Goal: Information Seeking & Learning: Learn about a topic

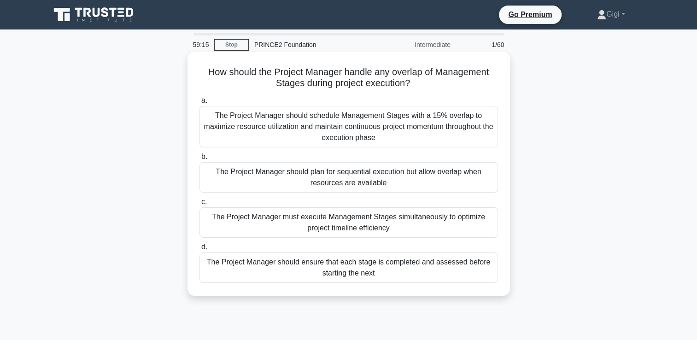
click at [348, 129] on div "The Project Manager should schedule Management Stages with a 15% overlap to max…" at bounding box center [348, 126] width 299 height 41
click at [199, 104] on input "a. The Project Manager should schedule Management Stages with a 15% overlap to …" at bounding box center [199, 101] width 0 height 6
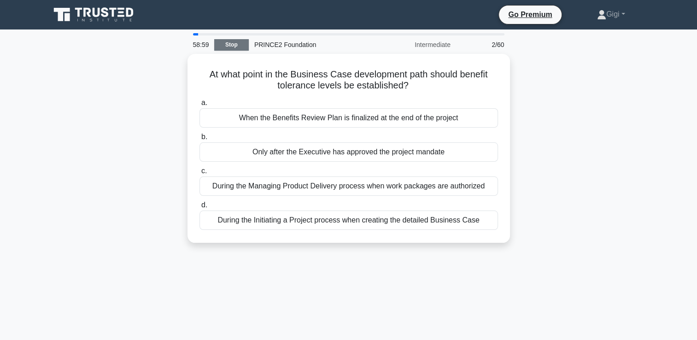
click at [229, 48] on link "Stop" at bounding box center [231, 45] width 35 height 12
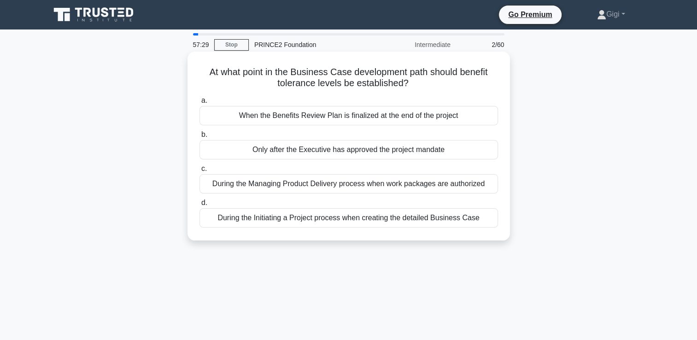
click at [249, 217] on div "During the Initiating a Project process when creating the detailed Business Case" at bounding box center [348, 217] width 299 height 19
click at [199, 206] on input "d. During the Initiating a Project process when creating the detailed Business …" at bounding box center [199, 203] width 0 height 6
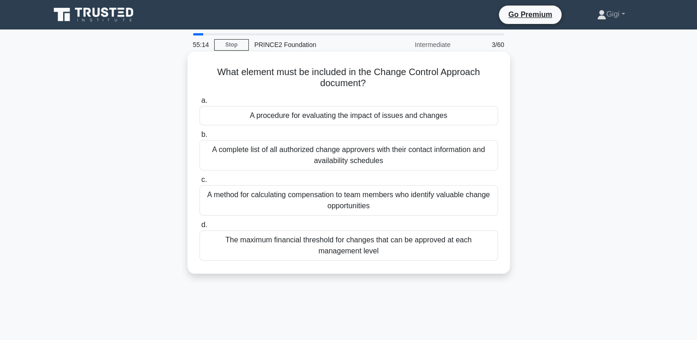
click at [309, 114] on div "A procedure for evaluating the impact of issues and changes" at bounding box center [348, 115] width 299 height 19
click at [199, 104] on input "a. A procedure for evaluating the impact of issues and changes" at bounding box center [199, 101] width 0 height 6
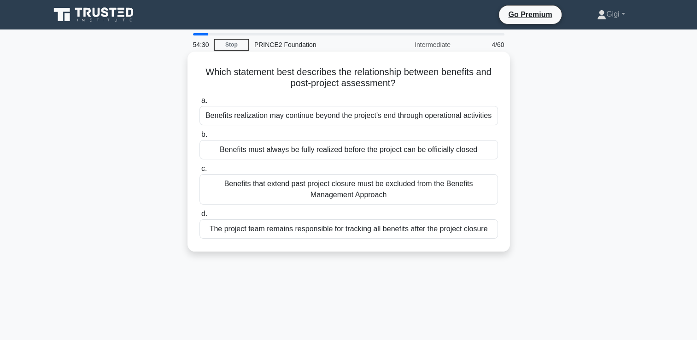
click at [306, 121] on div "Benefits realization may continue beyond the project's end through operational …" at bounding box center [348, 115] width 299 height 19
click at [199, 104] on input "a. Benefits realization may continue beyond the project's end through operation…" at bounding box center [199, 101] width 0 height 6
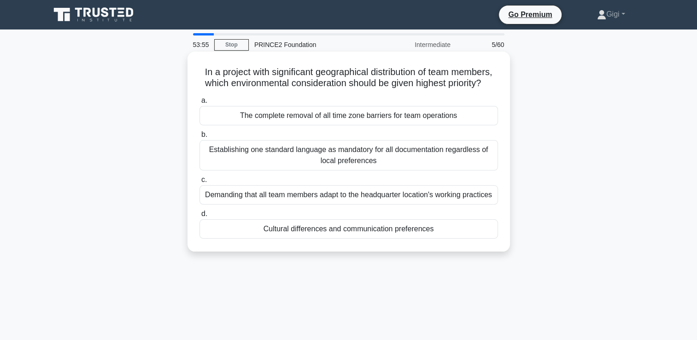
click at [331, 238] on div "Cultural differences and communication preferences" at bounding box center [348, 228] width 299 height 19
click at [199, 217] on input "d. Cultural differences and communication preferences" at bounding box center [199, 214] width 0 height 6
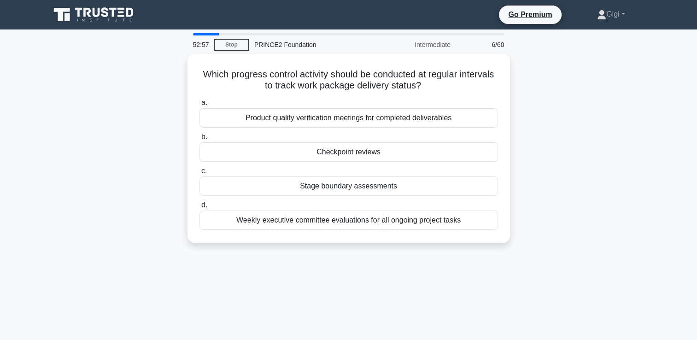
click at [492, 294] on div "52:57 Stop PRINCE2 Foundation Intermediate 6/60 Which progress control activity…" at bounding box center [349, 263] width 608 height 461
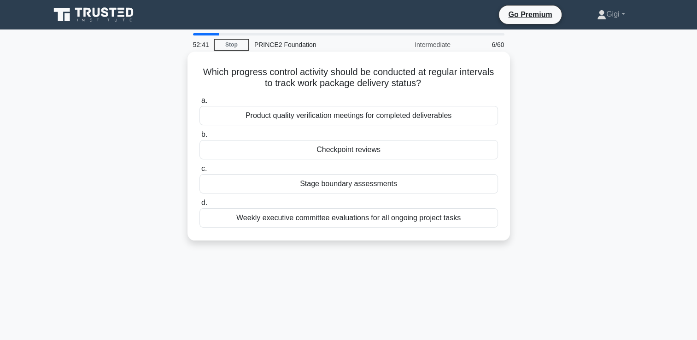
click at [401, 187] on div "Stage boundary assessments" at bounding box center [348, 183] width 299 height 19
click at [199, 172] on input "c. Stage boundary assessments" at bounding box center [199, 169] width 0 height 6
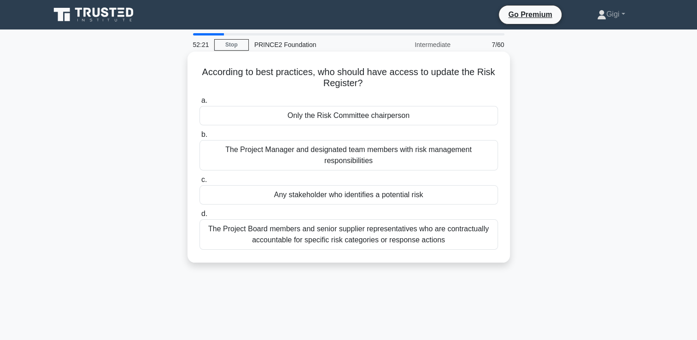
click at [394, 159] on div "The Project Manager and designated team members with risk management responsibi…" at bounding box center [348, 155] width 299 height 30
click at [199, 138] on input "b. The Project Manager and designated team members with risk management respons…" at bounding box center [199, 135] width 0 height 6
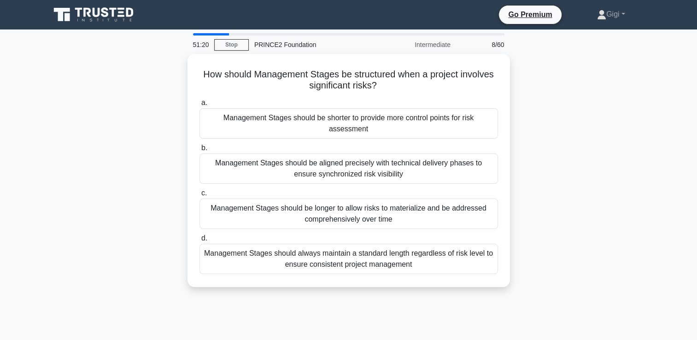
click at [394, 159] on div "Management Stages should be aligned precisely with technical delivery phases to…" at bounding box center [348, 168] width 299 height 30
click at [199, 151] on input "b. Management Stages should be aligned precisely with technical delivery phases…" at bounding box center [199, 148] width 0 height 6
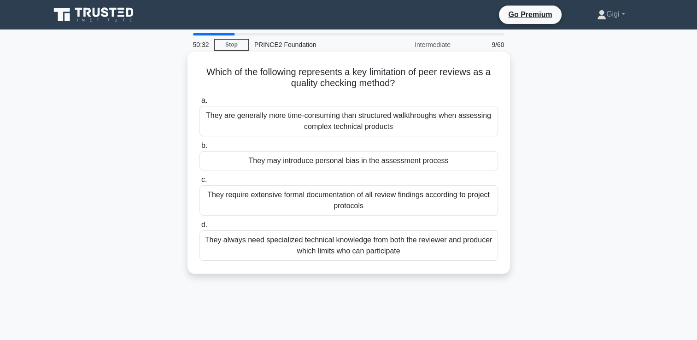
click at [365, 128] on div "They are generally more time-consuming than structured walkthroughs when assess…" at bounding box center [348, 121] width 299 height 30
click at [199, 104] on input "a. They are generally more time-consuming than structured walkthroughs when ass…" at bounding box center [199, 101] width 0 height 6
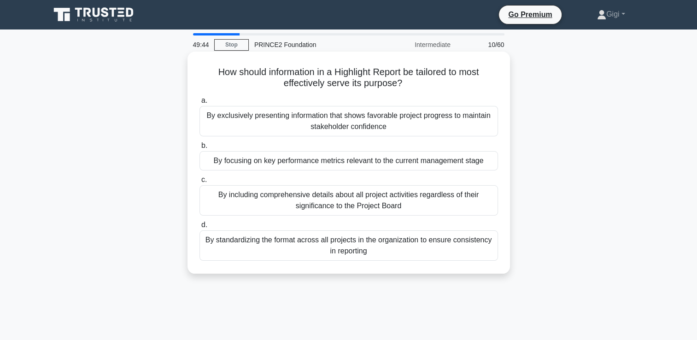
click at [372, 166] on div "By focusing on key performance metrics relevant to the current management stage" at bounding box center [348, 160] width 299 height 19
click at [199, 149] on input "b. By focusing on key performance metrics relevant to the current management st…" at bounding box center [199, 146] width 0 height 6
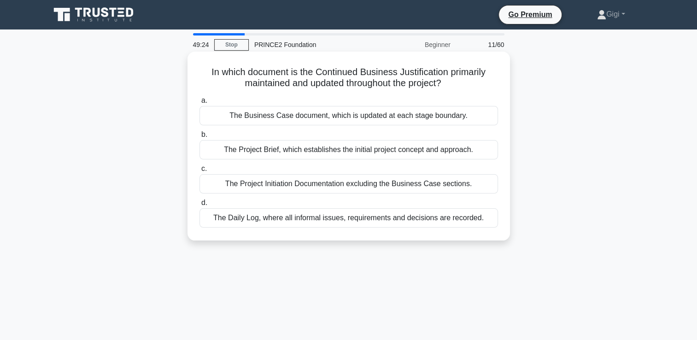
click at [339, 113] on div "The Business Case document, which is updated at each stage boundary." at bounding box center [348, 115] width 299 height 19
click at [199, 104] on input "a. The Business Case document, which is updated at each stage boundary." at bounding box center [199, 101] width 0 height 6
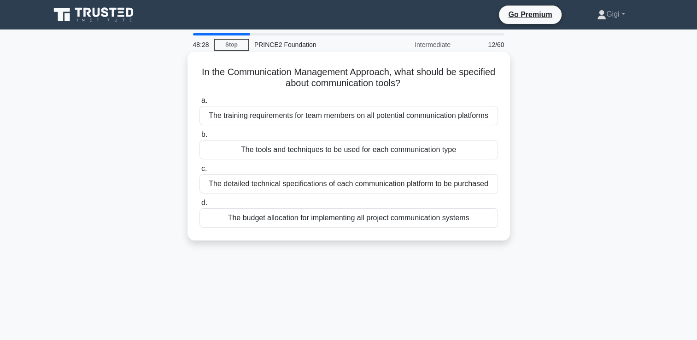
click at [404, 222] on div "The budget allocation for implementing all project communication systems" at bounding box center [348, 217] width 299 height 19
click at [199, 206] on input "d. The budget allocation for implementing all project communication systems" at bounding box center [199, 203] width 0 height 6
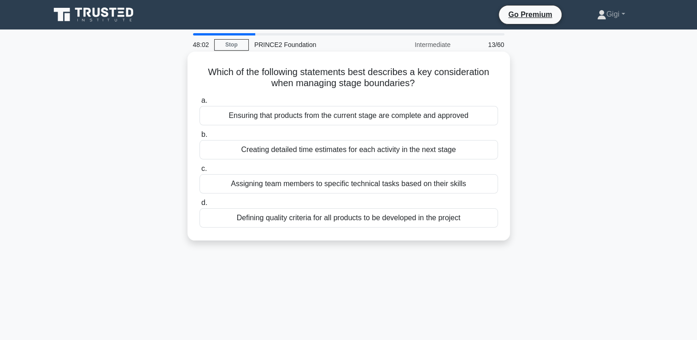
click at [397, 118] on div "Ensuring that products from the current stage are complete and approved" at bounding box center [348, 115] width 299 height 19
click at [199, 104] on input "a. Ensuring that products from the current stage are complete and approved" at bounding box center [199, 101] width 0 height 6
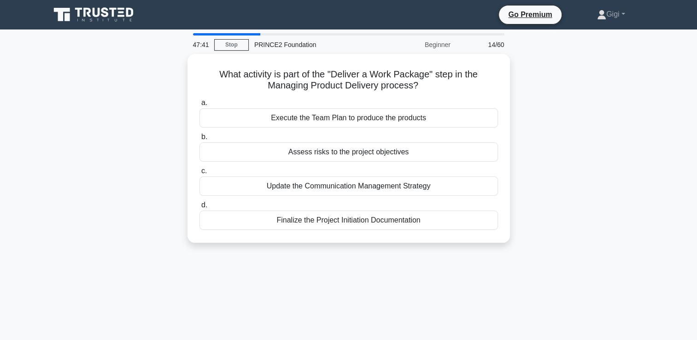
click at [397, 118] on div "Execute the Team Plan to produce the products" at bounding box center [348, 117] width 299 height 19
click at [199, 106] on input "a. Execute the Team Plan to produce the products" at bounding box center [199, 103] width 0 height 6
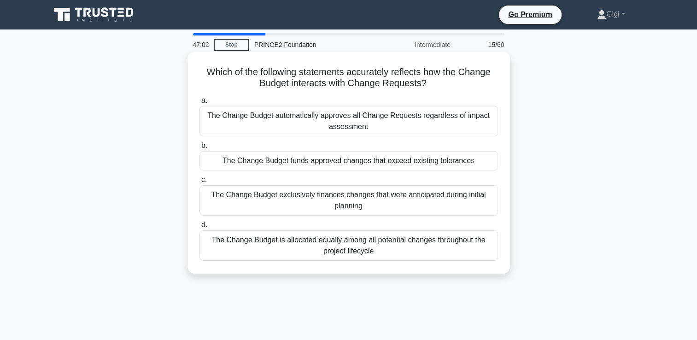
click at [392, 167] on div "The Change Budget funds approved changes that exceed existing tolerances" at bounding box center [348, 160] width 299 height 19
click at [199, 149] on input "b. The Change Budget funds approved changes that exceed existing tolerances" at bounding box center [199, 146] width 0 height 6
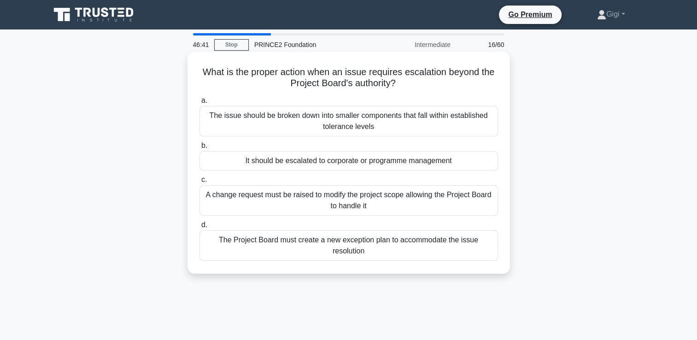
click at [413, 240] on div "The Project Board must create a new exception plan to accommodate the issue res…" at bounding box center [348, 245] width 299 height 30
click at [199, 228] on input "d. The Project Board must create a new exception plan to accommodate the issue …" at bounding box center [199, 225] width 0 height 6
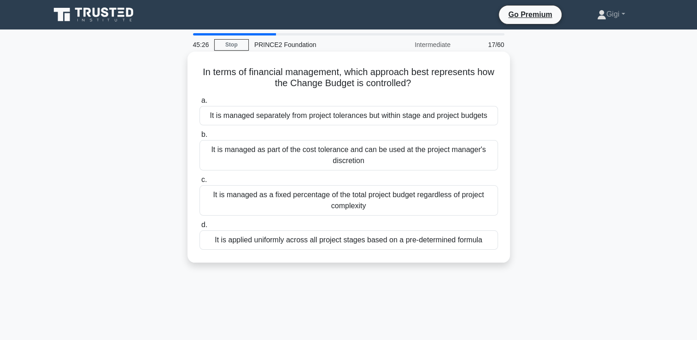
click at [417, 115] on div "It is managed separately from project tolerances but within stage and project b…" at bounding box center [348, 115] width 299 height 19
click at [199, 104] on input "a. It is managed separately from project tolerances but within stage and projec…" at bounding box center [199, 101] width 0 height 6
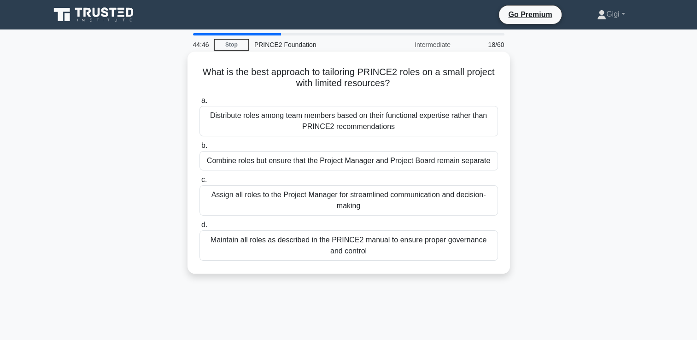
click at [350, 164] on div "Combine roles but ensure that the Project Manager and Project Board remain sepa…" at bounding box center [348, 160] width 299 height 19
click at [199, 149] on input "b. Combine roles but ensure that the Project Manager and Project Board remain s…" at bounding box center [199, 146] width 0 height 6
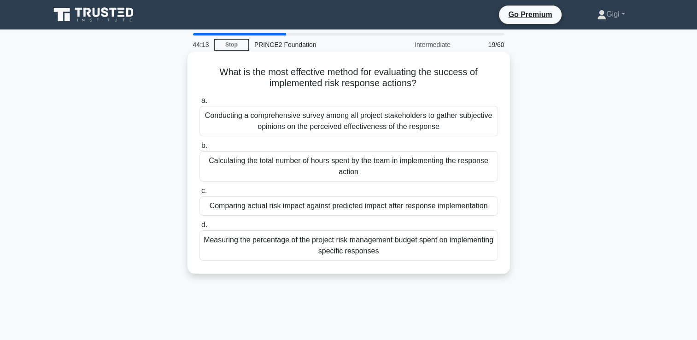
click at [369, 207] on div "Comparing actual risk impact against predicted impact after response implementa…" at bounding box center [348, 205] width 299 height 19
click at [199, 194] on input "c. Comparing actual risk impact against predicted impact after response impleme…" at bounding box center [199, 191] width 0 height 6
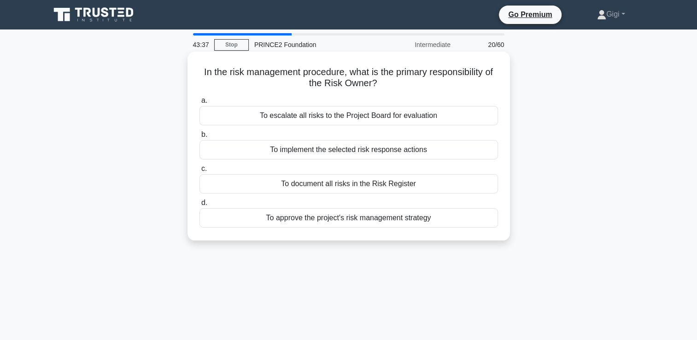
click at [375, 216] on div "To approve the project's risk management strategy" at bounding box center [348, 217] width 299 height 19
click at [199, 206] on input "d. To approve the project's risk management strategy" at bounding box center [199, 203] width 0 height 6
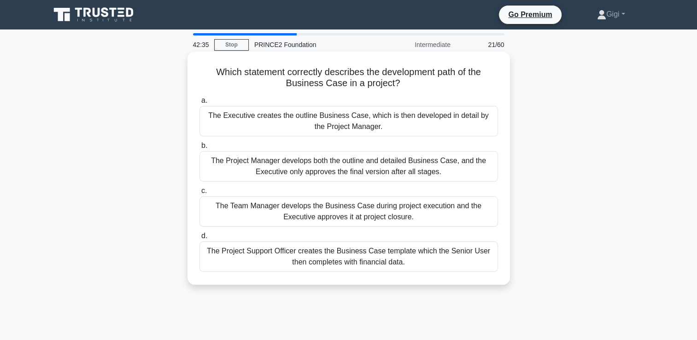
click at [335, 124] on div "The Executive creates the outline Business Case, which is then developed in det…" at bounding box center [348, 121] width 299 height 30
click at [199, 104] on input "a. The Executive creates the outline Business Case, which is then developed in …" at bounding box center [199, 101] width 0 height 6
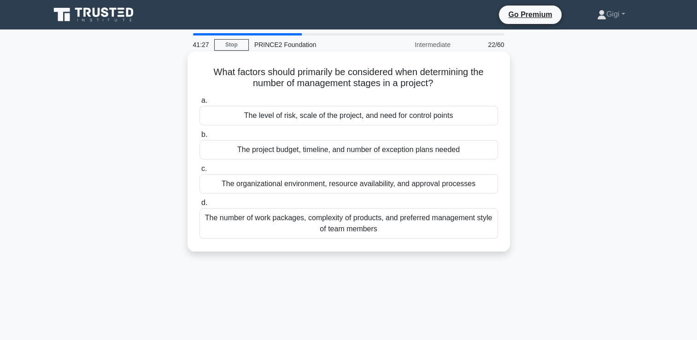
click at [369, 181] on div "The organizational environment, resource availability, and approval processes" at bounding box center [348, 183] width 299 height 19
click at [199, 172] on input "c. The organizational environment, resource availability, and approval processes" at bounding box center [199, 169] width 0 height 6
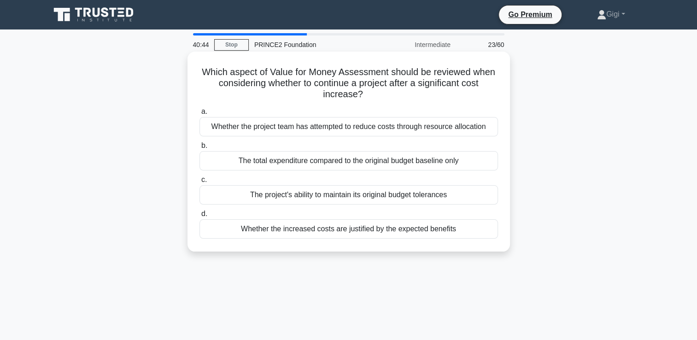
click at [384, 232] on div "Whether the increased costs are justified by the expected benefits" at bounding box center [348, 228] width 299 height 19
click at [199, 217] on input "d. Whether the increased costs are justified by the expected benefits" at bounding box center [199, 214] width 0 height 6
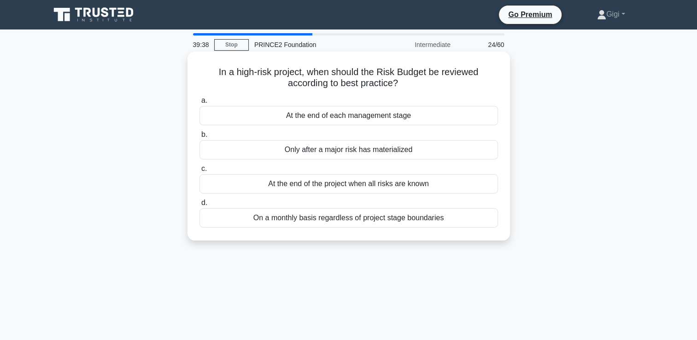
click at [335, 115] on div "At the end of each management stage" at bounding box center [348, 115] width 299 height 19
click at [199, 104] on input "a. At the end of each management stage" at bounding box center [199, 101] width 0 height 6
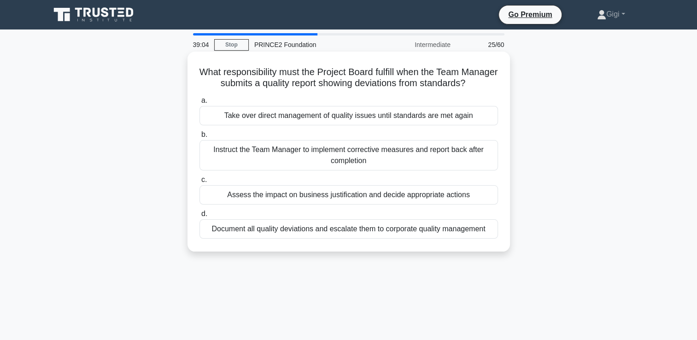
click at [439, 239] on div "Document all quality deviations and escalate them to corporate quality manageme…" at bounding box center [348, 228] width 299 height 19
click at [199, 217] on input "d. Document all quality deviations and escalate them to corporate quality manag…" at bounding box center [199, 214] width 0 height 6
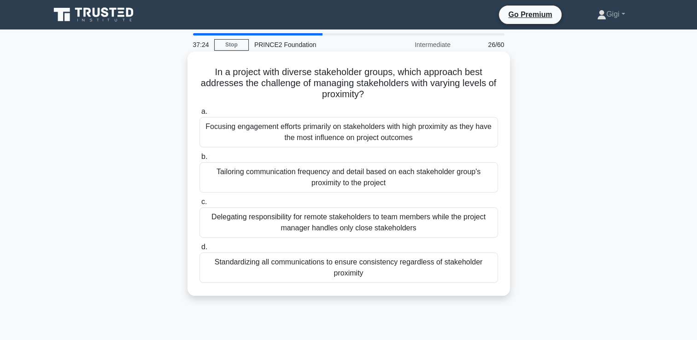
click at [391, 185] on div "Tailoring communication frequency and detail based on each stakeholder group's …" at bounding box center [348, 177] width 299 height 30
click at [199, 160] on input "b. Tailoring communication frequency and detail based on each stakeholder group…" at bounding box center [199, 157] width 0 height 6
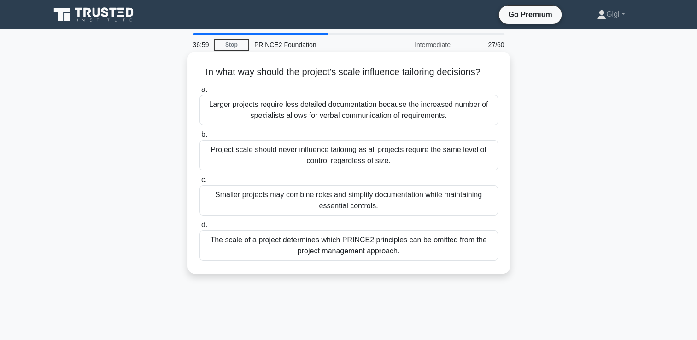
click at [391, 202] on div "Smaller projects may combine roles and simplify documentation while maintaining…" at bounding box center [348, 200] width 299 height 30
click at [199, 183] on input "c. Smaller projects may combine roles and simplify documentation while maintain…" at bounding box center [199, 180] width 0 height 6
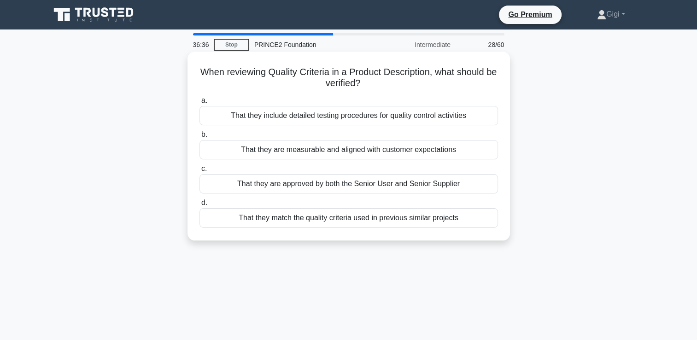
click at [363, 120] on div "That they include detailed testing procedures for quality control activities" at bounding box center [348, 115] width 299 height 19
click at [199, 104] on input "a. That they include detailed testing procedures for quality control activities" at bounding box center [199, 101] width 0 height 6
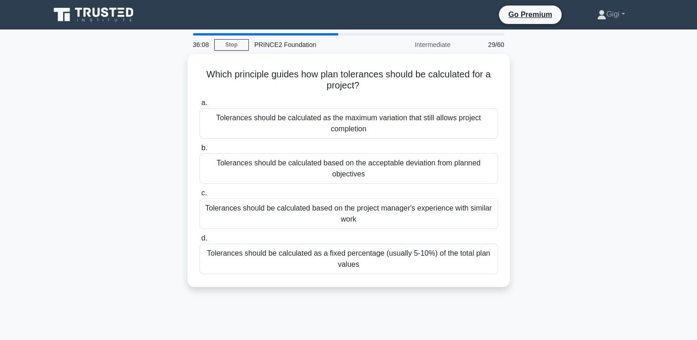
click at [363, 120] on div "Tolerances should be calculated as the maximum variation that still allows proj…" at bounding box center [348, 123] width 299 height 30
click at [199, 106] on input "a. Tolerances should be calculated as the maximum variation that still allows p…" at bounding box center [199, 103] width 0 height 6
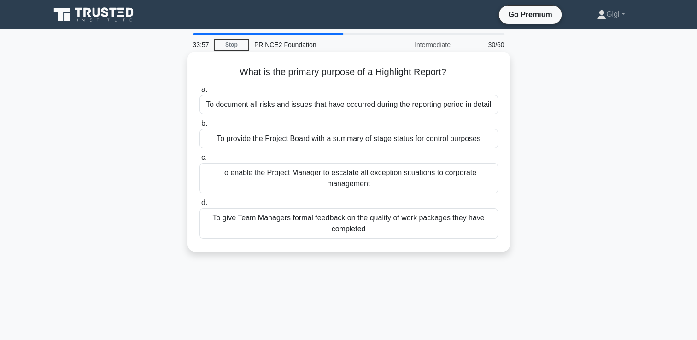
click at [362, 137] on div "To provide the Project Board with a summary of stage status for control purposes" at bounding box center [348, 138] width 299 height 19
click at [199, 127] on input "b. To provide the Project Board with a summary of stage status for control purp…" at bounding box center [199, 124] width 0 height 6
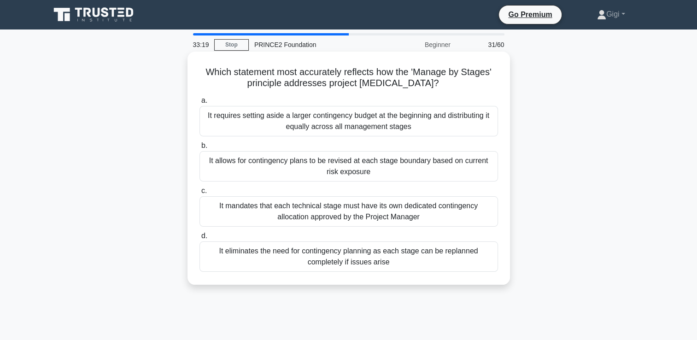
click at [362, 167] on div "It allows for contingency plans to be revised at each stage boundary based on c…" at bounding box center [348, 166] width 299 height 30
click at [199, 149] on input "b. It allows for contingency plans to be revised at each stage boundary based o…" at bounding box center [199, 146] width 0 height 6
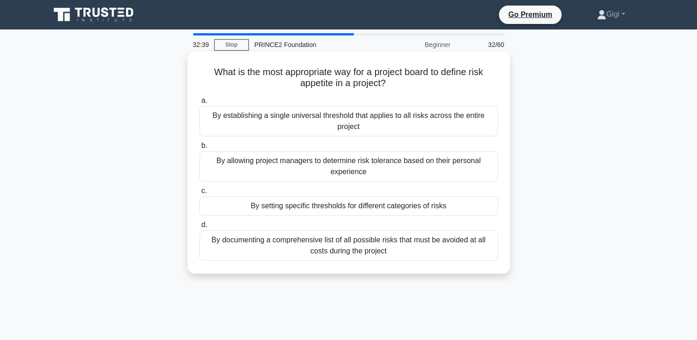
click at [351, 202] on div "By setting specific thresholds for different categories of risks" at bounding box center [348, 205] width 299 height 19
click at [199, 194] on input "c. By setting specific thresholds for different categories of risks" at bounding box center [199, 191] width 0 height 6
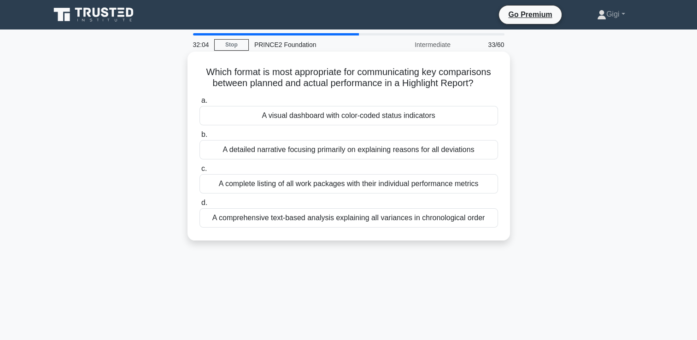
click at [332, 118] on div "A visual dashboard with color-coded status indicators" at bounding box center [348, 115] width 299 height 19
click at [199, 104] on input "a. A visual dashboard with color-coded status indicators" at bounding box center [199, 101] width 0 height 6
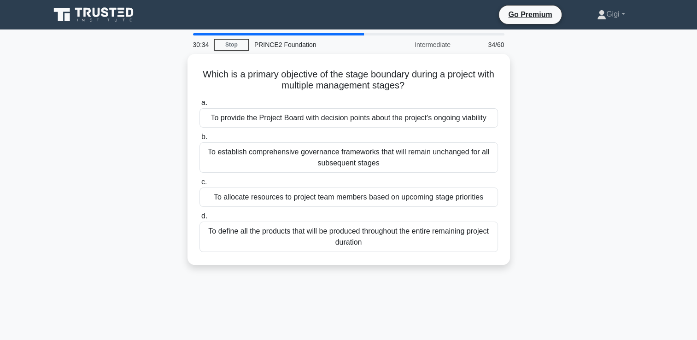
click at [332, 118] on div "To provide the Project Board with decision points about the project's ongoing v…" at bounding box center [348, 117] width 299 height 19
click at [199, 106] on input "a. To provide the Project Board with decision points about the project's ongoin…" at bounding box center [199, 103] width 0 height 6
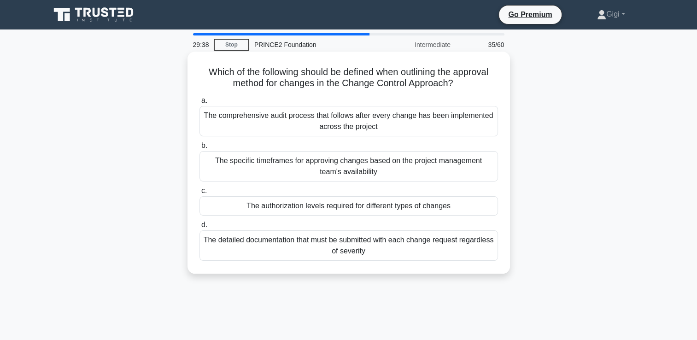
click at [337, 207] on div "The authorization levels required for different types of changes" at bounding box center [348, 205] width 299 height 19
click at [199, 194] on input "c. The authorization levels required for different types of changes" at bounding box center [199, 191] width 0 height 6
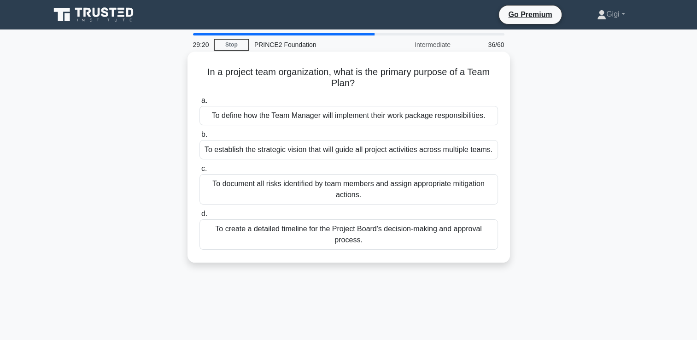
click at [374, 118] on div "To define how the Team Manager will implement their work package responsibiliti…" at bounding box center [348, 115] width 299 height 19
click at [199, 104] on input "a. To define how the Team Manager will implement their work package responsibil…" at bounding box center [199, 101] width 0 height 6
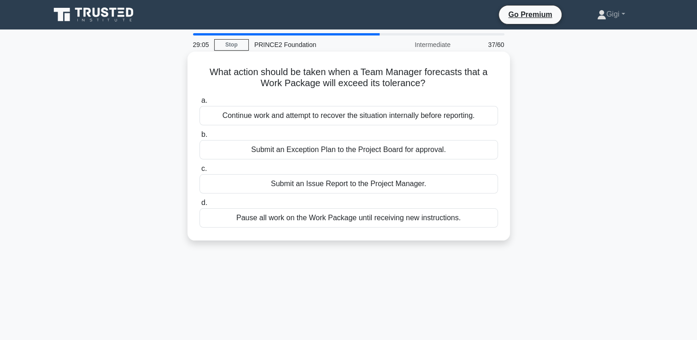
click at [375, 189] on div "Submit an Issue Report to the Project Manager." at bounding box center [348, 183] width 299 height 19
click at [199, 172] on input "c. Submit an Issue Report to the Project Manager." at bounding box center [199, 169] width 0 height 6
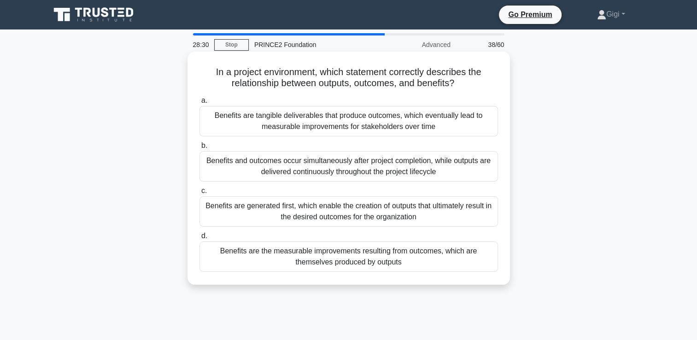
click at [372, 252] on div "Benefits are the measurable improvements resulting from outcomes, which are the…" at bounding box center [348, 256] width 299 height 30
click at [199, 239] on input "d. Benefits are the measurable improvements resulting from outcomes, which are …" at bounding box center [199, 236] width 0 height 6
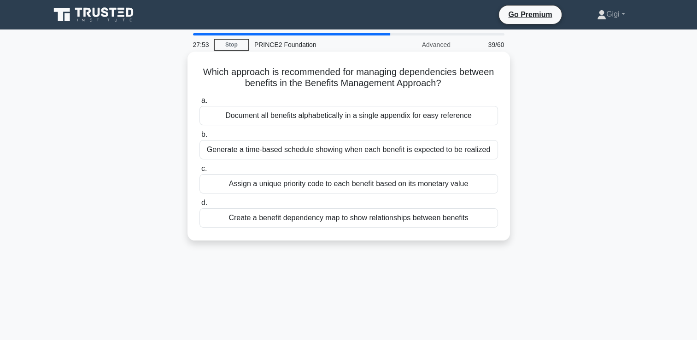
click at [405, 151] on div "Generate a time-based schedule showing when each benefit is expected to be real…" at bounding box center [348, 149] width 299 height 19
click at [199, 138] on input "b. Generate a time-based schedule showing when each benefit is expected to be r…" at bounding box center [199, 135] width 0 height 6
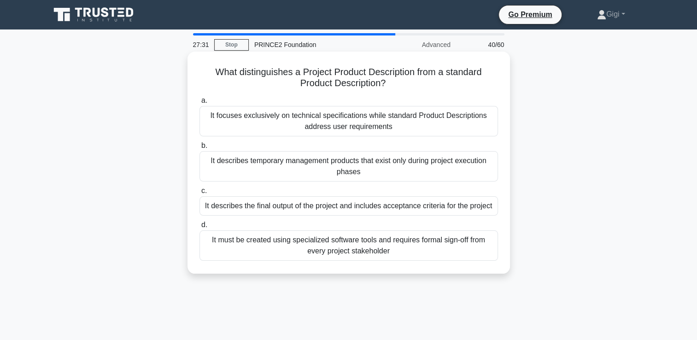
click at [394, 123] on div "It focuses exclusively on technical specifications while standard Product Descr…" at bounding box center [348, 121] width 299 height 30
click at [199, 104] on input "a. It focuses exclusively on technical specifications while standard Product De…" at bounding box center [199, 101] width 0 height 6
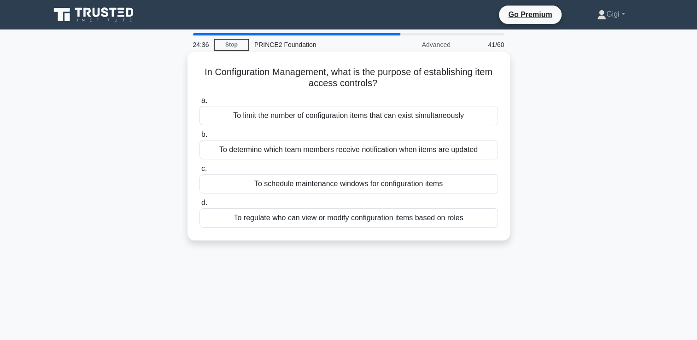
click at [373, 223] on div "To regulate who can view or modify configuration items based on roles" at bounding box center [348, 217] width 299 height 19
click at [199, 206] on input "d. To regulate who can view or modify configuration items based on roles" at bounding box center [199, 203] width 0 height 6
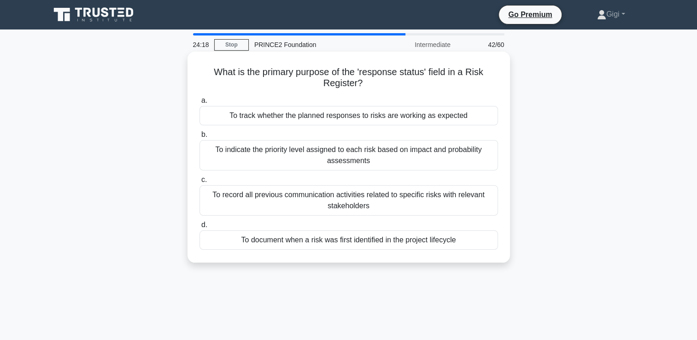
click at [372, 240] on div "To document when a risk was first identified in the project lifecycle" at bounding box center [348, 239] width 299 height 19
click at [199, 228] on input "d. To document when a risk was first identified in the project lifecycle" at bounding box center [199, 225] width 0 height 6
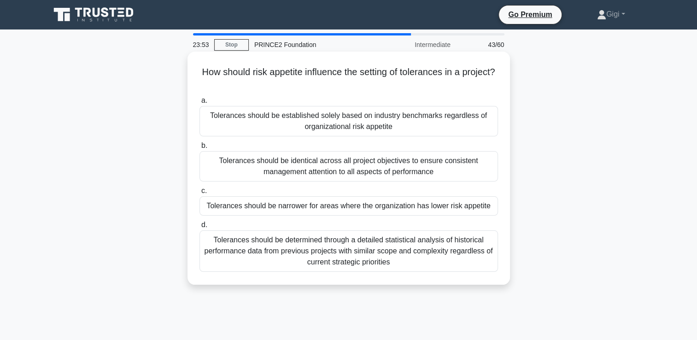
click at [378, 211] on div "Tolerances should be narrower for areas where the organization has lower risk a…" at bounding box center [348, 205] width 299 height 19
click at [199, 194] on input "c. Tolerances should be narrower for areas where the organization has lower ris…" at bounding box center [199, 191] width 0 height 6
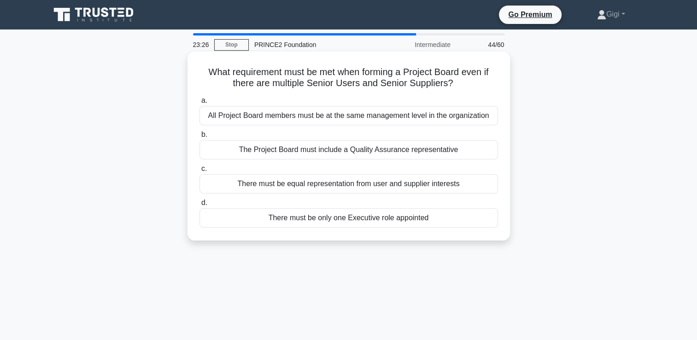
click at [351, 184] on div "There must be equal representation from user and supplier interests" at bounding box center [348, 183] width 299 height 19
click at [199, 172] on input "c. There must be equal representation from user and supplier interests" at bounding box center [199, 169] width 0 height 6
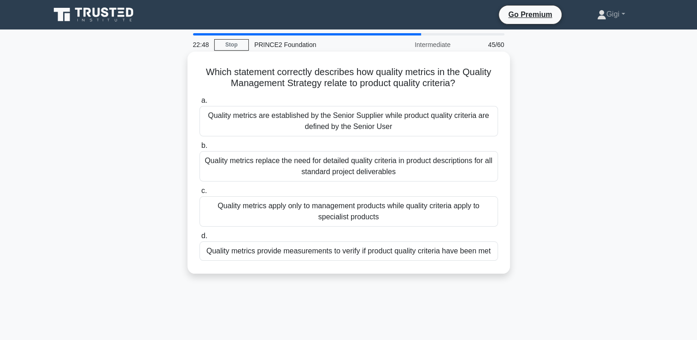
click at [363, 246] on div "Quality metrics provide measurements to verify if product quality criteria have…" at bounding box center [348, 250] width 299 height 19
click at [199, 239] on input "d. Quality metrics provide measurements to verify if product quality criteria h…" at bounding box center [199, 236] width 0 height 6
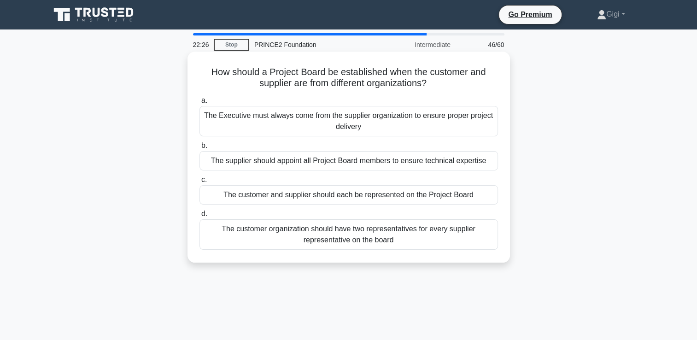
click at [348, 197] on div "The customer and supplier should each be represented on the Project Board" at bounding box center [348, 194] width 299 height 19
click at [199, 183] on input "c. The customer and supplier should each be represented on the Project Board" at bounding box center [199, 180] width 0 height 6
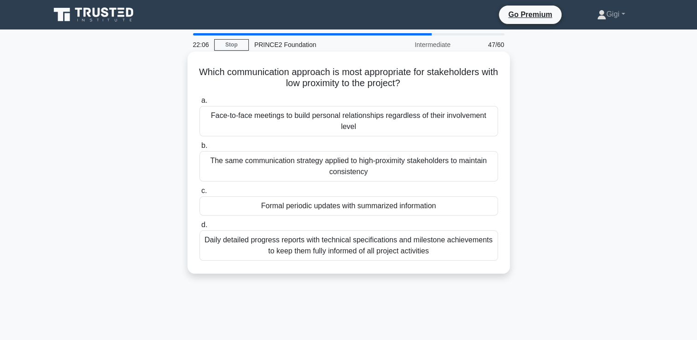
click at [358, 252] on div "Daily detailed progress reports with technical specifications and milestone ach…" at bounding box center [348, 245] width 299 height 30
click at [199, 228] on input "d. Daily detailed progress reports with technical specifications and milestone …" at bounding box center [199, 225] width 0 height 6
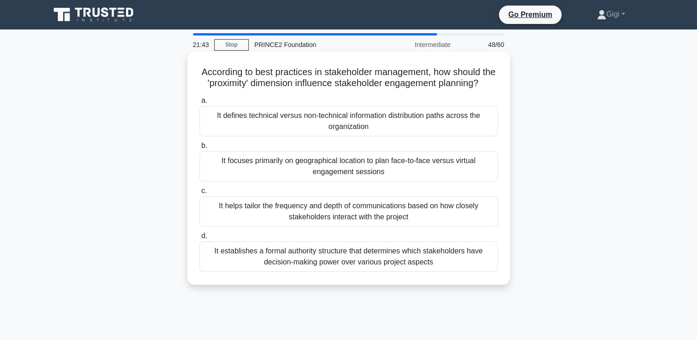
click at [360, 227] on div "It helps tailor the frequency and depth of communications based on how closely …" at bounding box center [348, 211] width 299 height 30
click at [199, 194] on input "c. It helps tailor the frequency and depth of communications based on how close…" at bounding box center [199, 191] width 0 height 6
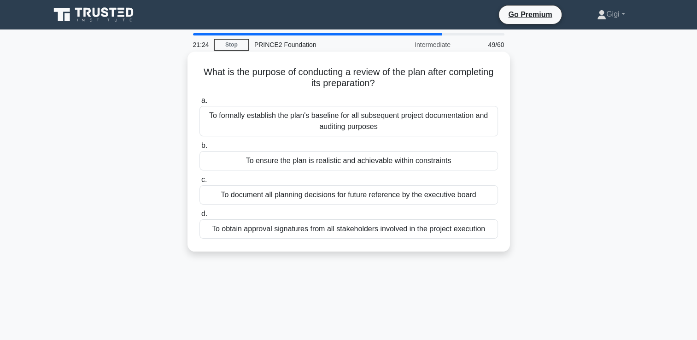
click at [306, 156] on div "To ensure the plan is realistic and achievable within constraints" at bounding box center [348, 160] width 299 height 19
click at [199, 149] on input "b. To ensure the plan is realistic and achievable within constraints" at bounding box center [199, 146] width 0 height 6
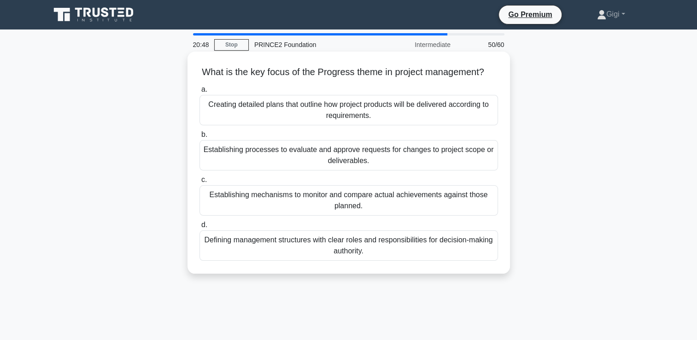
click at [305, 211] on div "Establishing mechanisms to monitor and compare actual achievements against thos…" at bounding box center [348, 200] width 299 height 30
click at [199, 183] on input "c. Establishing mechanisms to monitor and compare actual achievements against t…" at bounding box center [199, 180] width 0 height 6
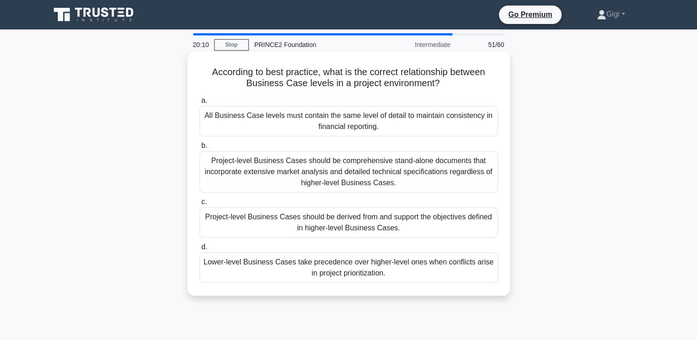
click at [313, 229] on div "Project-level Business Cases should be derived from and support the objectives …" at bounding box center [348, 222] width 299 height 30
click at [199, 205] on input "c. Project-level Business Cases should be derived from and support the objectiv…" at bounding box center [199, 202] width 0 height 6
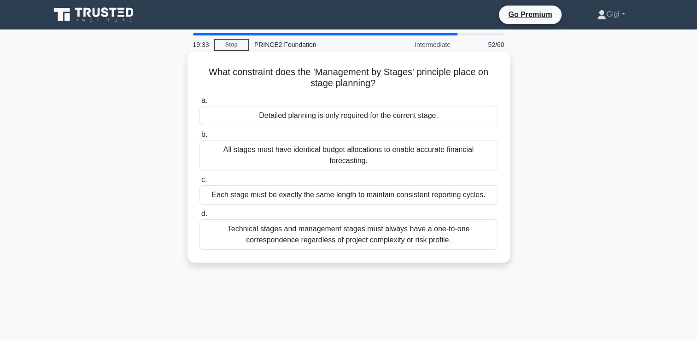
click at [338, 117] on div "Detailed planning is only required for the current stage." at bounding box center [348, 115] width 299 height 19
click at [199, 104] on input "a. Detailed planning is only required for the current stage." at bounding box center [199, 101] width 0 height 6
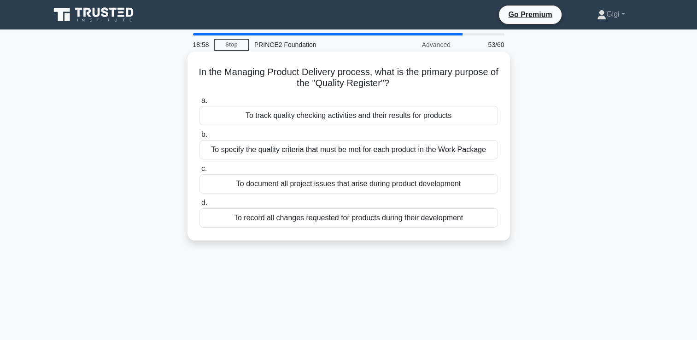
click at [341, 182] on div "To document all project issues that arise during product development" at bounding box center [348, 183] width 299 height 19
click at [199, 172] on input "c. To document all project issues that arise during product development" at bounding box center [199, 169] width 0 height 6
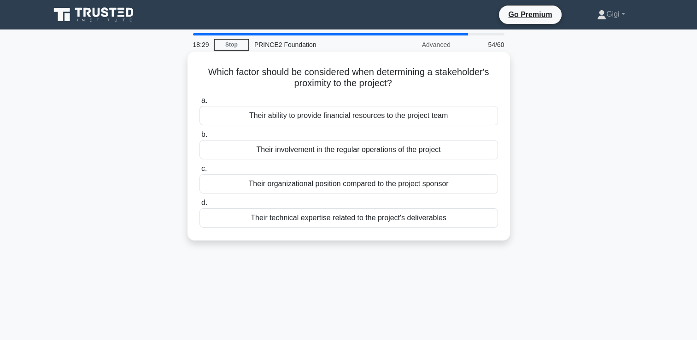
click at [399, 218] on div "Their technical expertise related to the project's deliverables" at bounding box center [348, 217] width 299 height 19
click at [199, 206] on input "d. Their technical expertise related to the project's deliverables" at bounding box center [199, 203] width 0 height 6
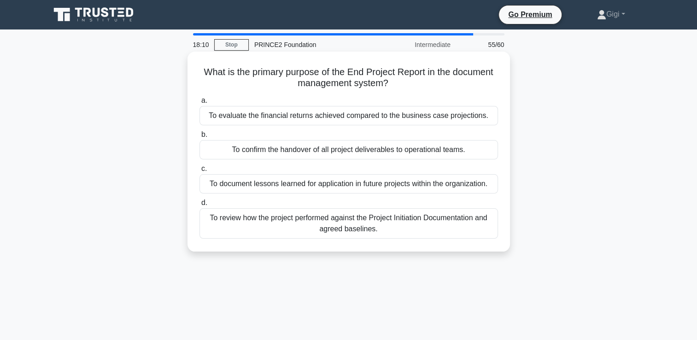
click at [389, 220] on div "To review how the project performed against the Project Initiation Documentatio…" at bounding box center [348, 223] width 299 height 30
click at [199, 206] on input "d. To review how the project performed against the Project Initiation Documenta…" at bounding box center [199, 203] width 0 height 6
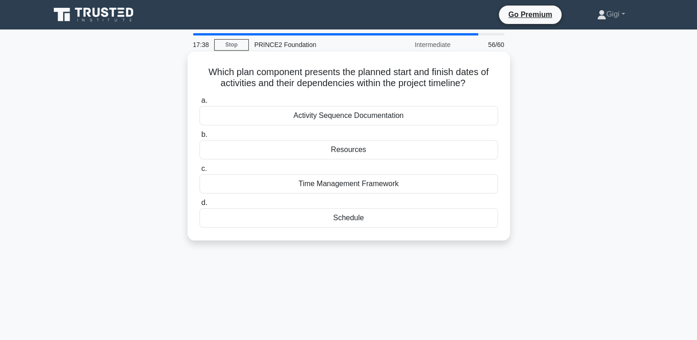
click at [315, 117] on div "Activity Sequence Documentation" at bounding box center [348, 115] width 299 height 19
click at [199, 104] on input "a. Activity Sequence Documentation" at bounding box center [199, 101] width 0 height 6
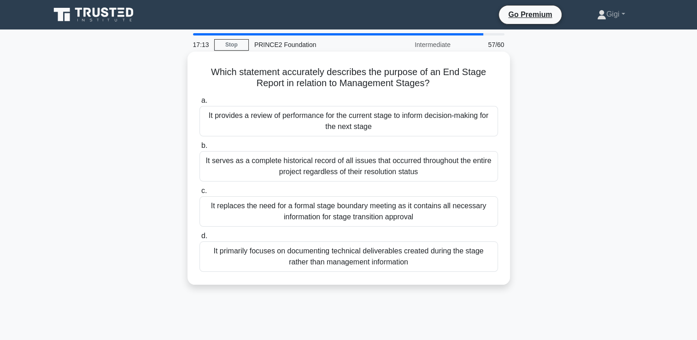
click at [347, 124] on div "It provides a review of performance for the current stage to inform decision-ma…" at bounding box center [348, 121] width 299 height 30
click at [199, 104] on input "a. It provides a review of performance for the current stage to inform decision…" at bounding box center [199, 101] width 0 height 6
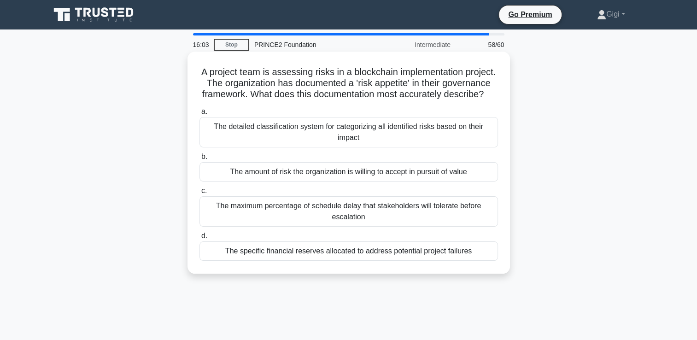
click at [367, 181] on div "The amount of risk the organization is willing to accept in pursuit of value" at bounding box center [348, 171] width 299 height 19
click at [199, 160] on input "b. The amount of risk the organization is willing to accept in pursuit of value" at bounding box center [199, 157] width 0 height 6
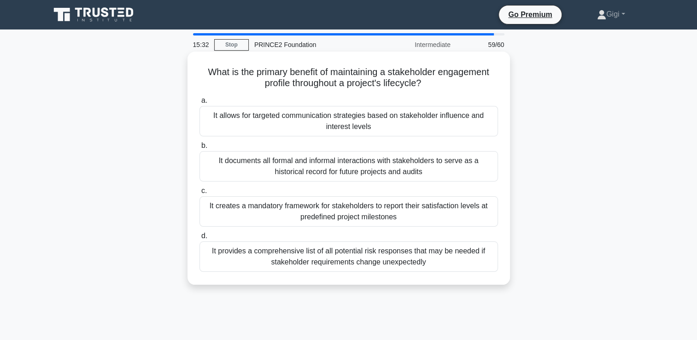
click at [361, 120] on div "It allows for targeted communication strategies based on stakeholder influence …" at bounding box center [348, 121] width 299 height 30
click at [199, 104] on input "a. It allows for targeted communication strategies based on stakeholder influen…" at bounding box center [199, 101] width 0 height 6
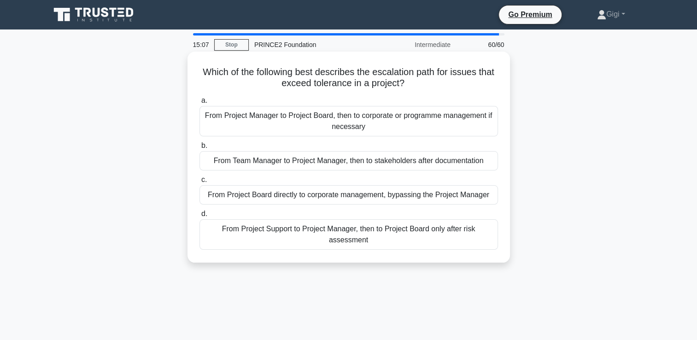
click at [386, 239] on div "From Project Support to Project Manager, then to Project Board only after risk …" at bounding box center [348, 234] width 299 height 30
click at [199, 217] on input "d. From Project Support to Project Manager, then to Project Board only after ri…" at bounding box center [199, 214] width 0 height 6
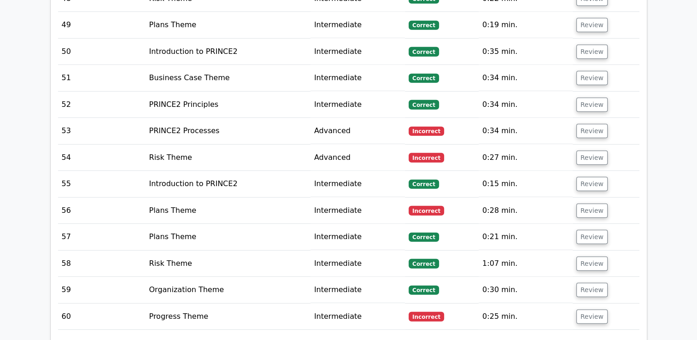
scroll to position [2647, 0]
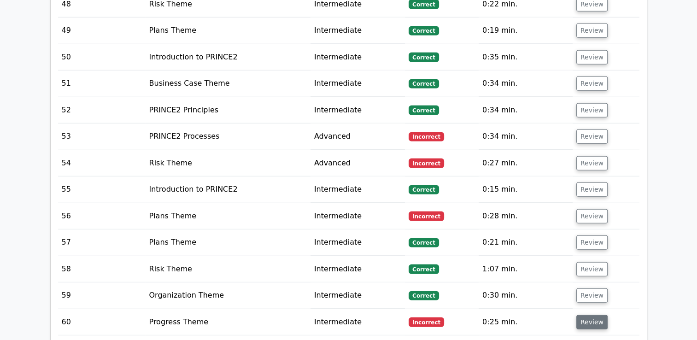
click at [591, 315] on button "Review" at bounding box center [591, 322] width 31 height 14
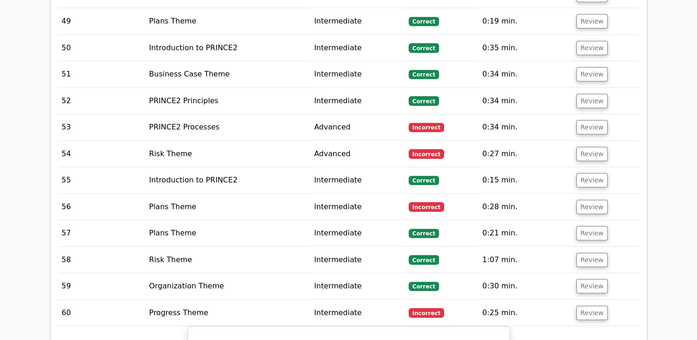
scroll to position [2627, 0]
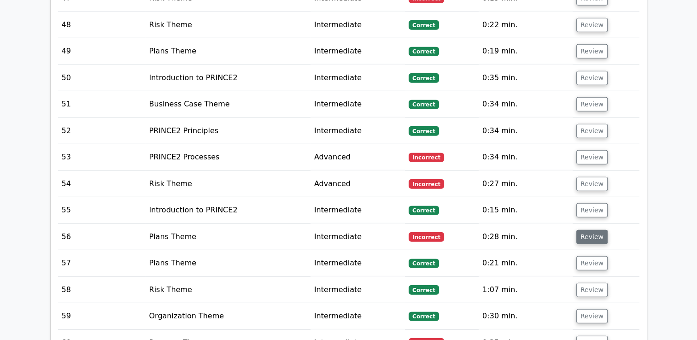
click at [591, 230] on button "Review" at bounding box center [591, 237] width 31 height 14
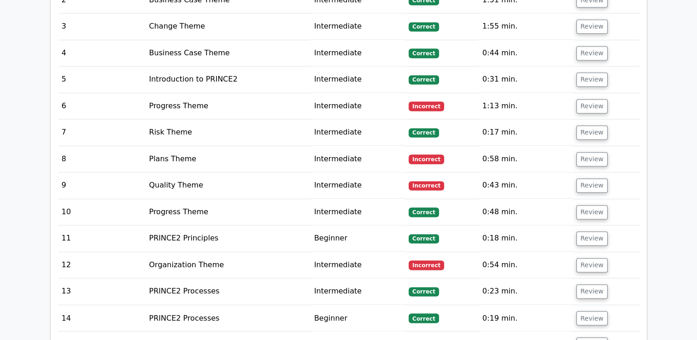
scroll to position [1440, 0]
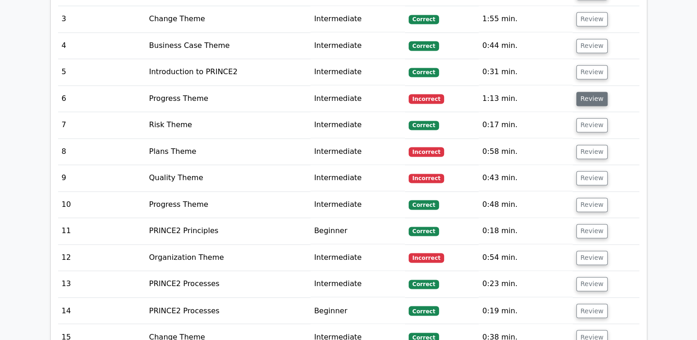
click at [583, 92] on button "Review" at bounding box center [591, 99] width 31 height 14
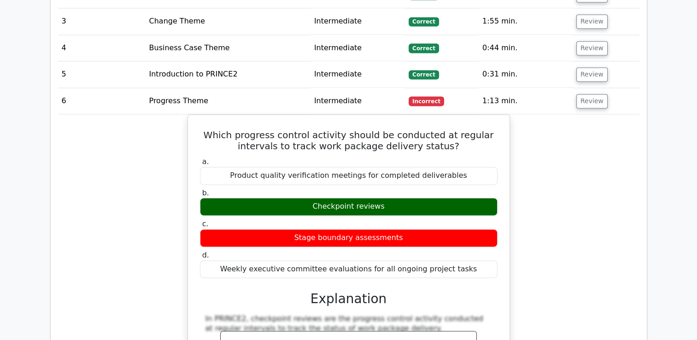
drag, startPoint x: 583, startPoint y: 69, endPoint x: 702, endPoint y: 127, distance: 132.3
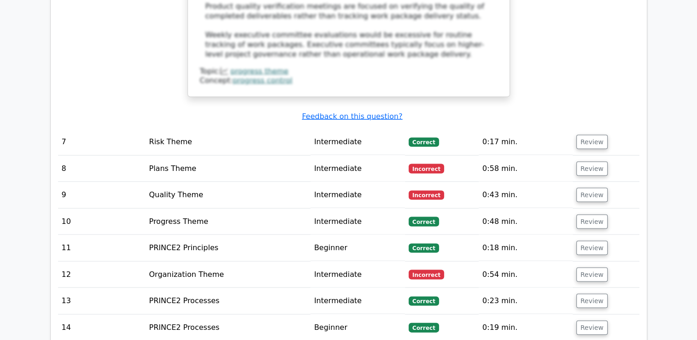
scroll to position [1847, 0]
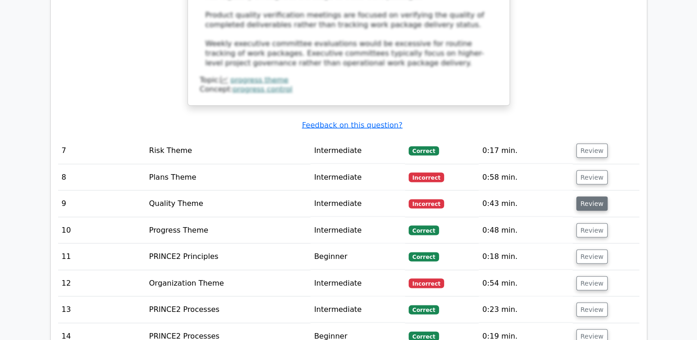
click at [597, 197] on button "Review" at bounding box center [591, 204] width 31 height 14
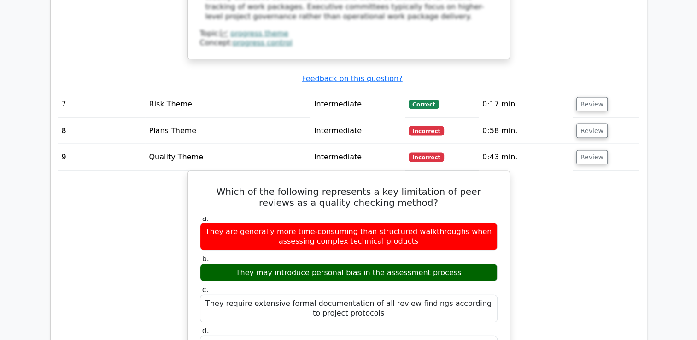
scroll to position [1878, 0]
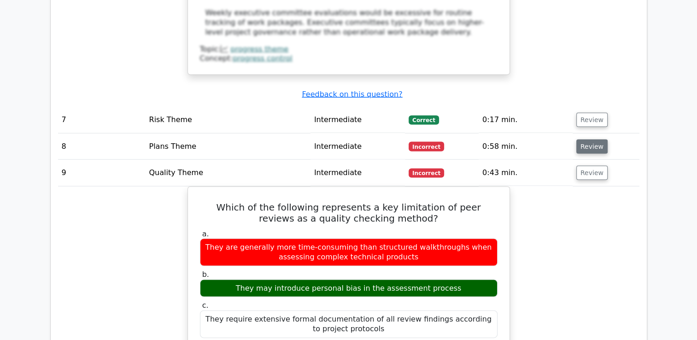
click at [589, 140] on button "Review" at bounding box center [591, 147] width 31 height 14
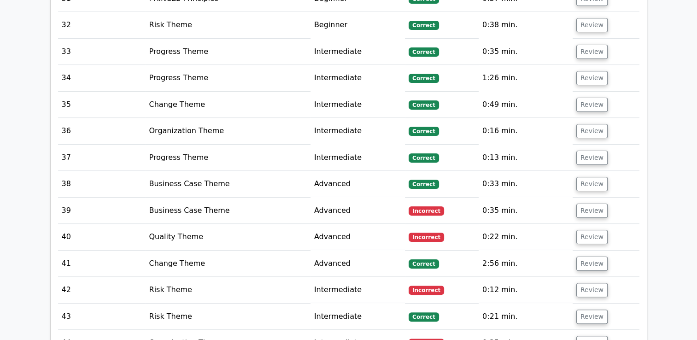
scroll to position [3624, 0]
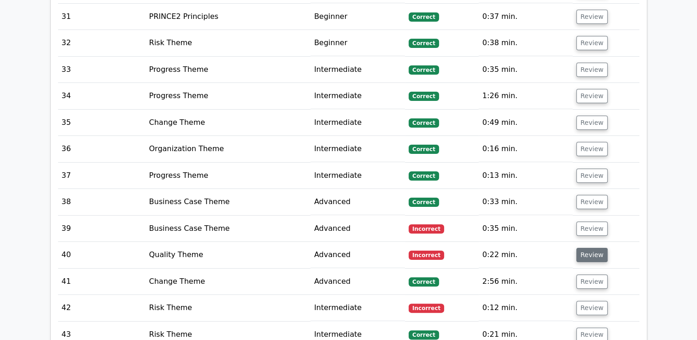
click at [581, 248] on button "Review" at bounding box center [591, 255] width 31 height 14
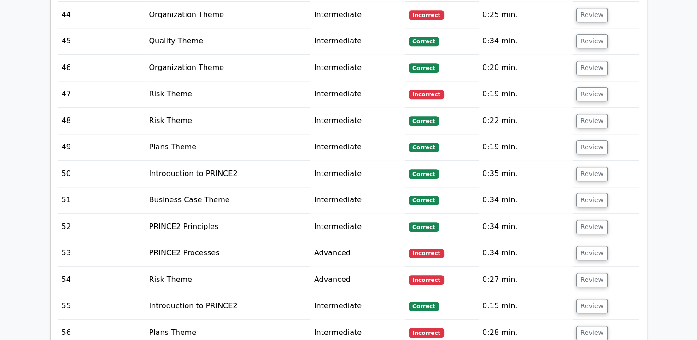
scroll to position [4413, 0]
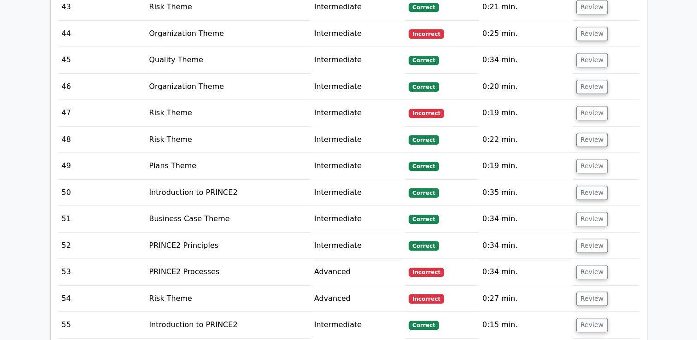
click at [580, 292] on button "Review" at bounding box center [591, 299] width 31 height 14
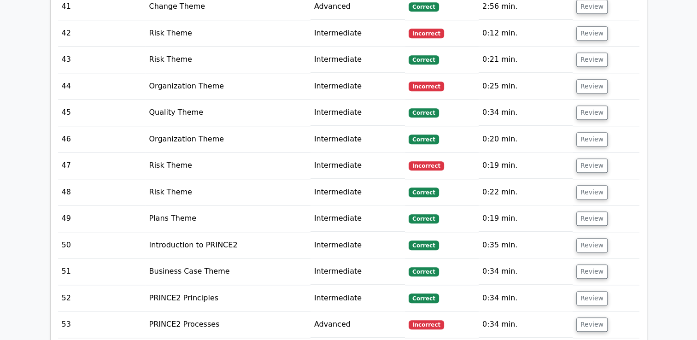
scroll to position [4355, 0]
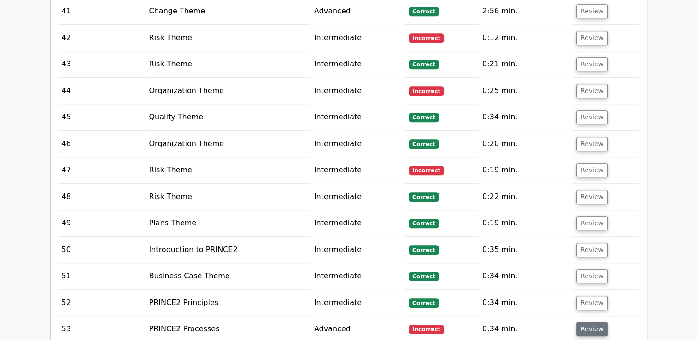
click at [586, 322] on button "Review" at bounding box center [591, 329] width 31 height 14
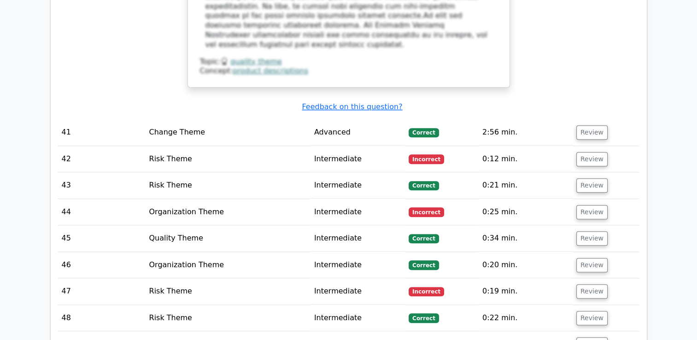
scroll to position [4229, 0]
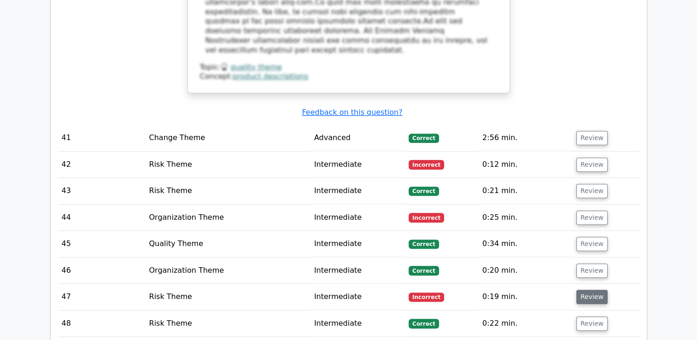
click at [590, 290] on button "Review" at bounding box center [591, 297] width 31 height 14
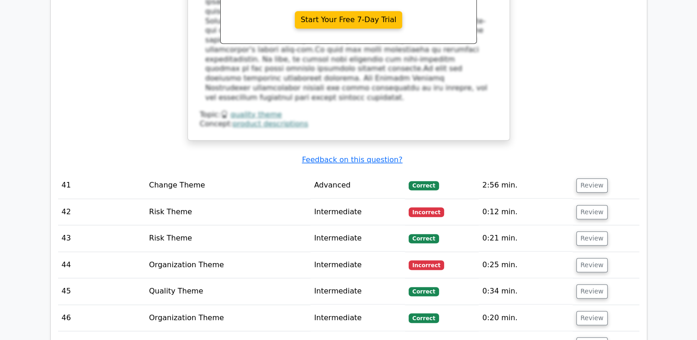
scroll to position [4134, 0]
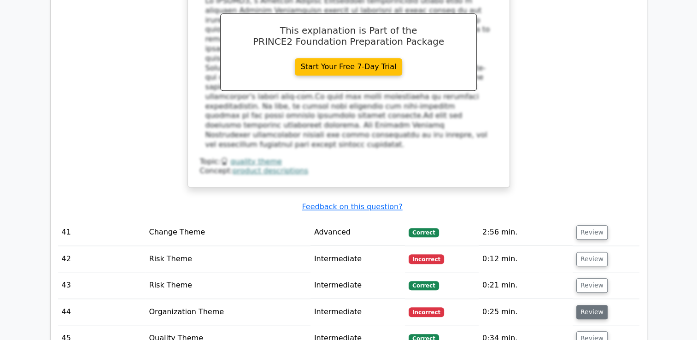
click at [594, 305] on button "Review" at bounding box center [591, 312] width 31 height 14
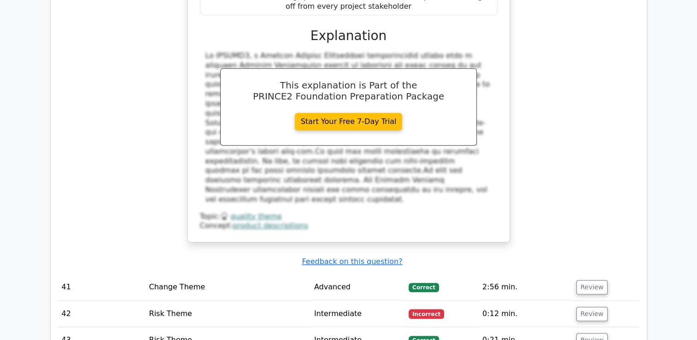
scroll to position [4065, 0]
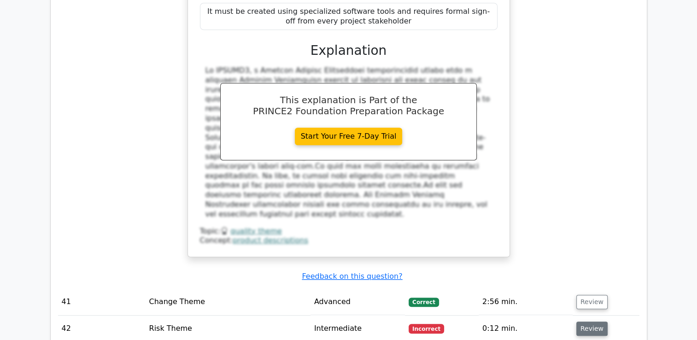
click at [597, 322] on button "Review" at bounding box center [591, 329] width 31 height 14
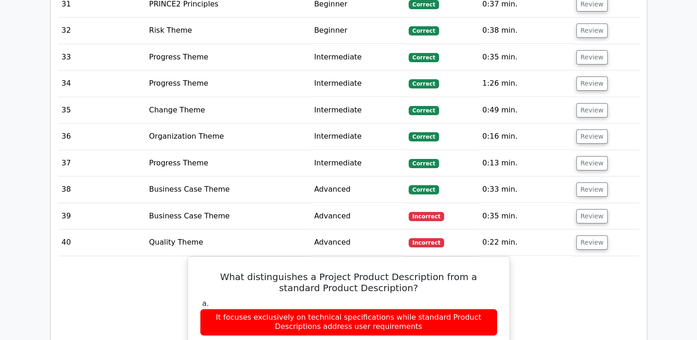
scroll to position [3602, 0]
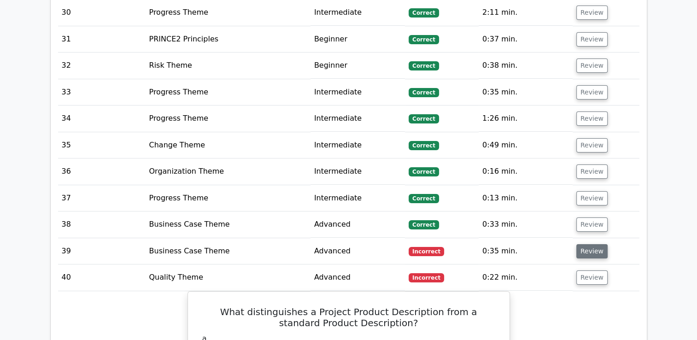
click at [599, 244] on button "Review" at bounding box center [591, 251] width 31 height 14
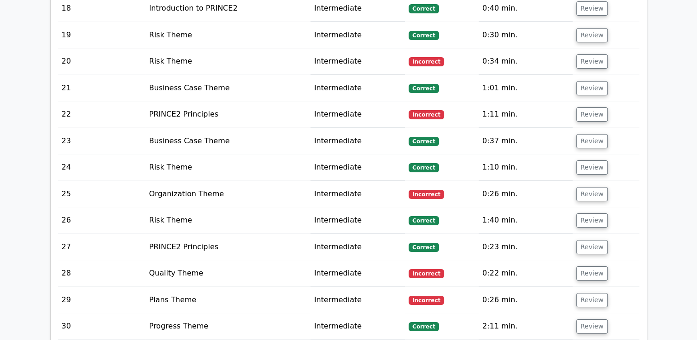
scroll to position [3271, 0]
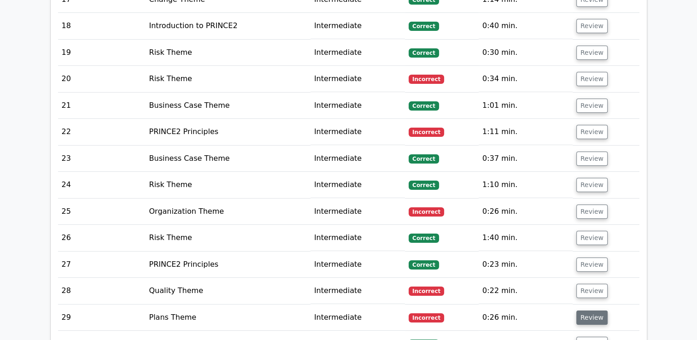
click at [591, 310] on button "Review" at bounding box center [591, 317] width 31 height 14
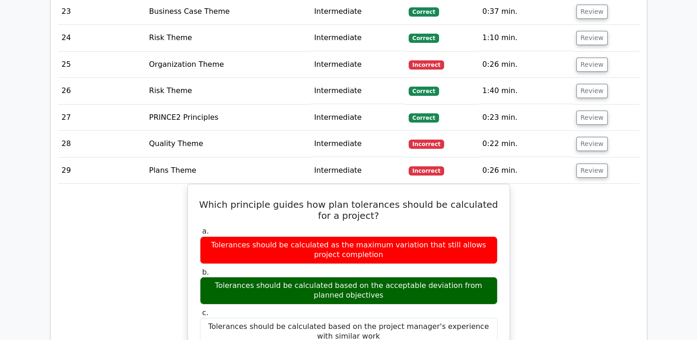
scroll to position [3430, 0]
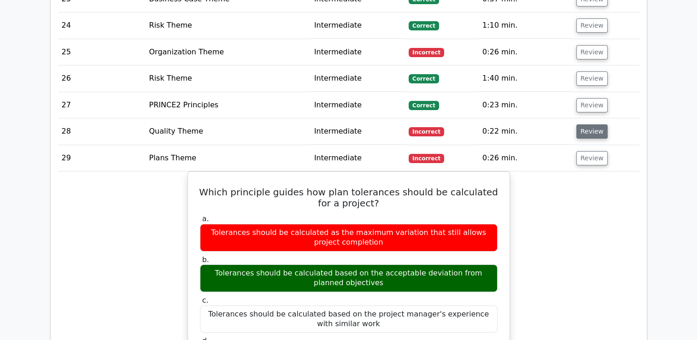
click at [584, 124] on button "Review" at bounding box center [591, 131] width 31 height 14
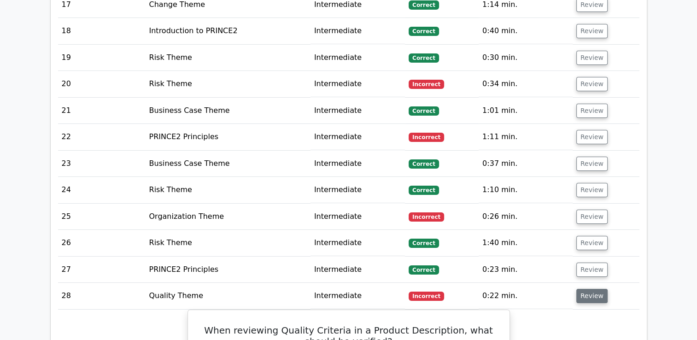
scroll to position [3264, 0]
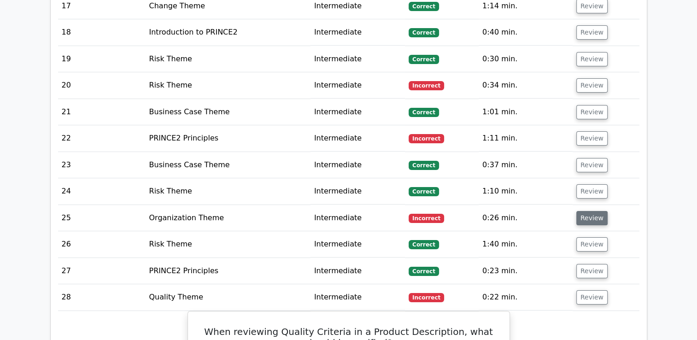
click at [589, 211] on button "Review" at bounding box center [591, 218] width 31 height 14
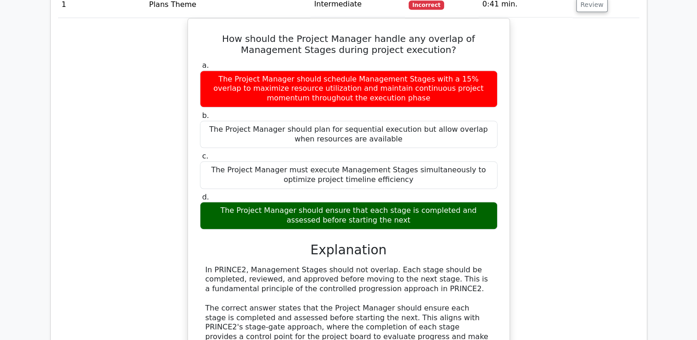
scroll to position [854, 0]
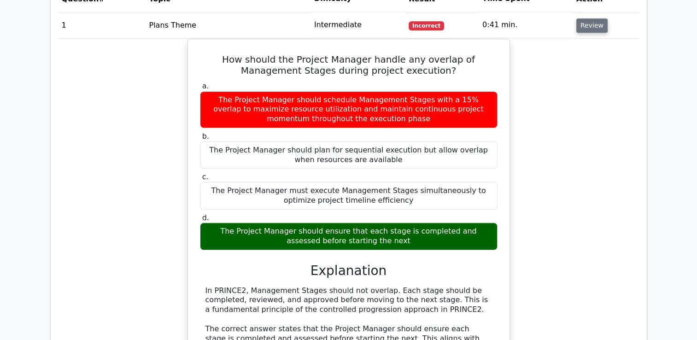
click at [586, 25] on button "Review" at bounding box center [591, 25] width 31 height 14
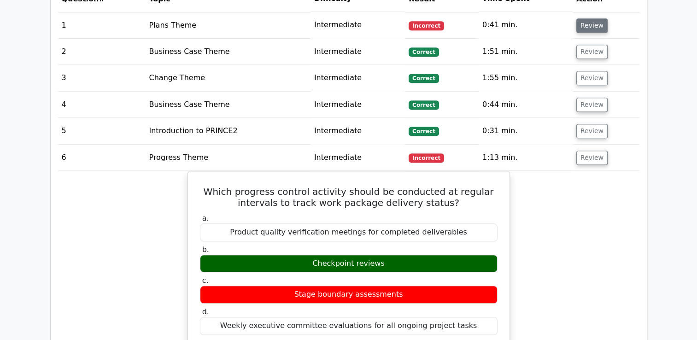
click at [586, 25] on button "Review" at bounding box center [591, 25] width 31 height 14
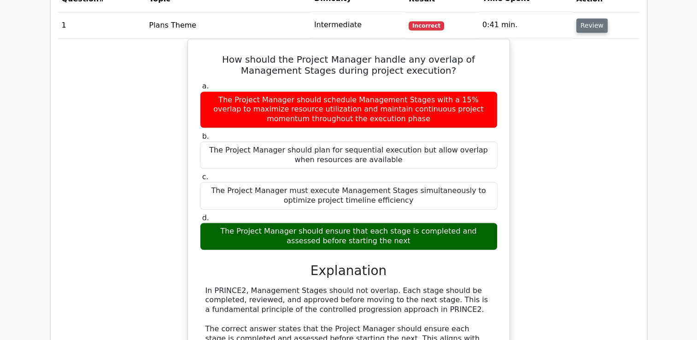
click at [586, 25] on button "Review" at bounding box center [591, 25] width 31 height 14
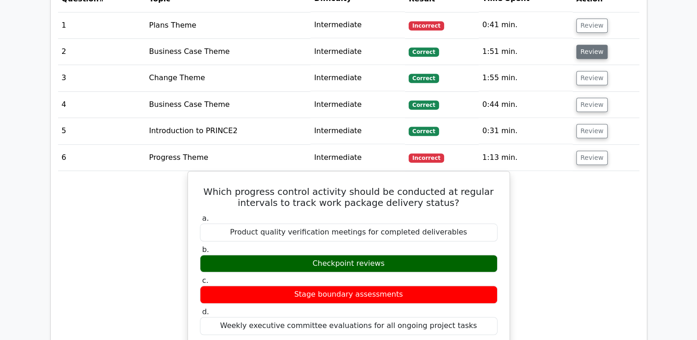
click at [586, 50] on button "Review" at bounding box center [591, 52] width 31 height 14
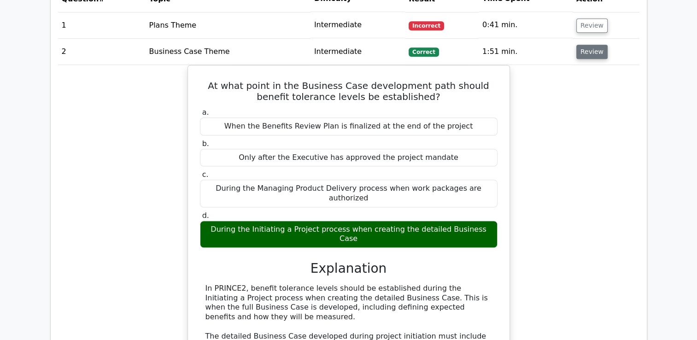
click at [586, 50] on button "Review" at bounding box center [591, 52] width 31 height 14
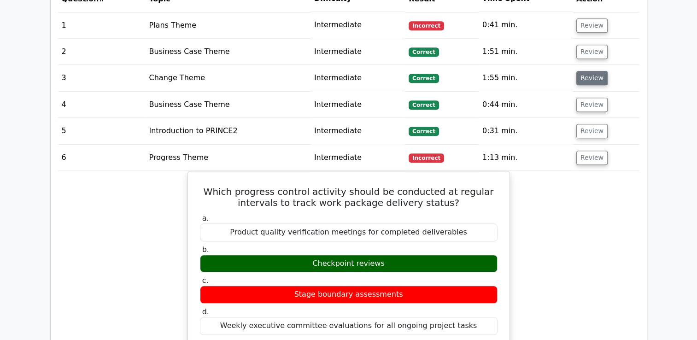
click at [586, 74] on button "Review" at bounding box center [591, 78] width 31 height 14
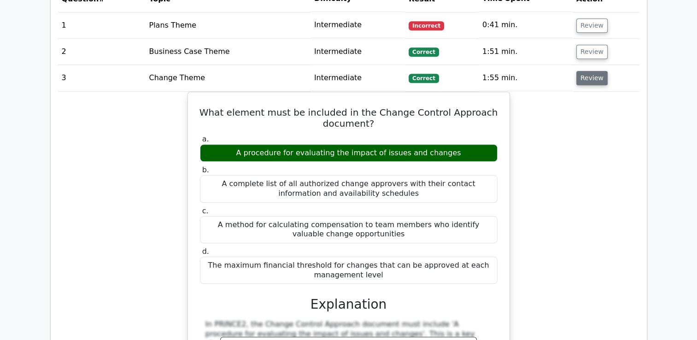
click at [586, 74] on button "Review" at bounding box center [591, 78] width 31 height 14
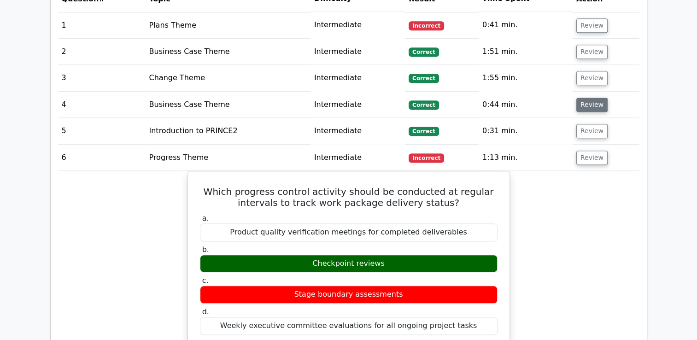
click at [586, 100] on button "Review" at bounding box center [591, 105] width 31 height 14
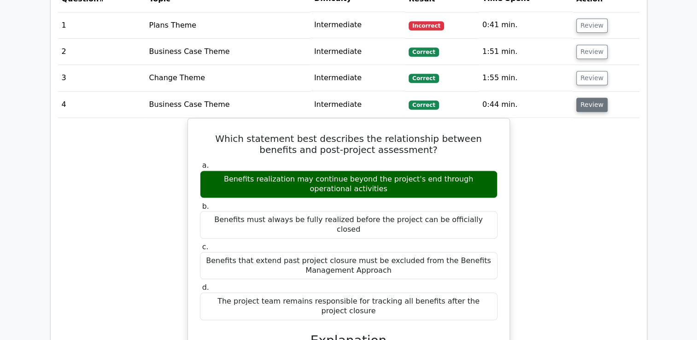
click at [586, 100] on button "Review" at bounding box center [591, 105] width 31 height 14
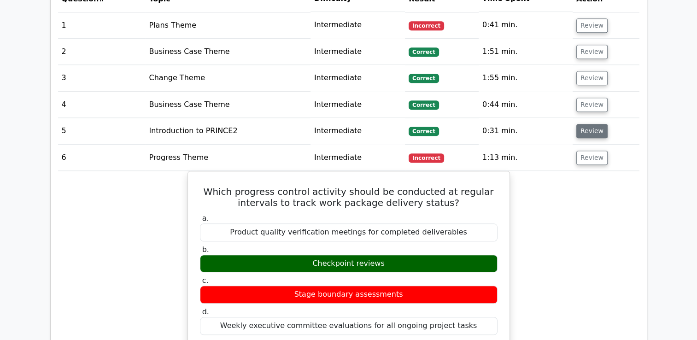
click at [588, 126] on button "Review" at bounding box center [591, 131] width 31 height 14
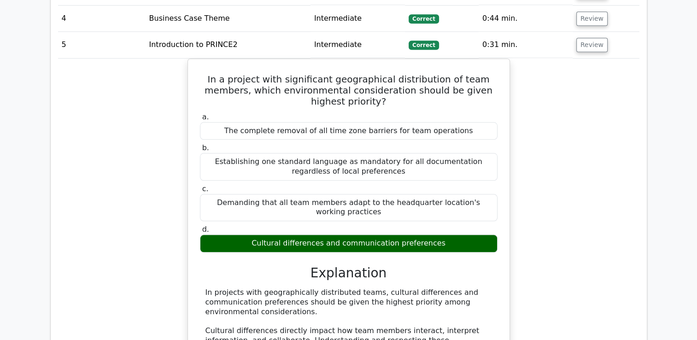
scroll to position [935, 0]
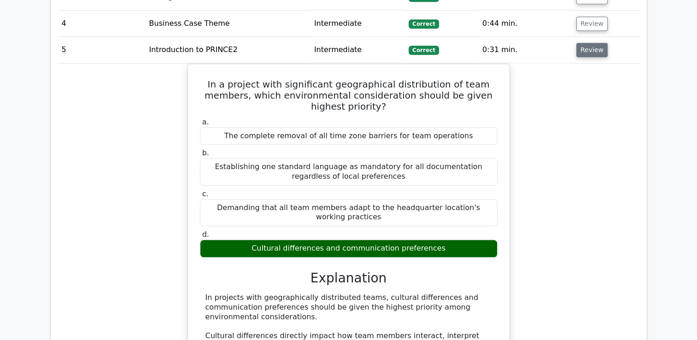
click at [586, 50] on button "Review" at bounding box center [591, 50] width 31 height 14
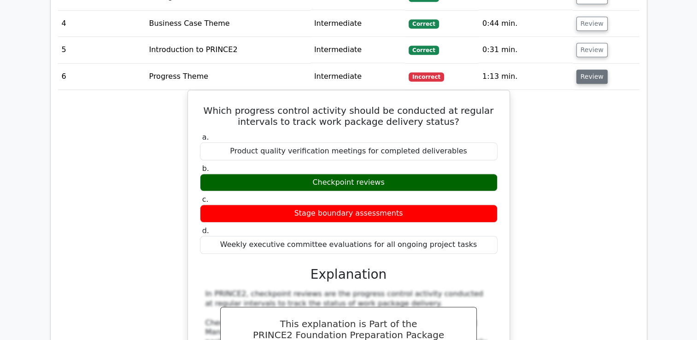
click at [585, 73] on button "Review" at bounding box center [591, 77] width 31 height 14
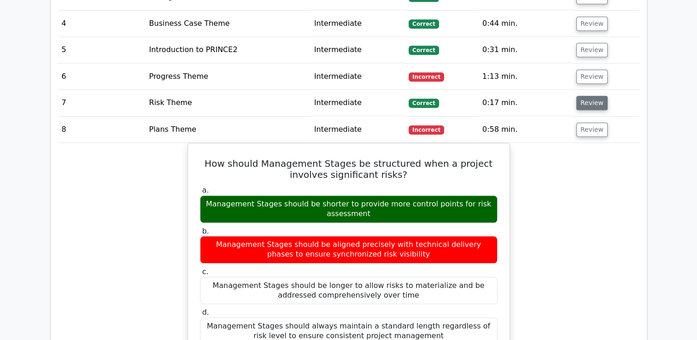
click at [584, 104] on button "Review" at bounding box center [591, 103] width 31 height 14
click at [590, 98] on button "Review" at bounding box center [591, 103] width 31 height 14
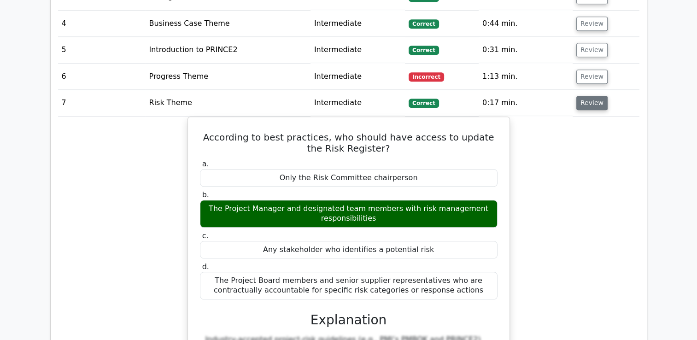
click at [590, 98] on button "Review" at bounding box center [591, 103] width 31 height 14
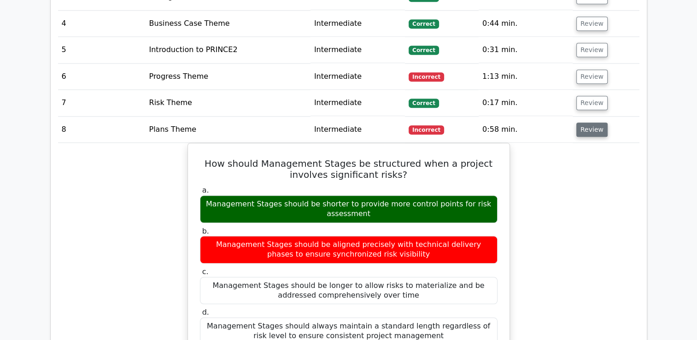
click at [589, 127] on button "Review" at bounding box center [591, 130] width 31 height 14
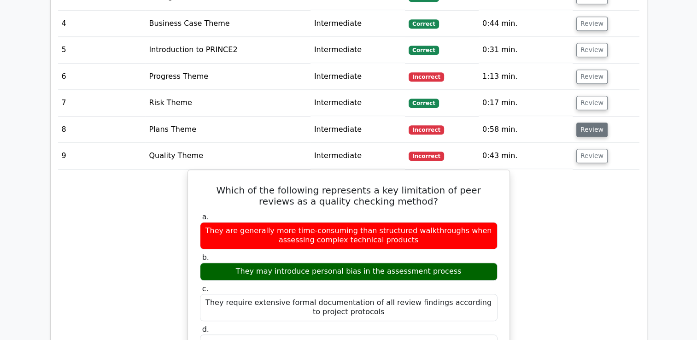
click at [589, 127] on button "Review" at bounding box center [591, 130] width 31 height 14
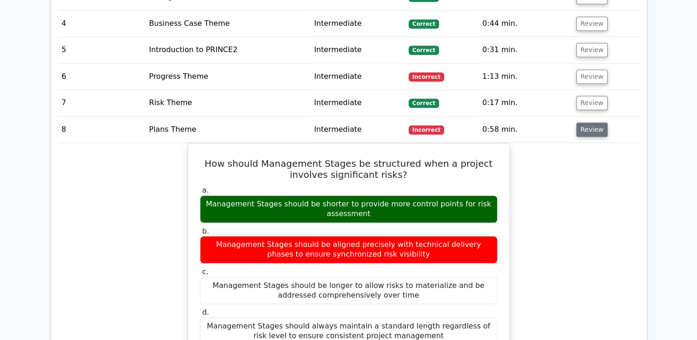
click at [589, 127] on button "Review" at bounding box center [591, 130] width 31 height 14
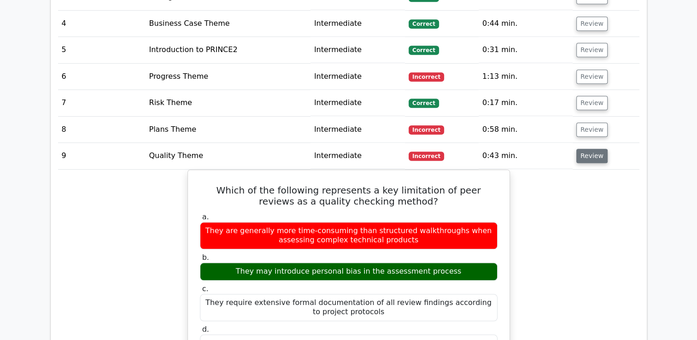
click at [586, 152] on button "Review" at bounding box center [591, 156] width 31 height 14
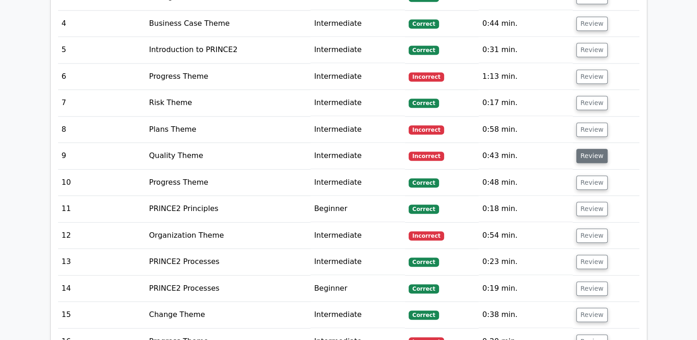
click at [586, 152] on button "Review" at bounding box center [591, 156] width 31 height 14
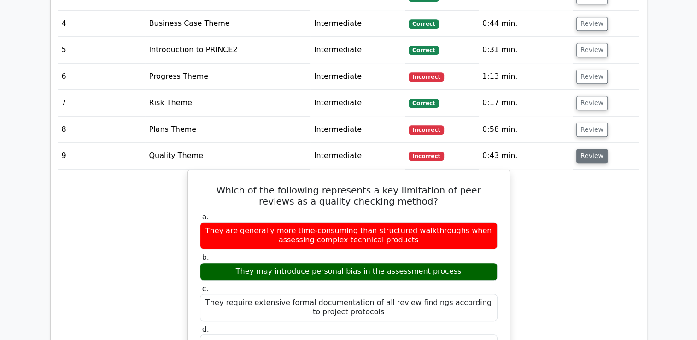
click at [586, 152] on button "Review" at bounding box center [591, 156] width 31 height 14
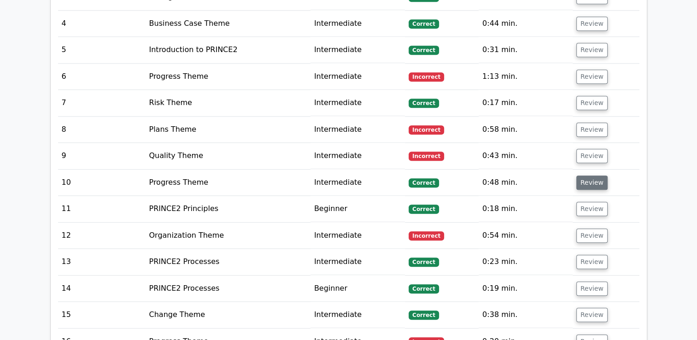
click at [582, 180] on button "Review" at bounding box center [591, 183] width 31 height 14
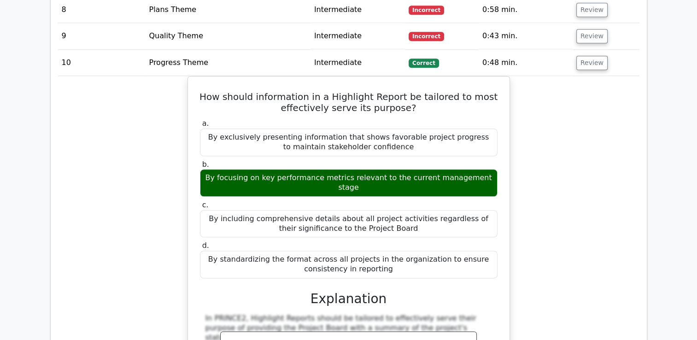
scroll to position [1066, 0]
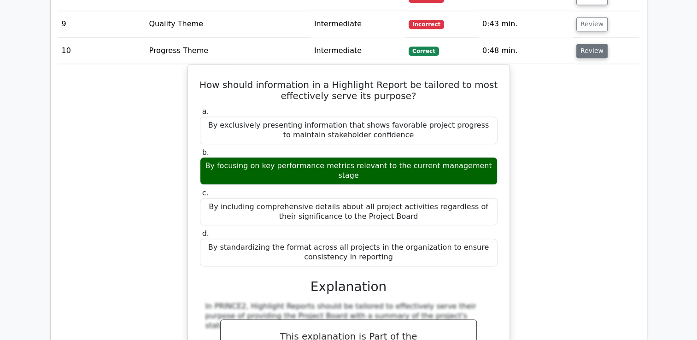
click at [595, 47] on button "Review" at bounding box center [591, 51] width 31 height 14
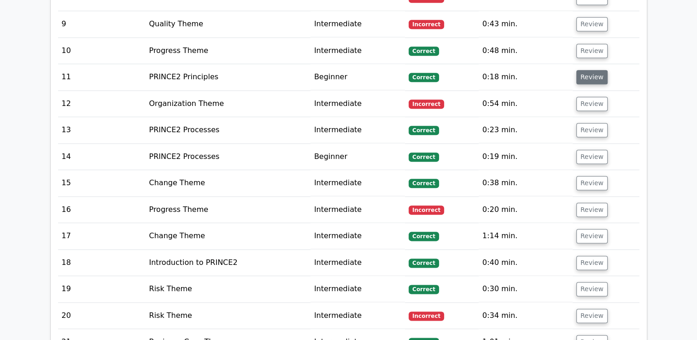
click at [589, 77] on button "Review" at bounding box center [591, 77] width 31 height 14
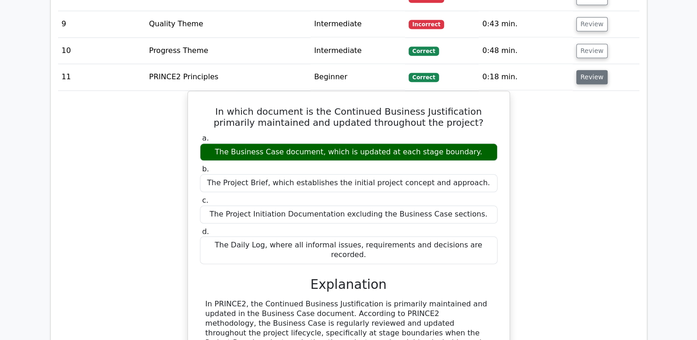
click at [589, 77] on button "Review" at bounding box center [591, 77] width 31 height 14
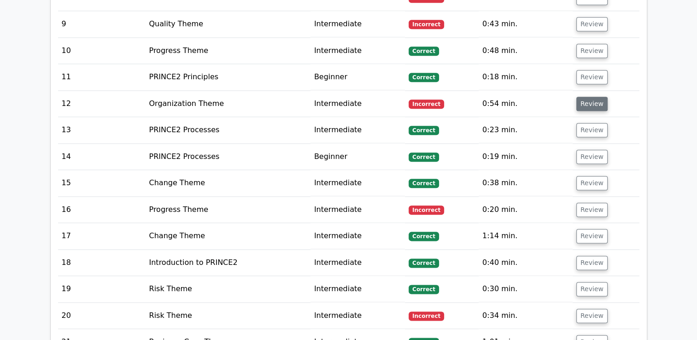
click at [596, 103] on button "Review" at bounding box center [591, 104] width 31 height 14
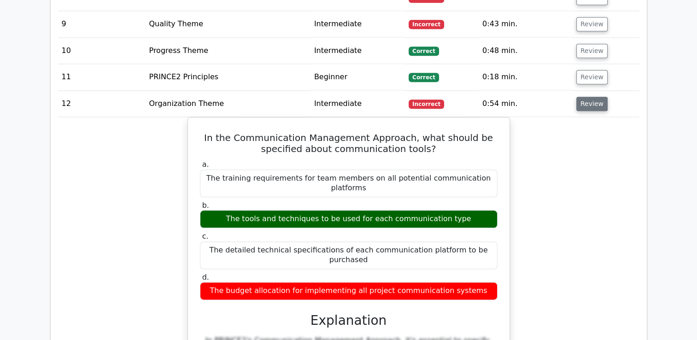
click at [596, 103] on button "Review" at bounding box center [591, 104] width 31 height 14
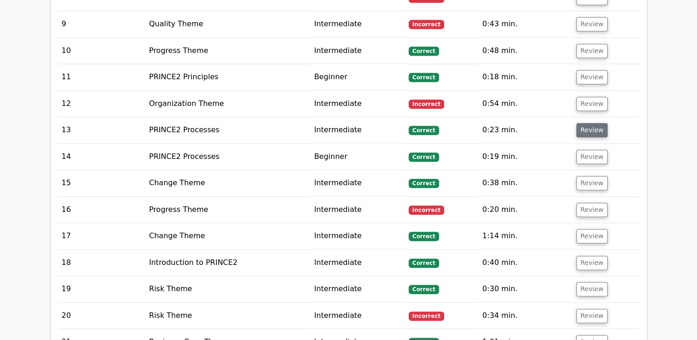
click at [595, 129] on button "Review" at bounding box center [591, 130] width 31 height 14
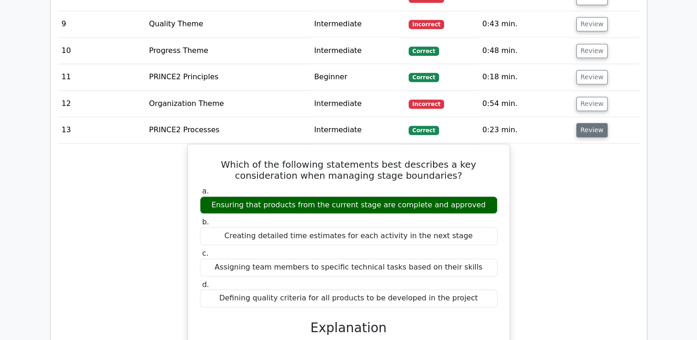
click at [595, 129] on button "Review" at bounding box center [591, 130] width 31 height 14
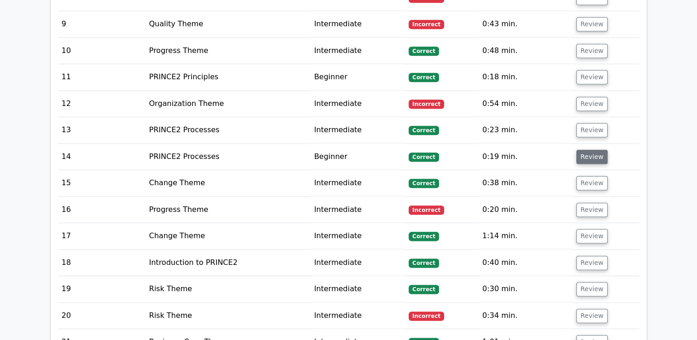
click at [598, 150] on button "Review" at bounding box center [591, 157] width 31 height 14
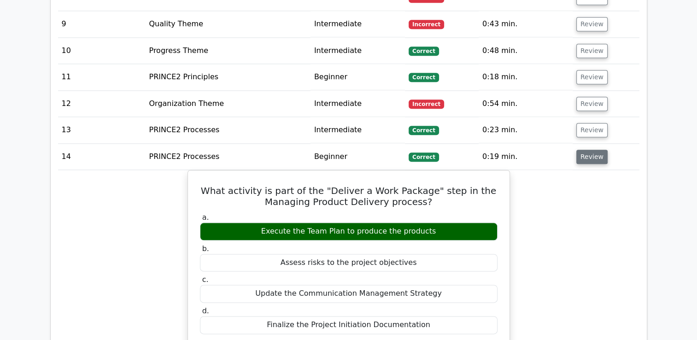
click at [598, 150] on button "Review" at bounding box center [591, 157] width 31 height 14
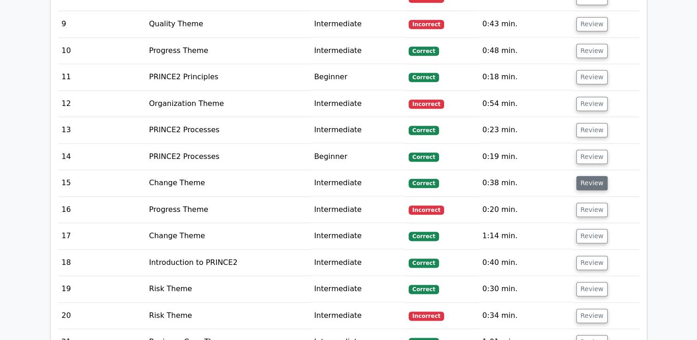
click at [590, 177] on button "Review" at bounding box center [591, 183] width 31 height 14
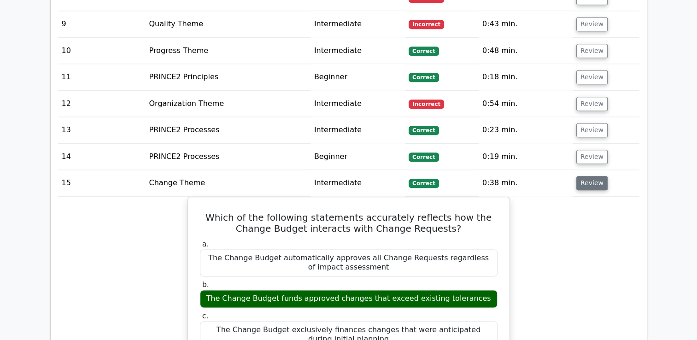
click at [590, 177] on button "Review" at bounding box center [591, 183] width 31 height 14
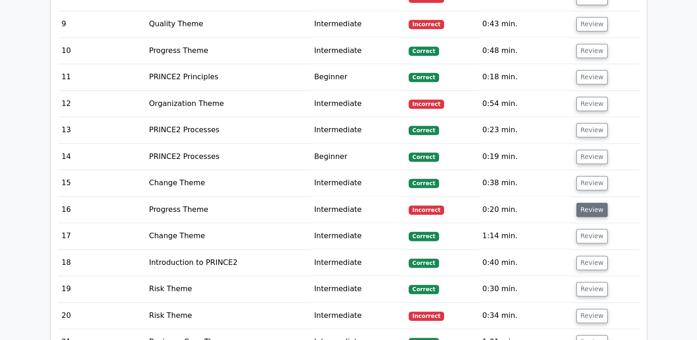
click at [591, 207] on button "Review" at bounding box center [591, 210] width 31 height 14
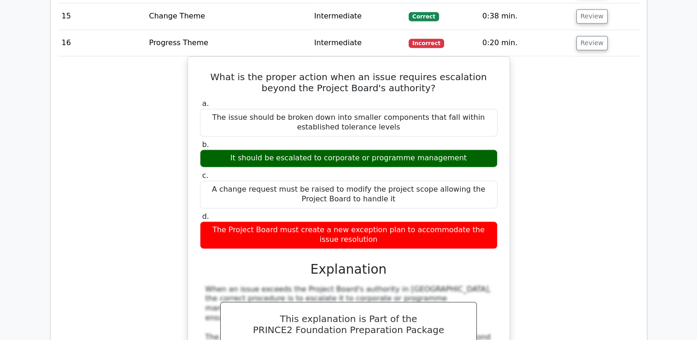
scroll to position [1246, 0]
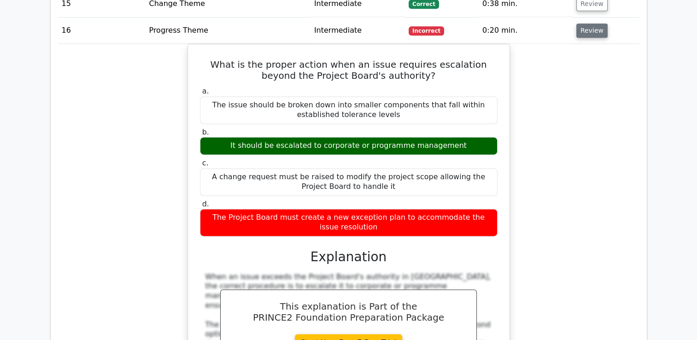
click at [583, 29] on button "Review" at bounding box center [591, 30] width 31 height 14
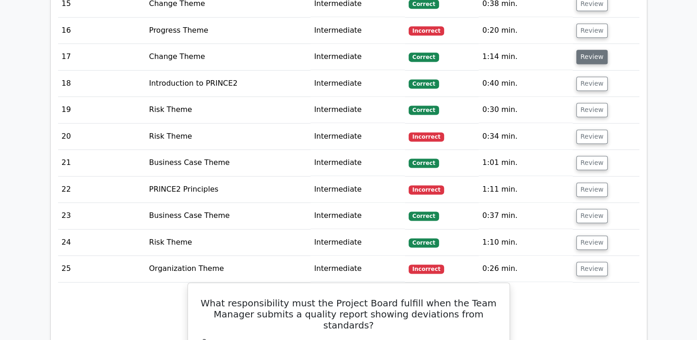
click at [584, 56] on button "Review" at bounding box center [591, 57] width 31 height 14
click at [589, 56] on button "Review" at bounding box center [591, 57] width 31 height 14
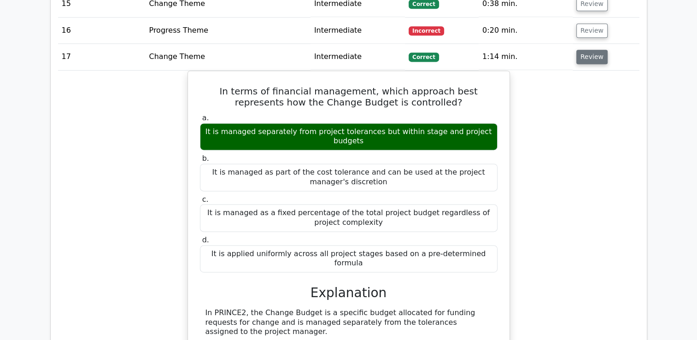
click at [589, 56] on button "Review" at bounding box center [591, 57] width 31 height 14
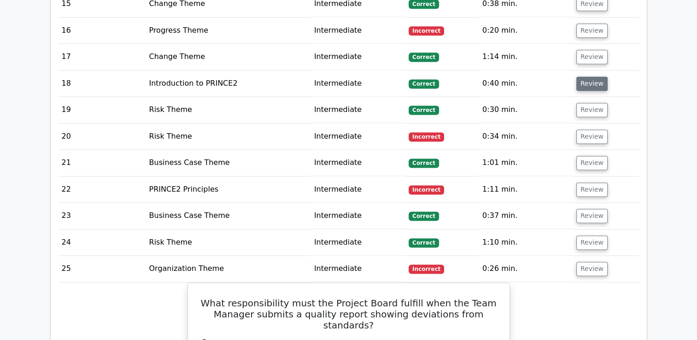
click at [588, 84] on button "Review" at bounding box center [591, 83] width 31 height 14
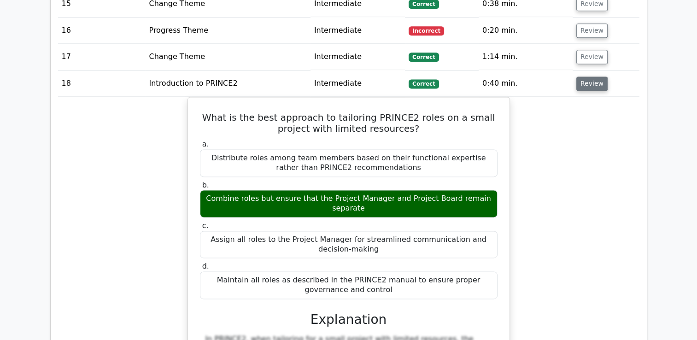
click at [588, 84] on button "Review" at bounding box center [591, 83] width 31 height 14
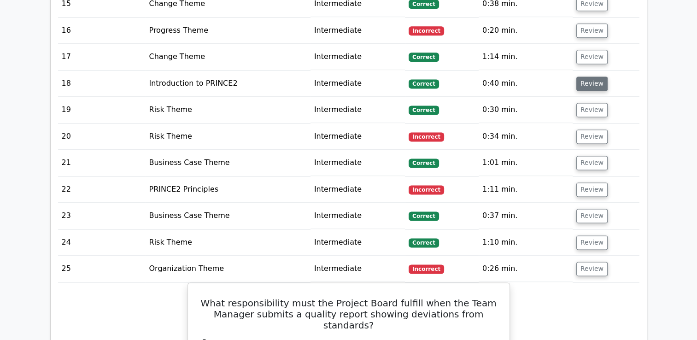
click at [588, 84] on button "Review" at bounding box center [591, 83] width 31 height 14
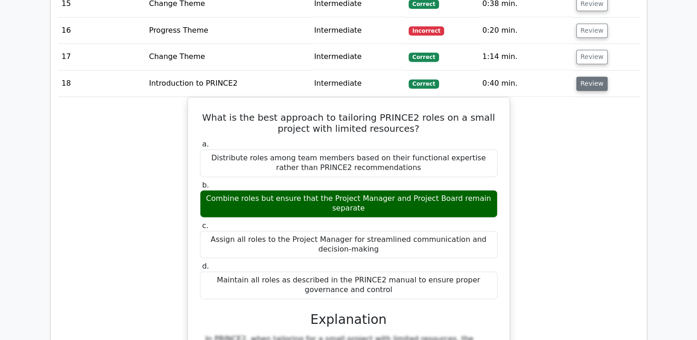
click at [588, 84] on button "Review" at bounding box center [591, 83] width 31 height 14
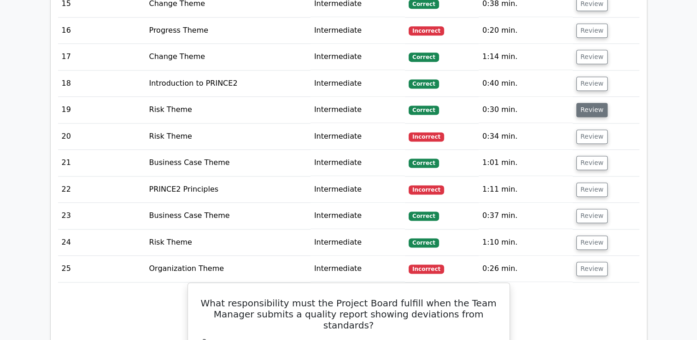
click at [584, 110] on button "Review" at bounding box center [591, 110] width 31 height 14
click at [586, 108] on button "Review" at bounding box center [591, 110] width 31 height 14
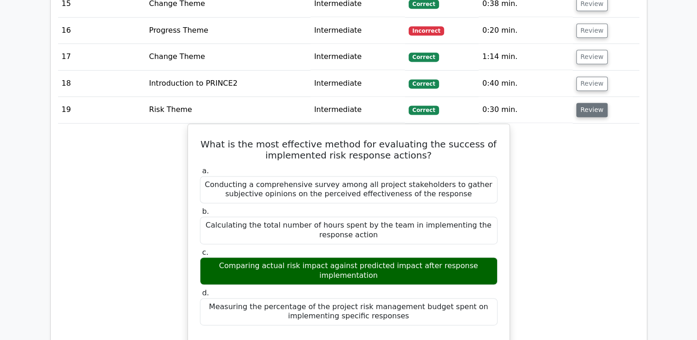
click at [586, 108] on button "Review" at bounding box center [591, 110] width 31 height 14
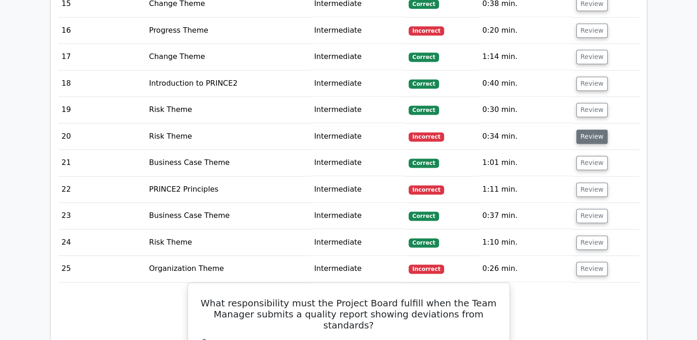
click at [587, 129] on button "Review" at bounding box center [591, 136] width 31 height 14
click at [586, 133] on button "Review" at bounding box center [591, 136] width 31 height 14
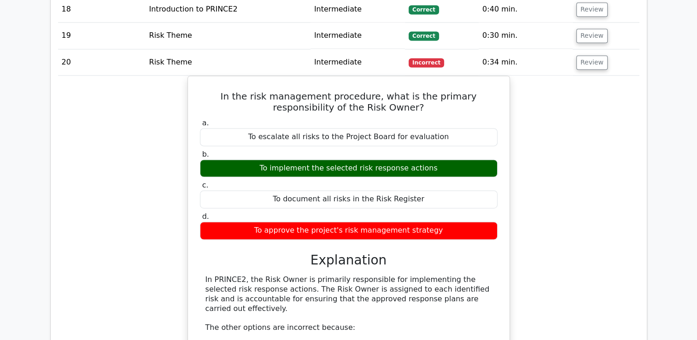
scroll to position [1312, 0]
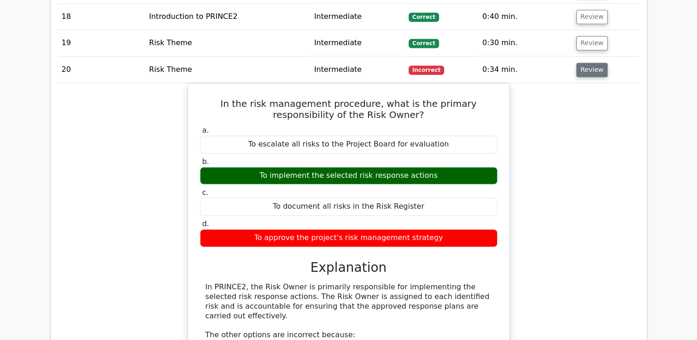
click at [590, 63] on button "Review" at bounding box center [591, 70] width 31 height 14
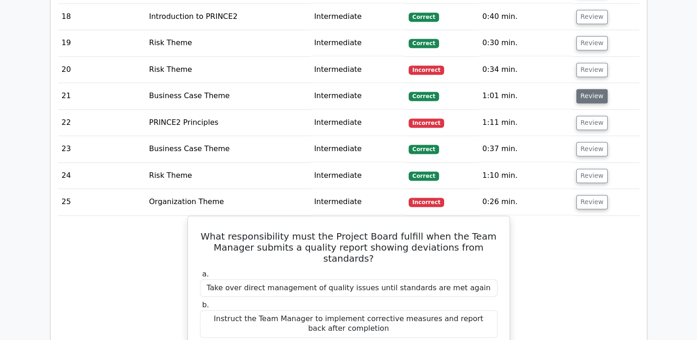
click at [590, 98] on button "Review" at bounding box center [591, 96] width 31 height 14
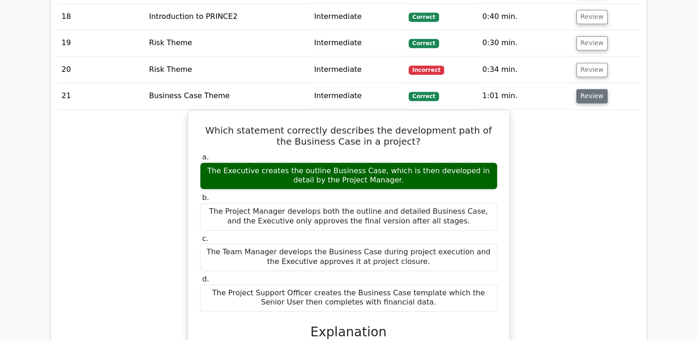
click at [591, 95] on button "Review" at bounding box center [591, 96] width 31 height 14
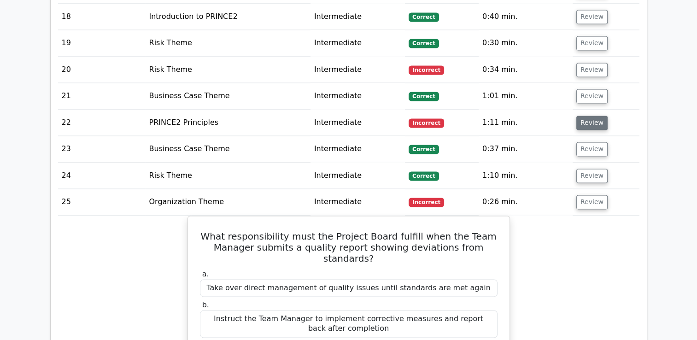
click at [591, 117] on button "Review" at bounding box center [591, 123] width 31 height 14
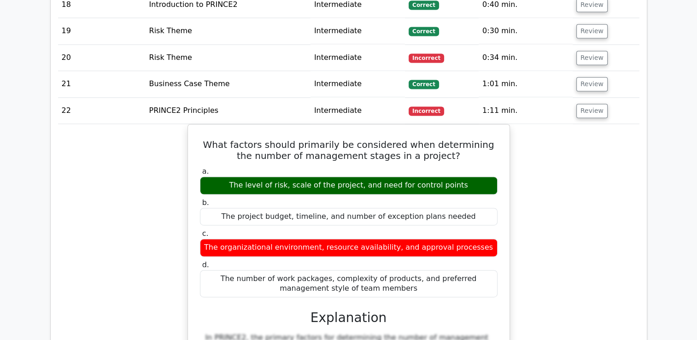
scroll to position [1346, 0]
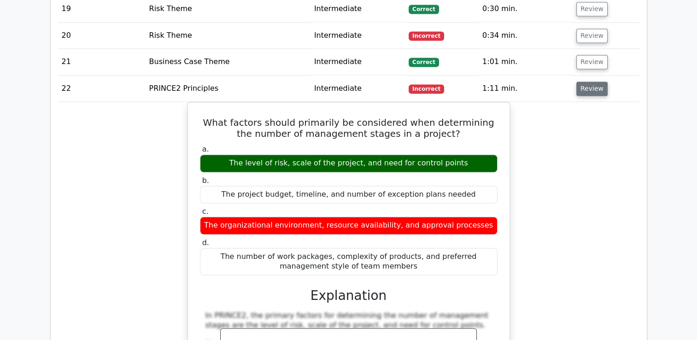
click at [591, 82] on button "Review" at bounding box center [591, 89] width 31 height 14
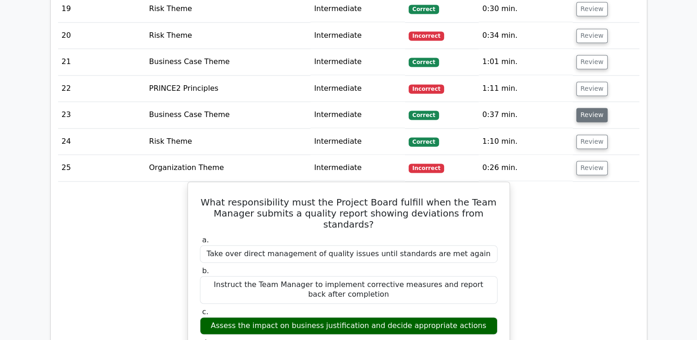
click at [586, 111] on button "Review" at bounding box center [591, 115] width 31 height 14
click at [585, 114] on button "Review" at bounding box center [591, 115] width 31 height 14
click at [588, 113] on button "Review" at bounding box center [591, 115] width 31 height 14
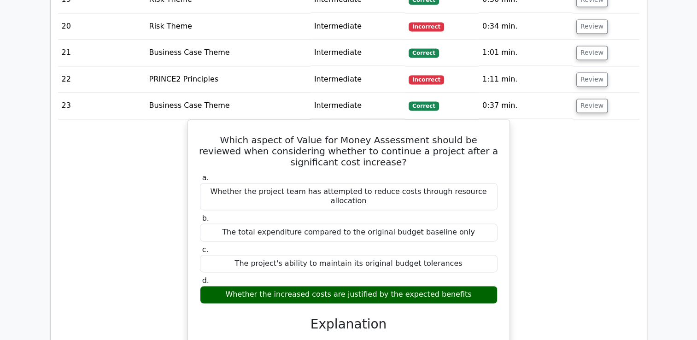
scroll to position [1348, 0]
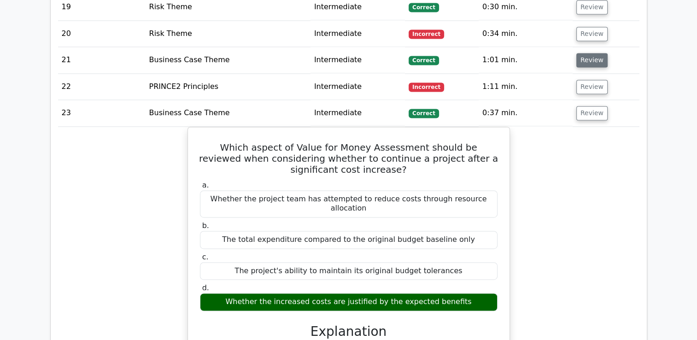
click at [583, 56] on button "Review" at bounding box center [591, 60] width 31 height 14
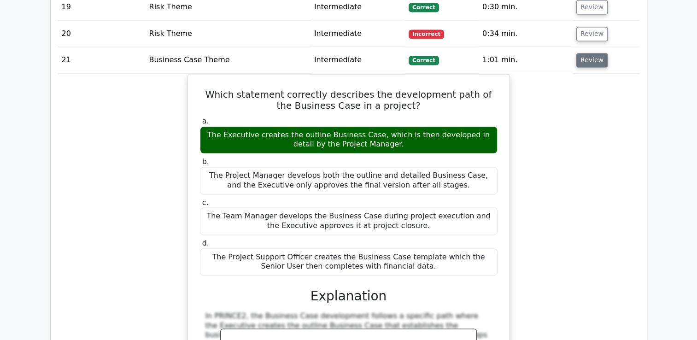
click at [583, 56] on button "Review" at bounding box center [591, 60] width 31 height 14
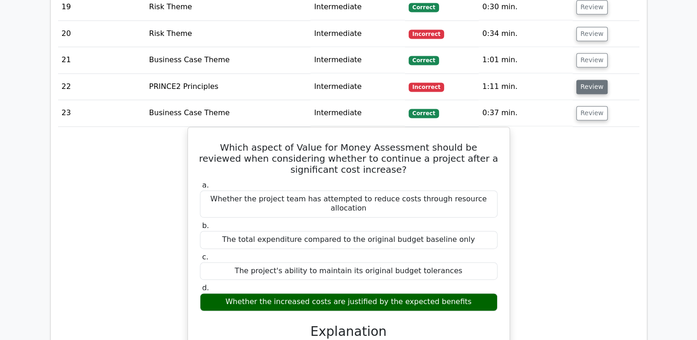
click at [591, 83] on button "Review" at bounding box center [591, 87] width 31 height 14
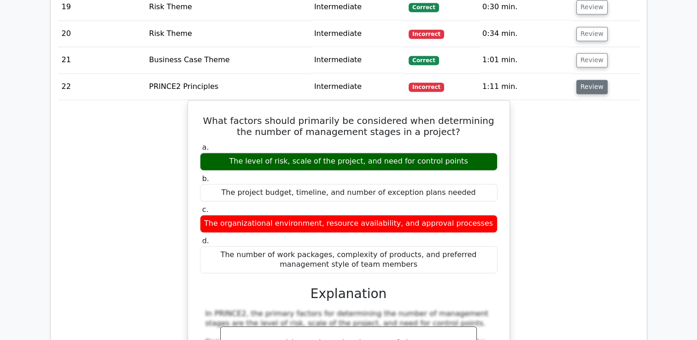
click at [591, 83] on button "Review" at bounding box center [591, 87] width 31 height 14
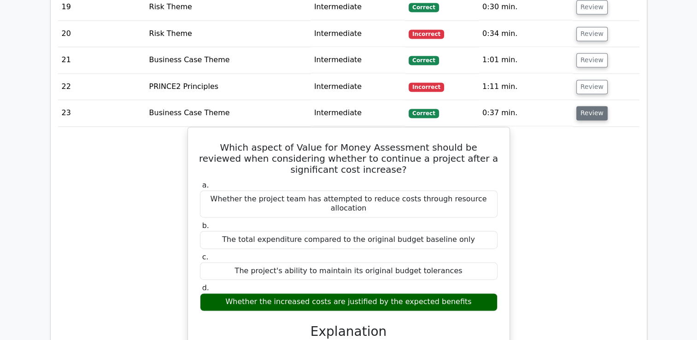
click at [592, 109] on button "Review" at bounding box center [591, 113] width 31 height 14
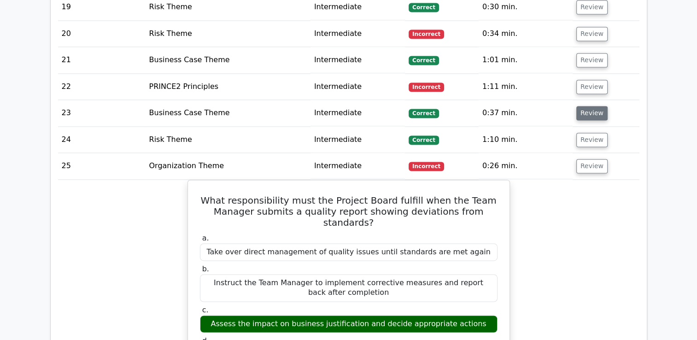
click at [586, 113] on button "Review" at bounding box center [591, 113] width 31 height 14
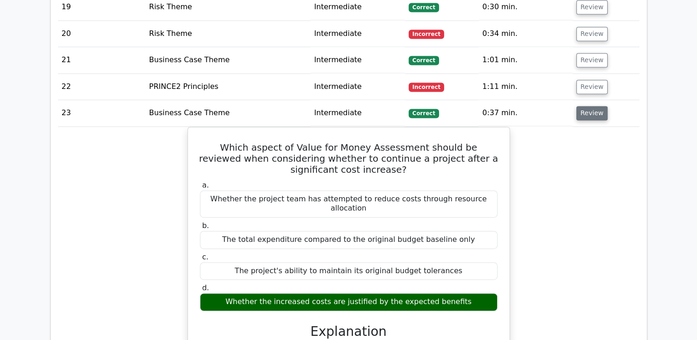
click at [586, 113] on button "Review" at bounding box center [591, 113] width 31 height 14
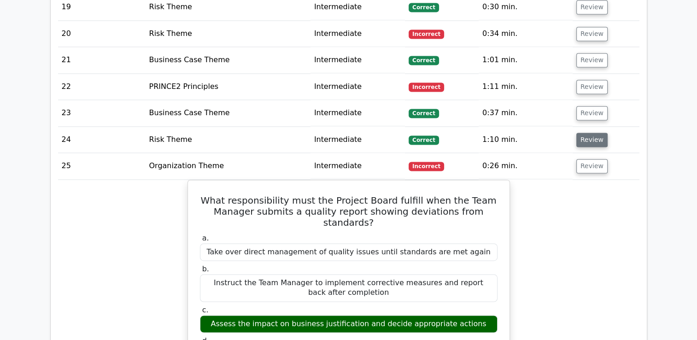
click at [591, 138] on button "Review" at bounding box center [591, 140] width 31 height 14
click at [583, 137] on button "Review" at bounding box center [591, 140] width 31 height 14
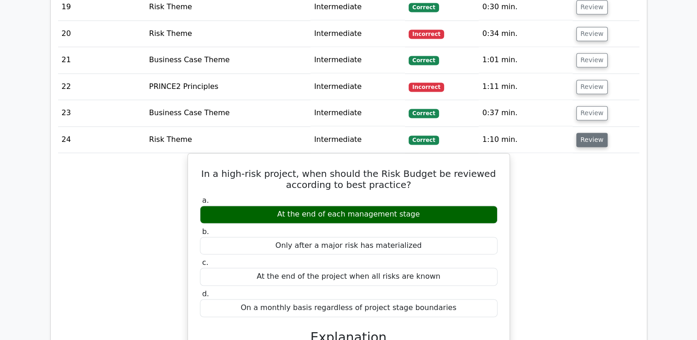
click at [583, 137] on button "Review" at bounding box center [591, 140] width 31 height 14
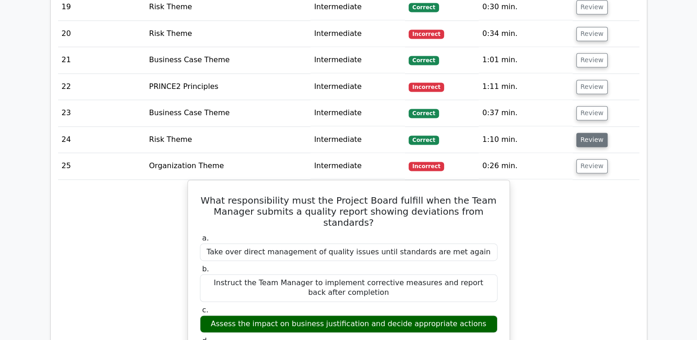
click at [583, 137] on button "Review" at bounding box center [591, 140] width 31 height 14
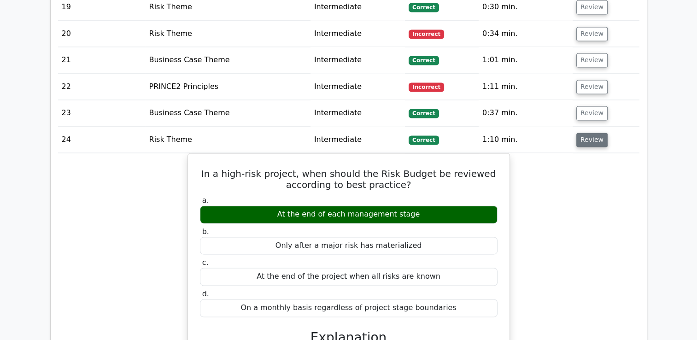
click at [583, 137] on button "Review" at bounding box center [591, 140] width 31 height 14
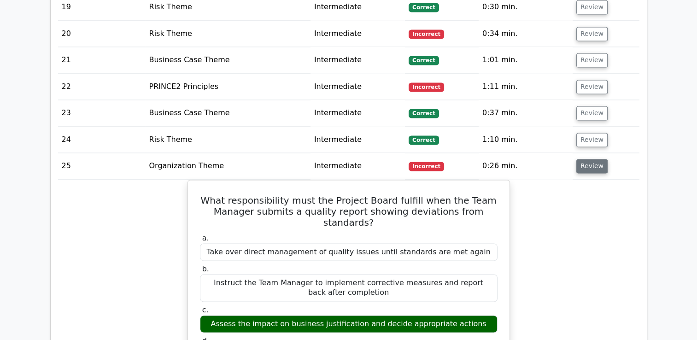
click at [591, 165] on button "Review" at bounding box center [591, 166] width 31 height 14
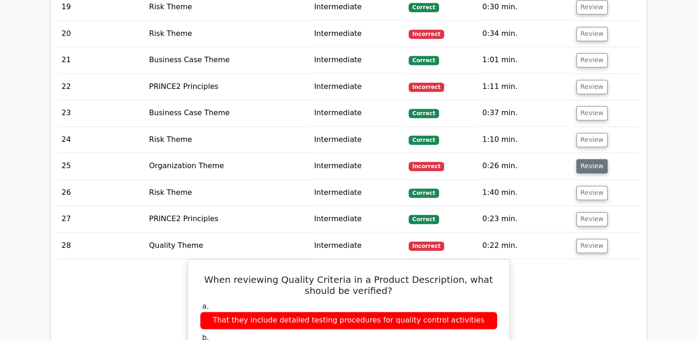
click at [591, 165] on button "Review" at bounding box center [591, 166] width 31 height 14
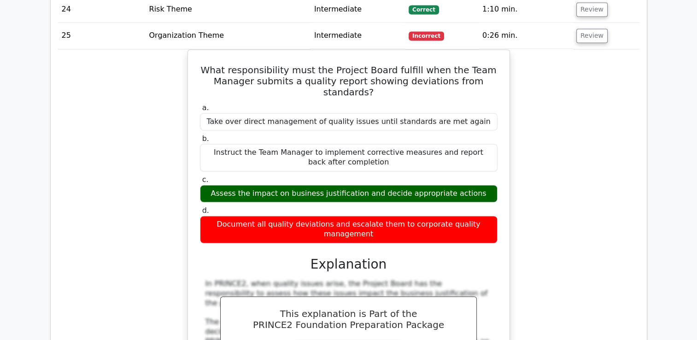
scroll to position [1490, 0]
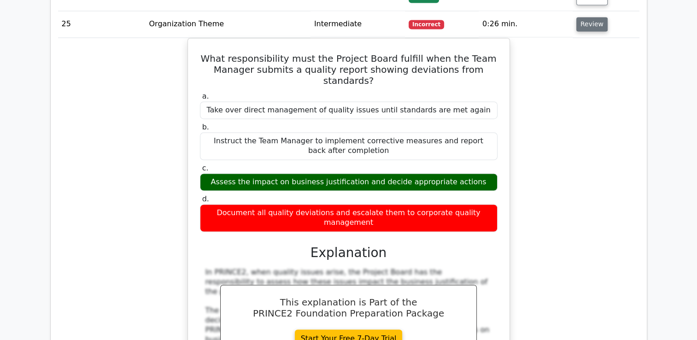
click at [597, 21] on button "Review" at bounding box center [591, 24] width 31 height 14
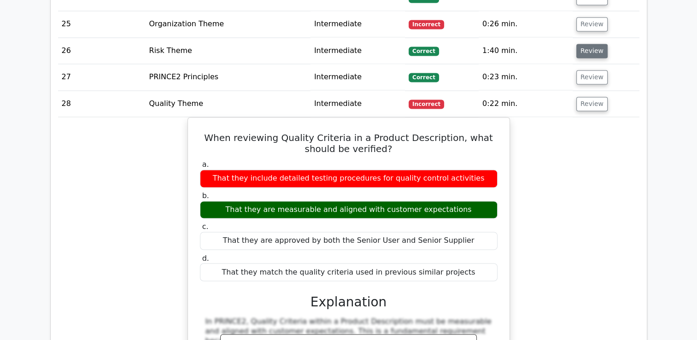
click at [593, 46] on button "Review" at bounding box center [591, 51] width 31 height 14
click at [586, 49] on button "Review" at bounding box center [591, 51] width 31 height 14
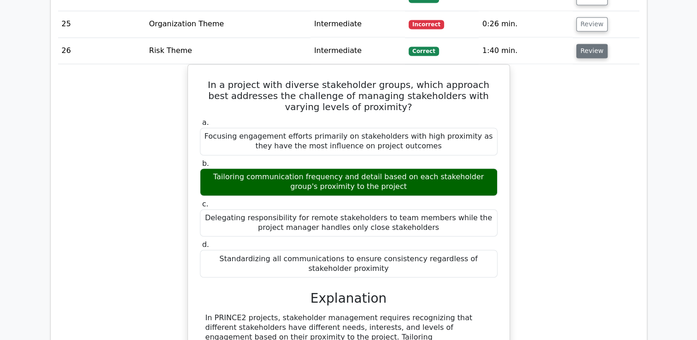
click at [588, 49] on button "Review" at bounding box center [591, 51] width 31 height 14
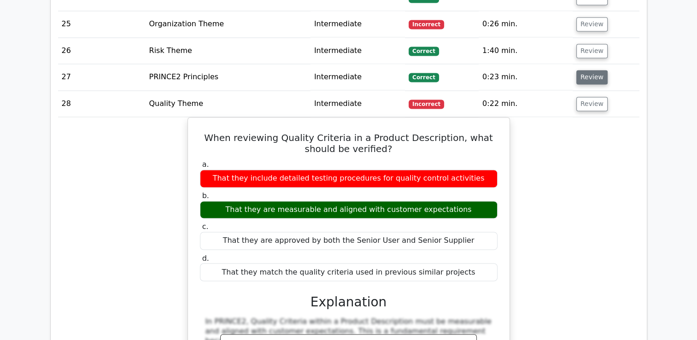
click at [591, 74] on button "Review" at bounding box center [591, 77] width 31 height 14
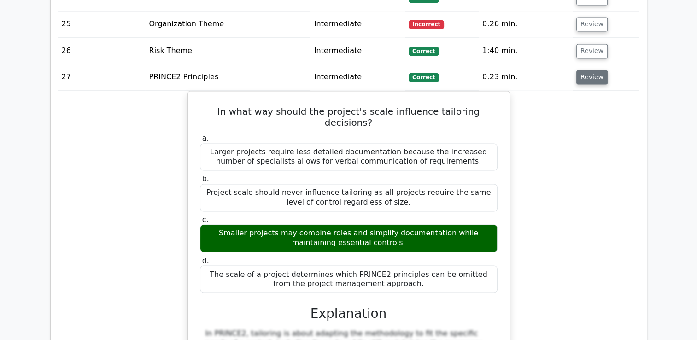
click at [591, 74] on button "Review" at bounding box center [591, 77] width 31 height 14
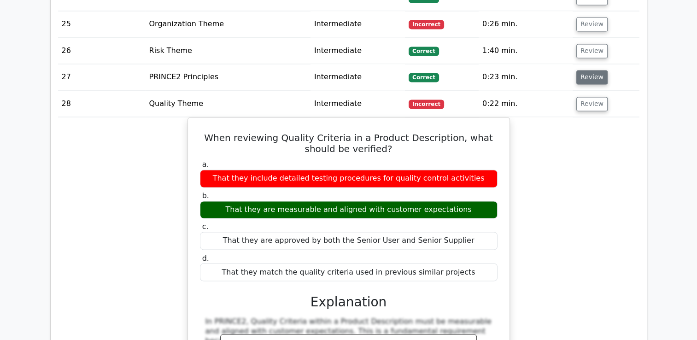
click at [591, 74] on button "Review" at bounding box center [591, 77] width 31 height 14
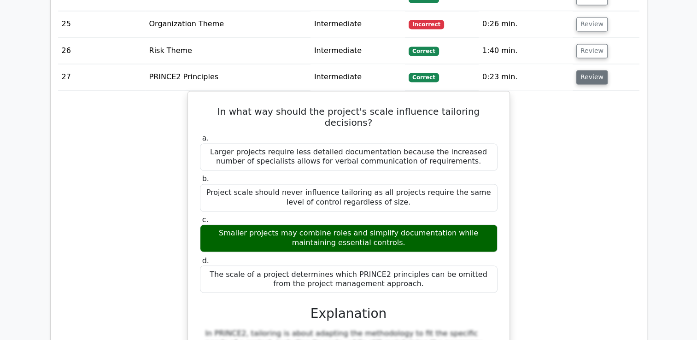
click at [591, 74] on button "Review" at bounding box center [591, 77] width 31 height 14
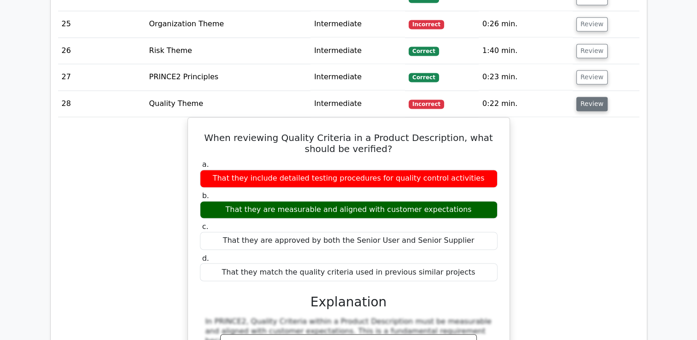
click at [588, 101] on button "Review" at bounding box center [591, 104] width 31 height 14
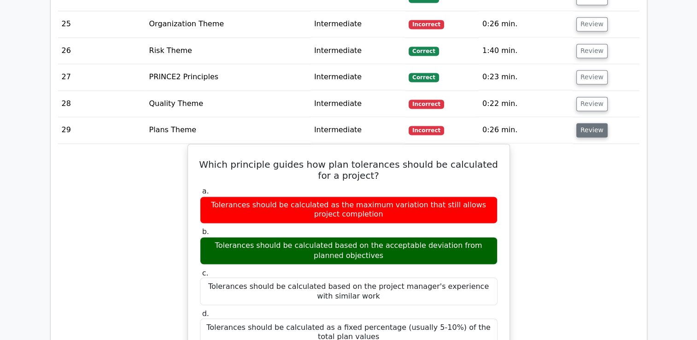
click at [593, 126] on button "Review" at bounding box center [591, 130] width 31 height 14
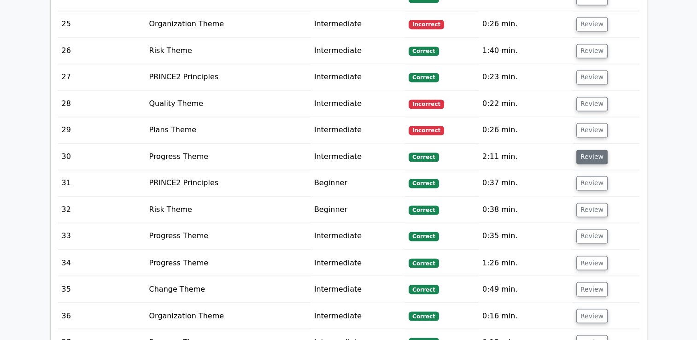
click at [591, 151] on button "Review" at bounding box center [591, 157] width 31 height 14
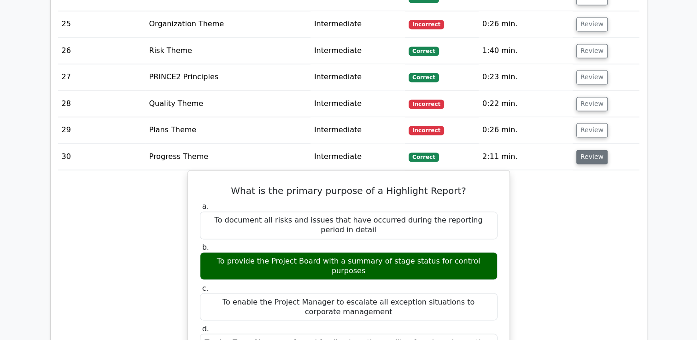
click at [591, 151] on button "Review" at bounding box center [591, 157] width 31 height 14
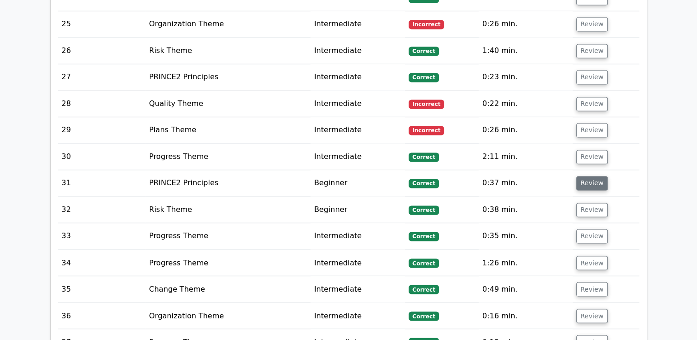
click at [591, 180] on button "Review" at bounding box center [591, 183] width 31 height 14
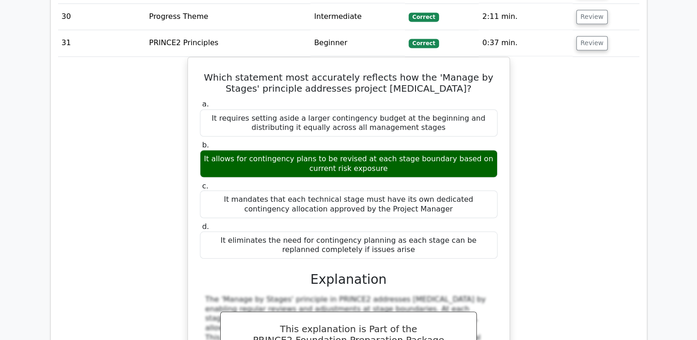
scroll to position [1624, 0]
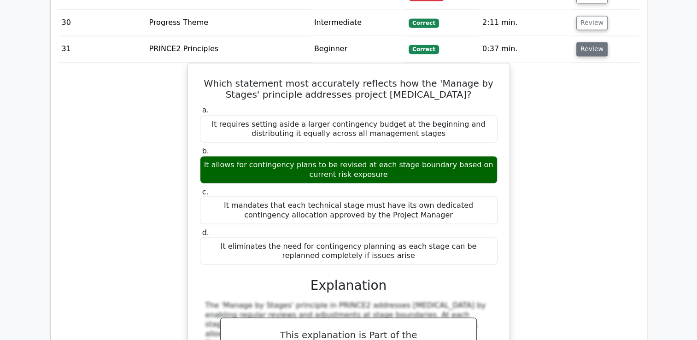
click at [591, 47] on button "Review" at bounding box center [591, 49] width 31 height 14
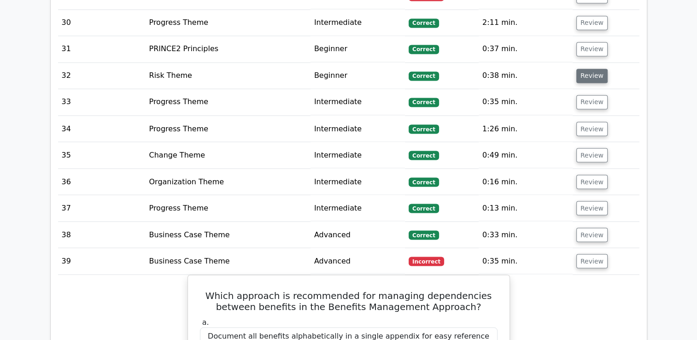
click at [593, 71] on button "Review" at bounding box center [591, 76] width 31 height 14
click at [584, 73] on button "Review" at bounding box center [591, 76] width 31 height 14
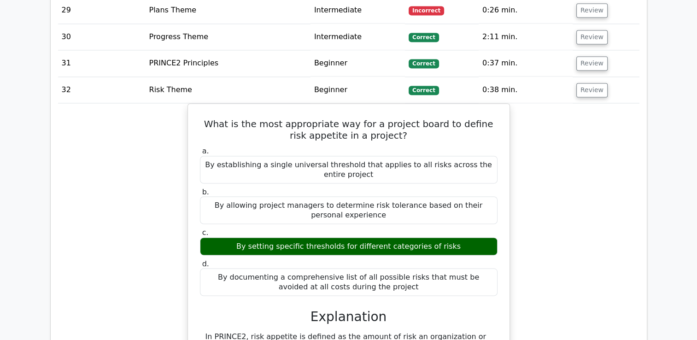
scroll to position [1604, 0]
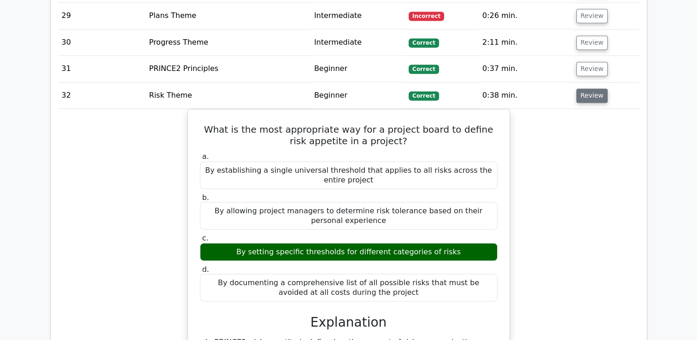
click at [591, 88] on button "Review" at bounding box center [591, 95] width 31 height 14
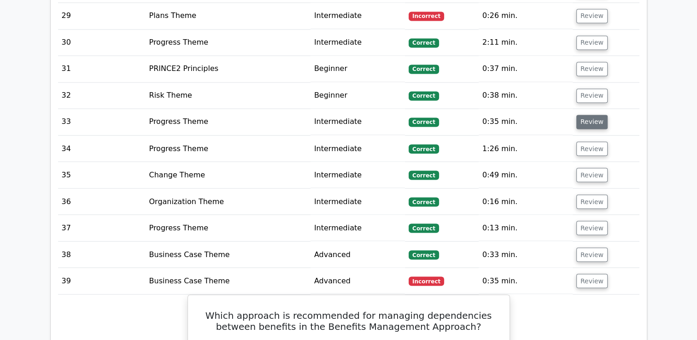
click at [590, 115] on button "Review" at bounding box center [591, 122] width 31 height 14
click at [591, 115] on button "Review" at bounding box center [591, 122] width 31 height 14
click at [588, 117] on button "Review" at bounding box center [591, 122] width 31 height 14
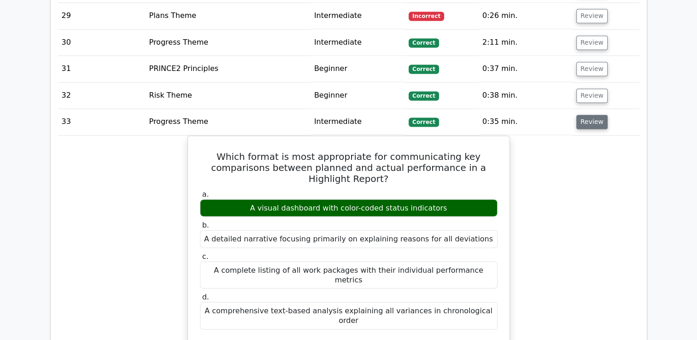
click at [588, 117] on button "Review" at bounding box center [591, 122] width 31 height 14
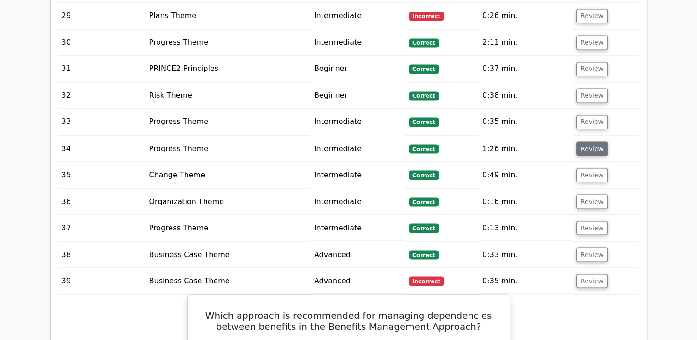
click at [596, 142] on button "Review" at bounding box center [591, 148] width 31 height 14
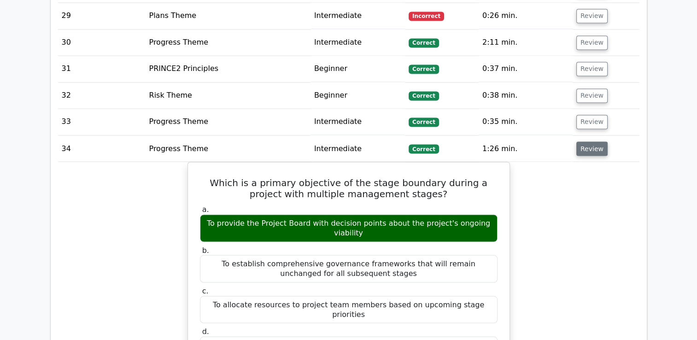
click at [596, 142] on button "Review" at bounding box center [591, 148] width 31 height 14
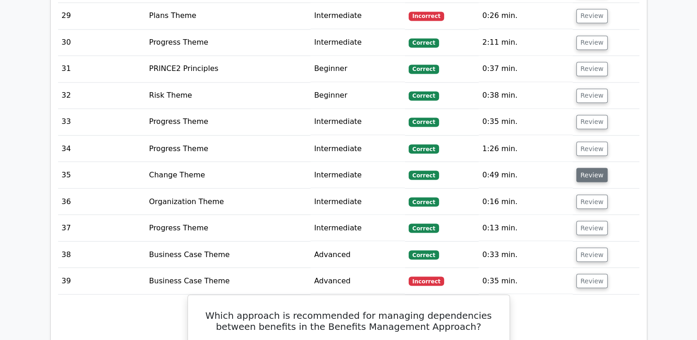
click at [591, 172] on button "Review" at bounding box center [591, 175] width 31 height 14
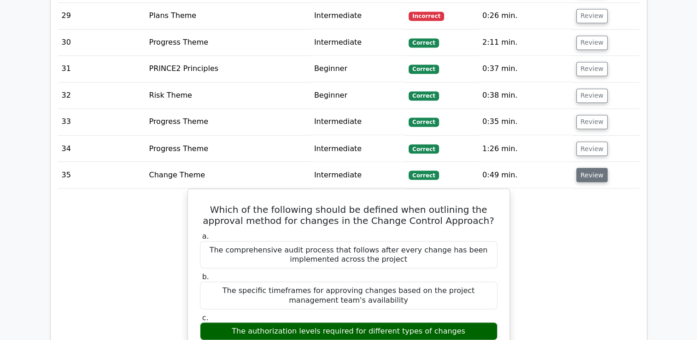
click at [591, 172] on button "Review" at bounding box center [591, 175] width 31 height 14
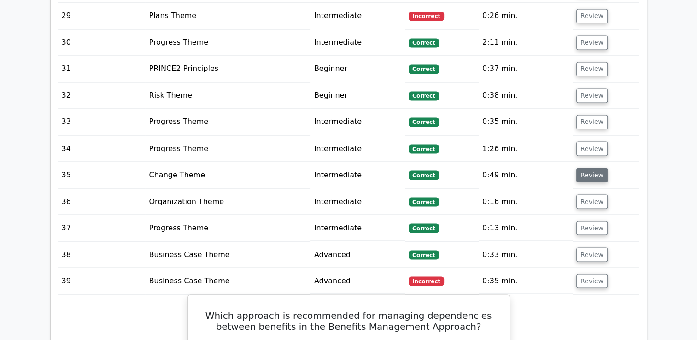
click at [591, 172] on button "Review" at bounding box center [591, 175] width 31 height 14
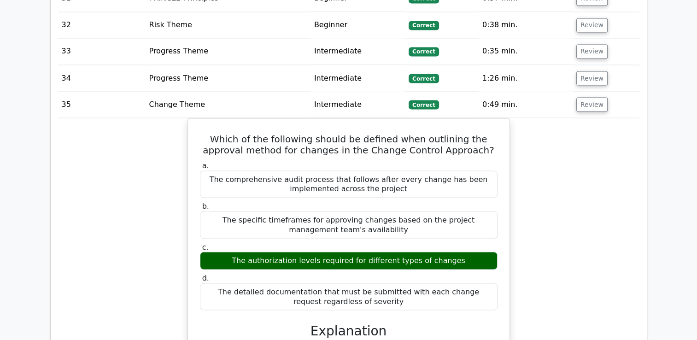
scroll to position [1669, 0]
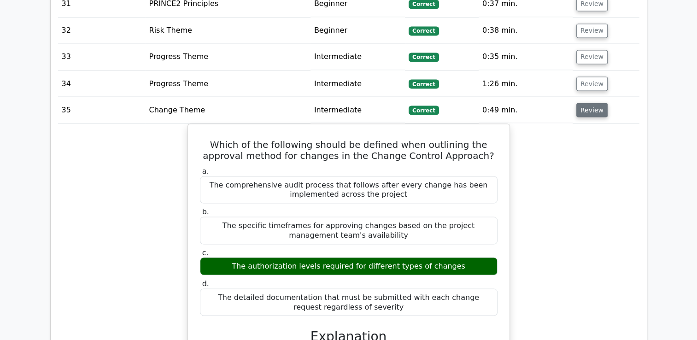
click at [590, 103] on button "Review" at bounding box center [591, 110] width 31 height 14
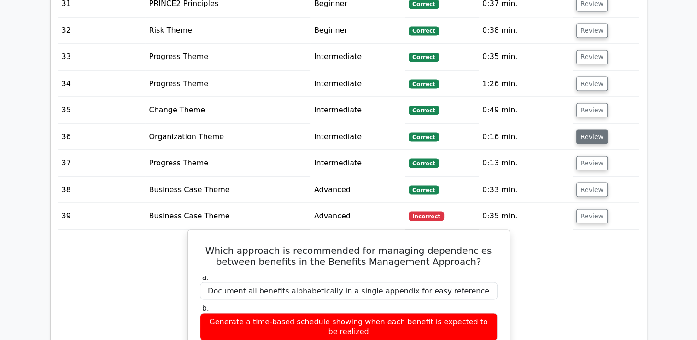
click at [588, 130] on button "Review" at bounding box center [591, 136] width 31 height 14
click at [586, 132] on button "Review" at bounding box center [591, 136] width 31 height 14
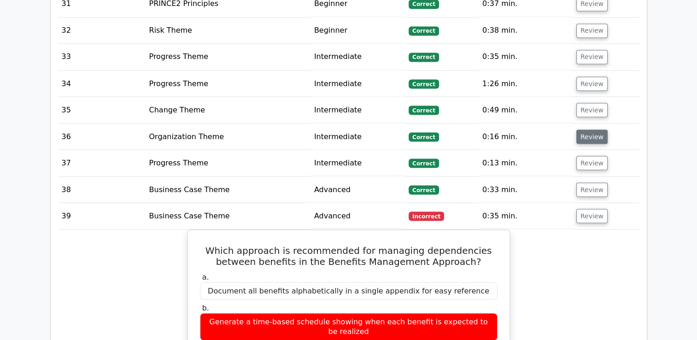
click at [586, 132] on button "Review" at bounding box center [591, 136] width 31 height 14
click at [591, 129] on button "Review" at bounding box center [591, 136] width 31 height 14
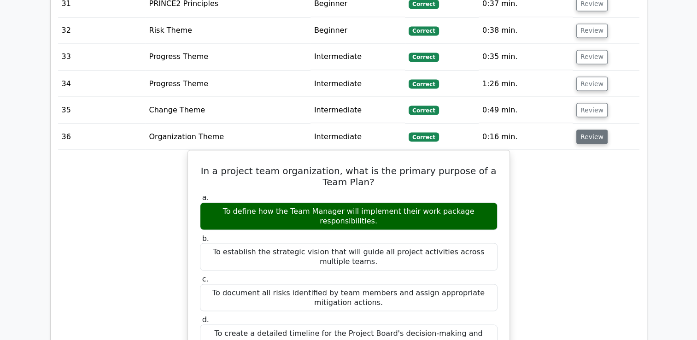
click at [591, 129] on button "Review" at bounding box center [591, 136] width 31 height 14
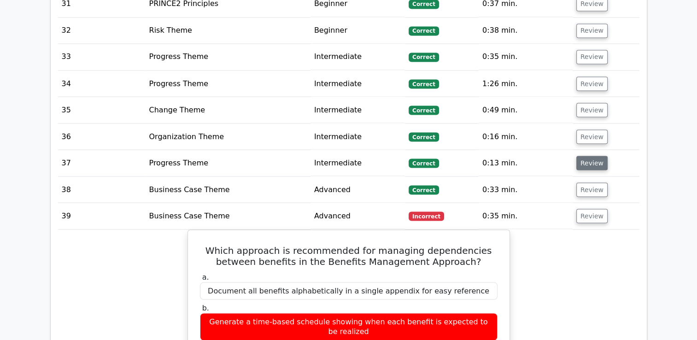
click at [591, 156] on button "Review" at bounding box center [591, 163] width 31 height 14
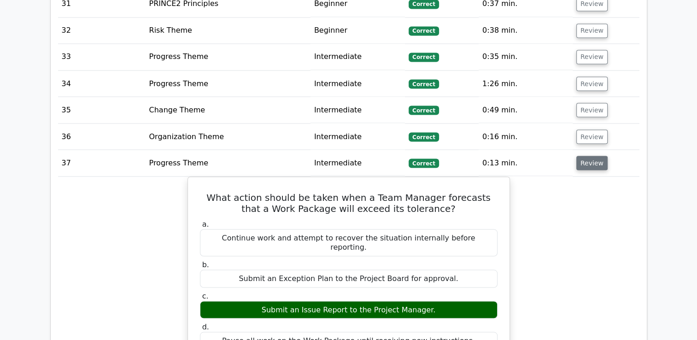
click at [591, 156] on button "Review" at bounding box center [591, 163] width 31 height 14
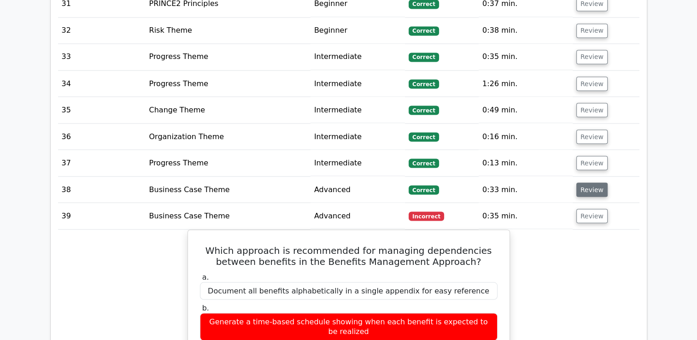
click at [588, 182] on button "Review" at bounding box center [591, 189] width 31 height 14
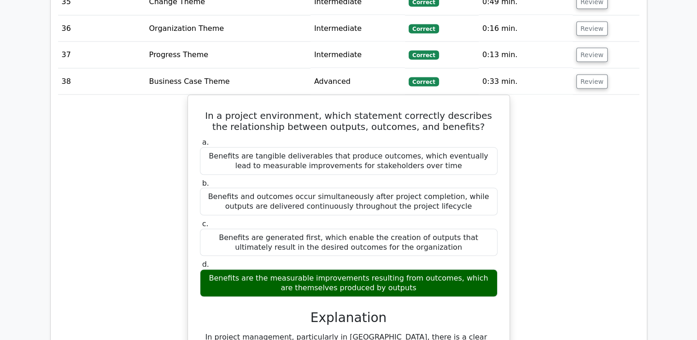
scroll to position [1787, 0]
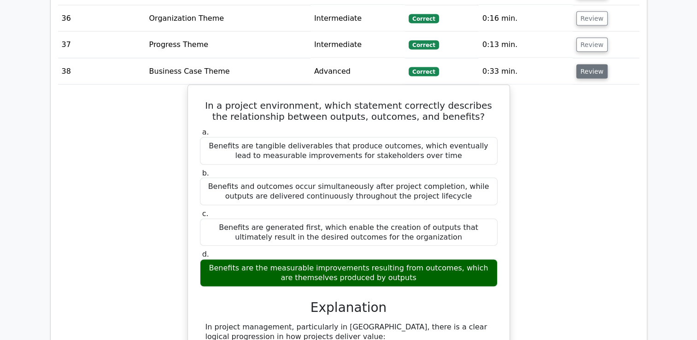
click at [586, 66] on button "Review" at bounding box center [591, 71] width 31 height 14
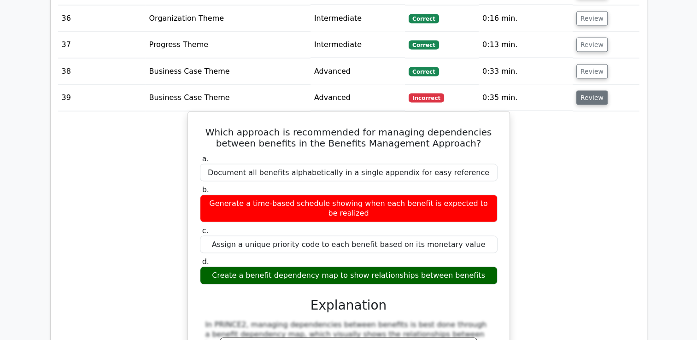
click at [588, 91] on button "Review" at bounding box center [591, 98] width 31 height 14
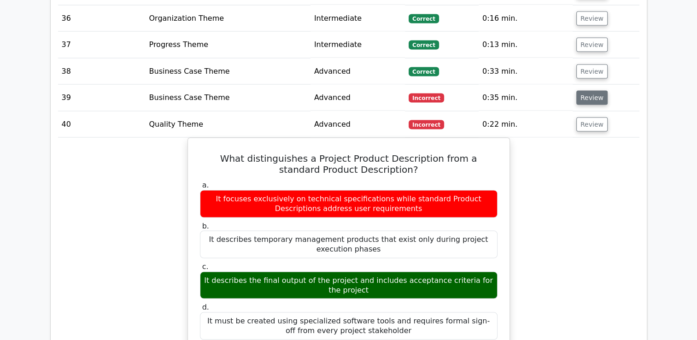
click at [588, 91] on button "Review" at bounding box center [591, 98] width 31 height 14
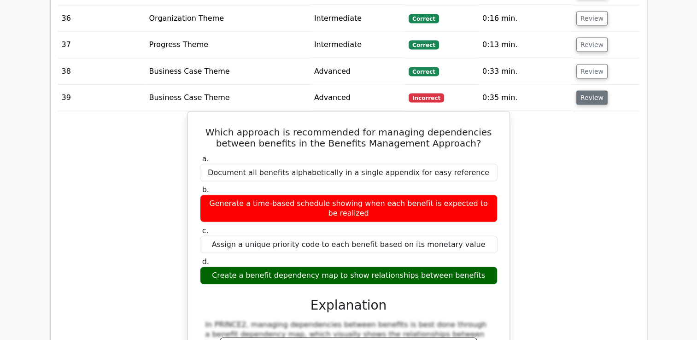
click at [588, 91] on button "Review" at bounding box center [591, 98] width 31 height 14
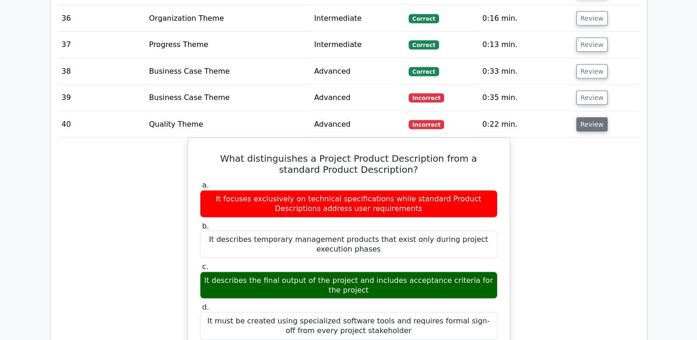
click at [584, 117] on button "Review" at bounding box center [591, 124] width 31 height 14
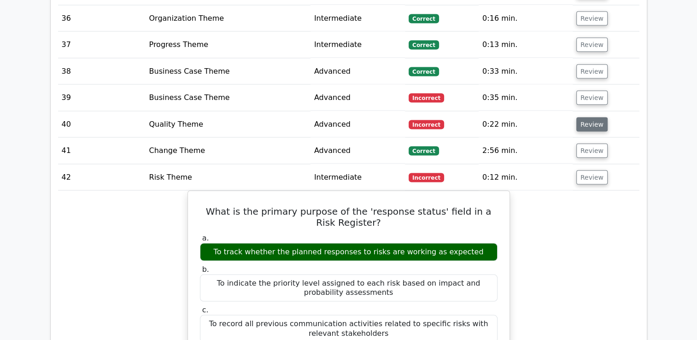
click at [584, 117] on button "Review" at bounding box center [591, 124] width 31 height 14
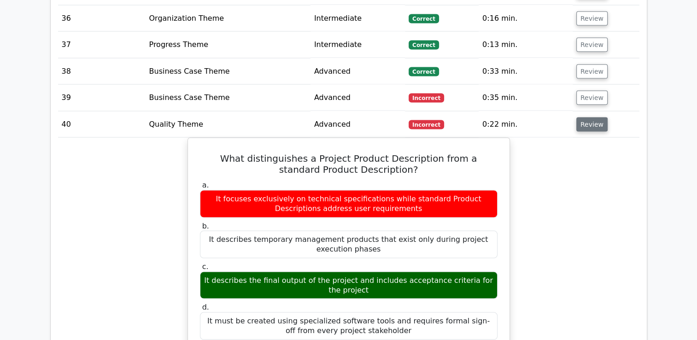
click at [584, 117] on button "Review" at bounding box center [591, 124] width 31 height 14
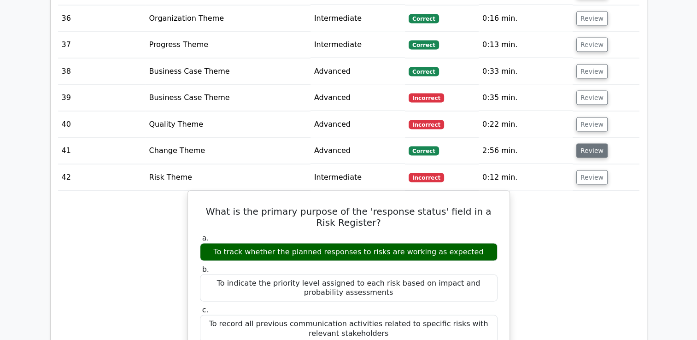
click at [584, 144] on button "Review" at bounding box center [591, 151] width 31 height 14
click at [581, 144] on button "Review" at bounding box center [591, 151] width 31 height 14
drag, startPoint x: 587, startPoint y: 138, endPoint x: 597, endPoint y: 141, distance: 10.4
click at [597, 144] on button "Review" at bounding box center [591, 151] width 31 height 14
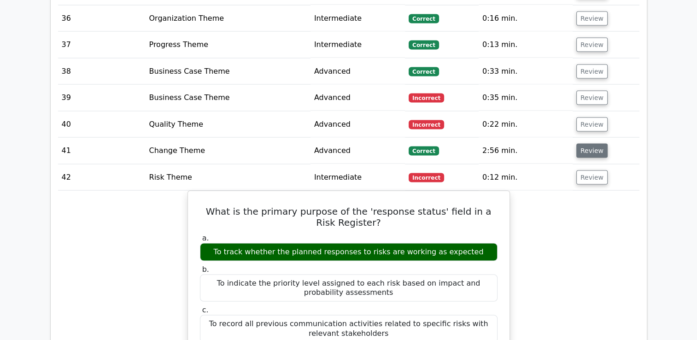
click at [589, 145] on button "Review" at bounding box center [591, 151] width 31 height 14
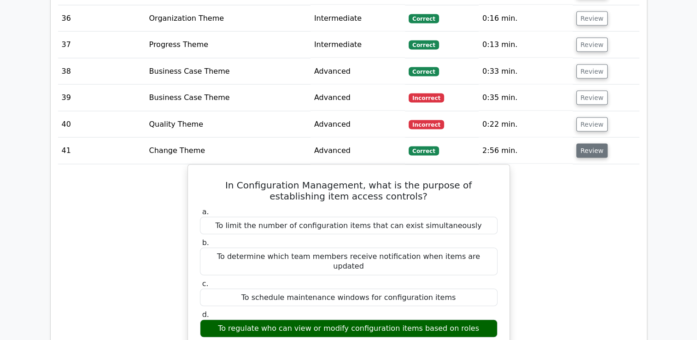
click at [589, 145] on button "Review" at bounding box center [591, 151] width 31 height 14
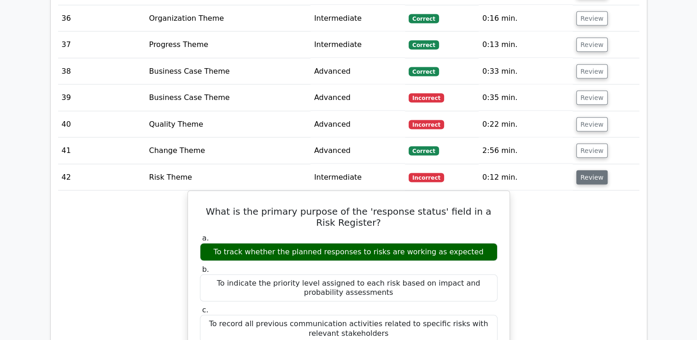
click at [591, 170] on button "Review" at bounding box center [591, 177] width 31 height 14
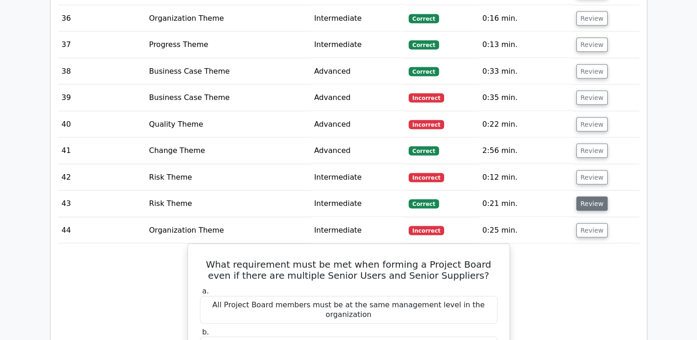
click at [591, 197] on button "Review" at bounding box center [591, 204] width 31 height 14
click at [588, 199] on button "Review" at bounding box center [591, 204] width 31 height 14
click at [586, 197] on button "Review" at bounding box center [591, 204] width 31 height 14
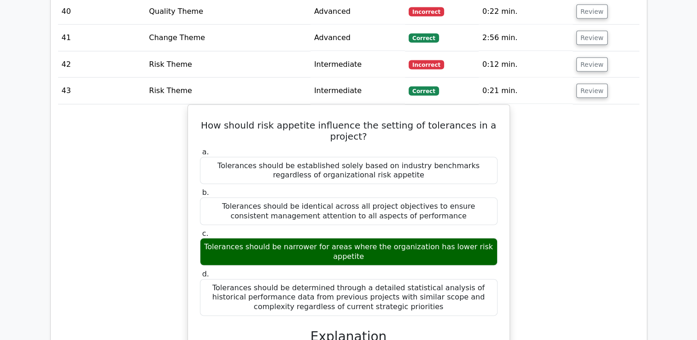
scroll to position [1922, 0]
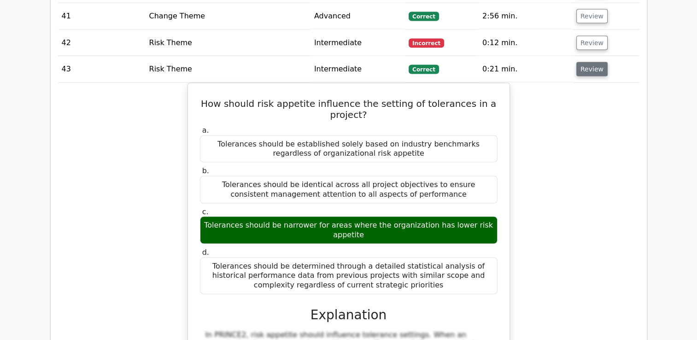
click at [590, 64] on button "Review" at bounding box center [591, 69] width 31 height 14
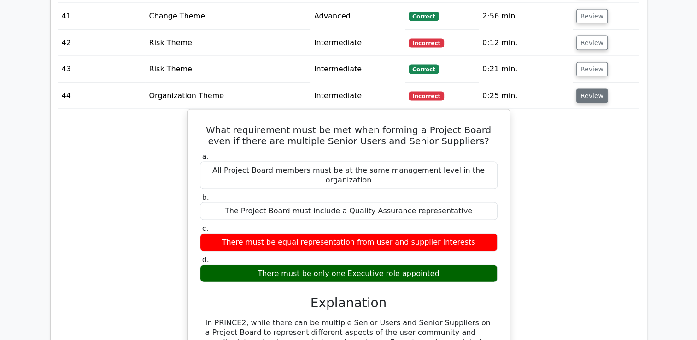
click at [589, 89] on button "Review" at bounding box center [591, 96] width 31 height 14
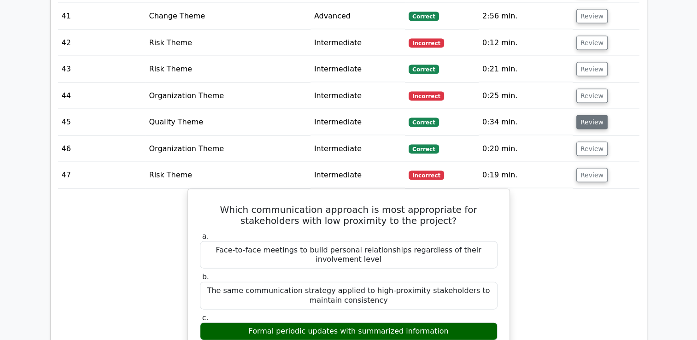
click at [591, 115] on button "Review" at bounding box center [591, 122] width 31 height 14
click at [590, 115] on button "Review" at bounding box center [591, 122] width 31 height 14
click at [588, 115] on button "Review" at bounding box center [591, 122] width 31 height 14
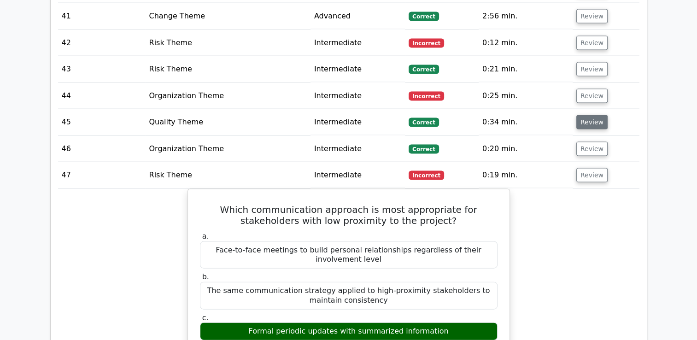
click at [588, 115] on button "Review" at bounding box center [591, 122] width 31 height 14
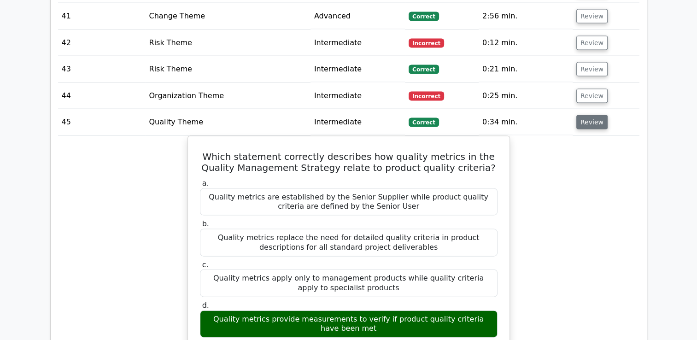
click at [588, 115] on button "Review" at bounding box center [591, 122] width 31 height 14
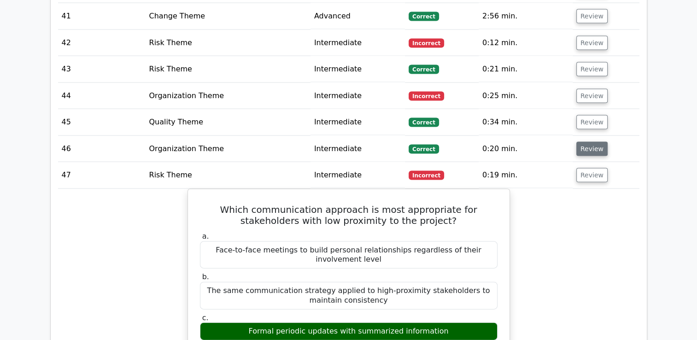
click at [590, 142] on button "Review" at bounding box center [591, 149] width 31 height 14
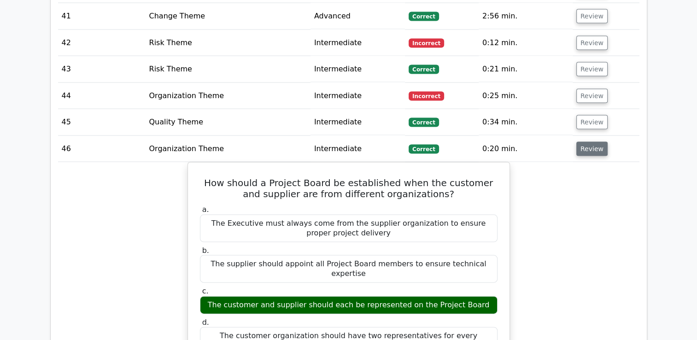
click at [590, 142] on button "Review" at bounding box center [591, 149] width 31 height 14
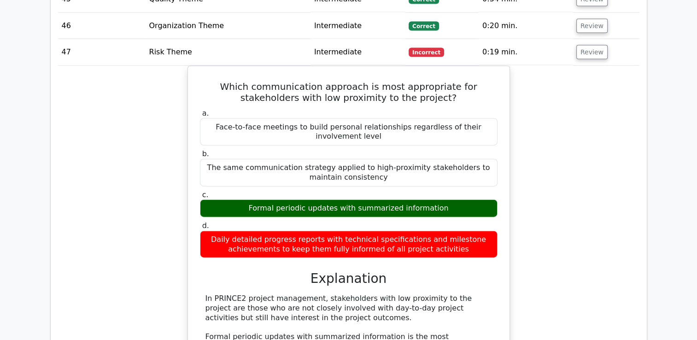
scroll to position [2053, 0]
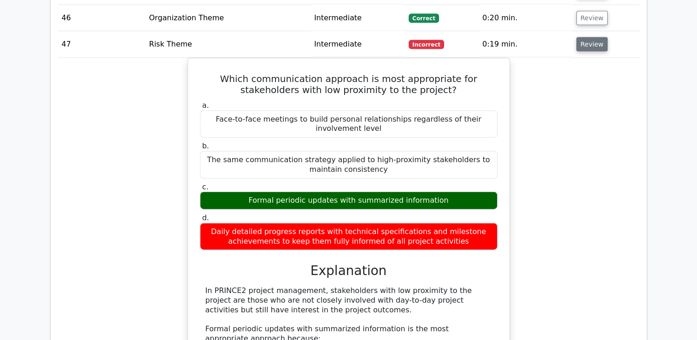
click at [586, 41] on button "Review" at bounding box center [591, 44] width 31 height 14
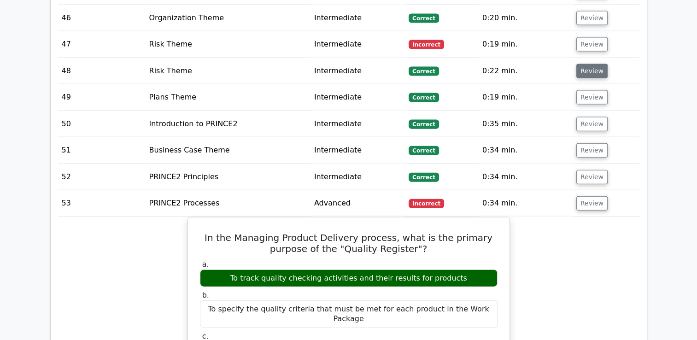
click at [584, 64] on button "Review" at bounding box center [591, 71] width 31 height 14
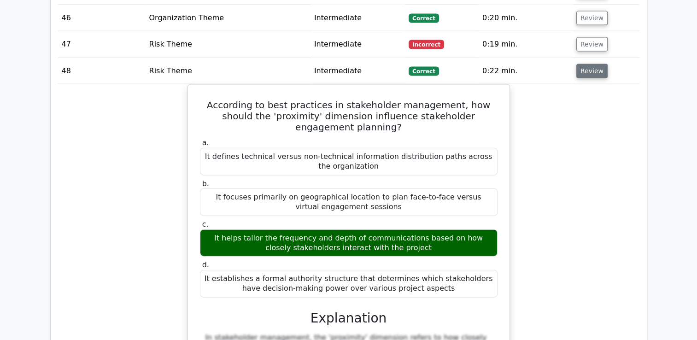
click at [591, 64] on button "Review" at bounding box center [591, 71] width 31 height 14
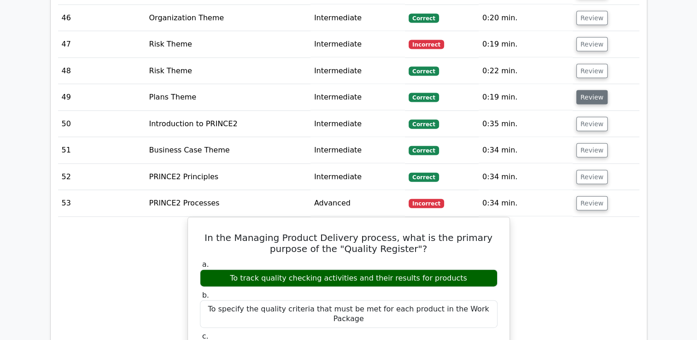
click at [589, 95] on button "Review" at bounding box center [591, 97] width 31 height 14
click at [587, 90] on button "Review" at bounding box center [591, 97] width 31 height 14
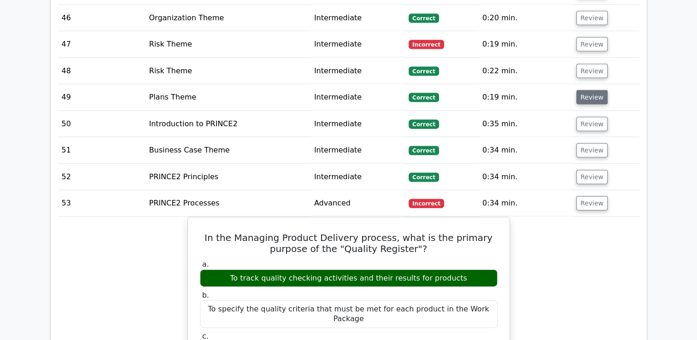
click at [587, 90] on button "Review" at bounding box center [591, 97] width 31 height 14
click at [590, 93] on button "Review" at bounding box center [591, 97] width 31 height 14
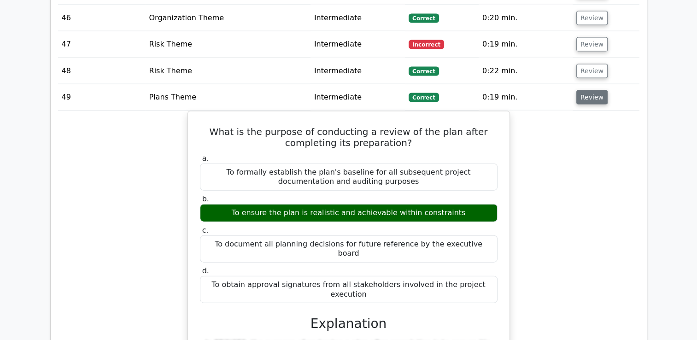
click at [590, 93] on button "Review" at bounding box center [591, 97] width 31 height 14
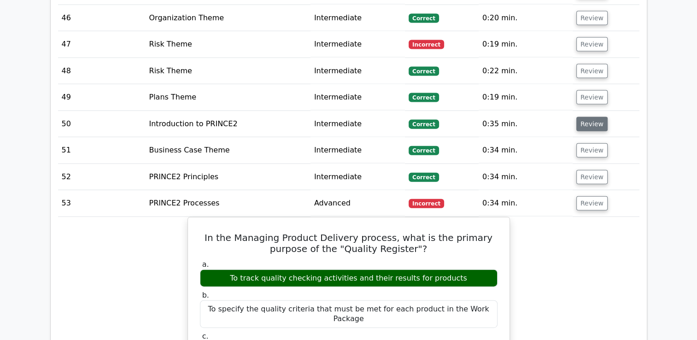
click at [591, 117] on button "Review" at bounding box center [591, 124] width 31 height 14
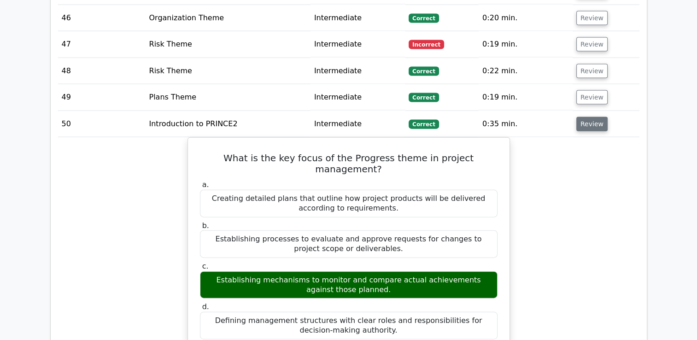
click at [591, 117] on button "Review" at bounding box center [591, 124] width 31 height 14
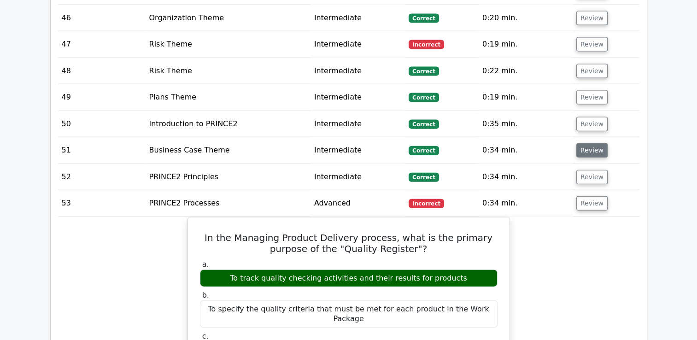
click at [590, 143] on button "Review" at bounding box center [591, 150] width 31 height 14
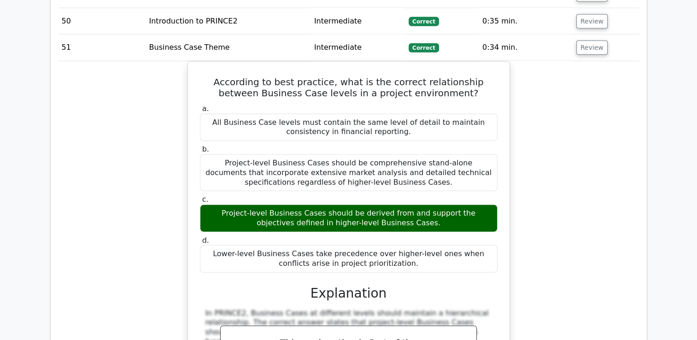
scroll to position [2141, 0]
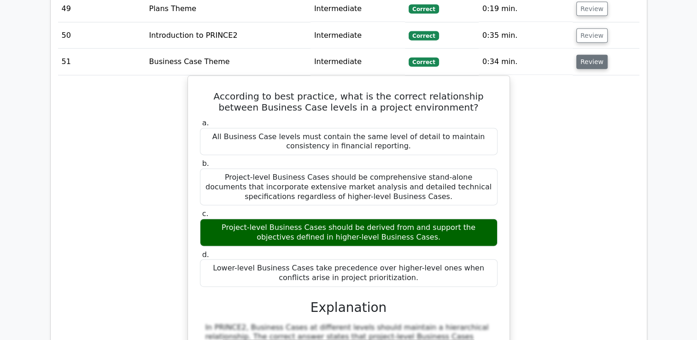
click at [587, 60] on button "Review" at bounding box center [591, 62] width 31 height 14
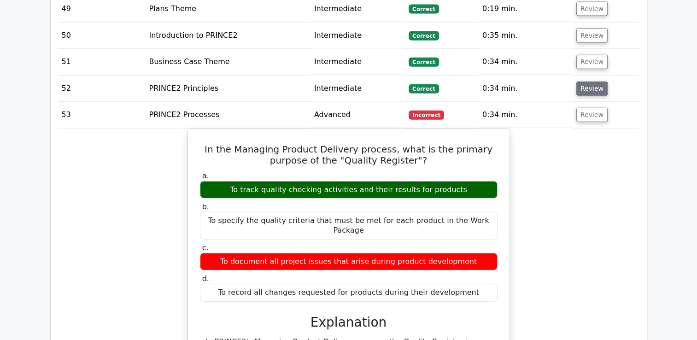
click at [588, 82] on button "Review" at bounding box center [591, 89] width 31 height 14
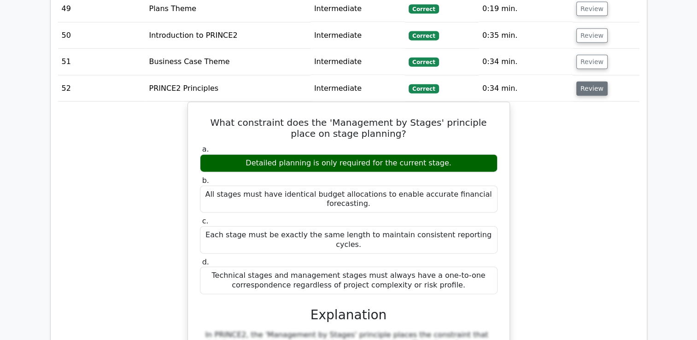
click at [588, 82] on button "Review" at bounding box center [591, 89] width 31 height 14
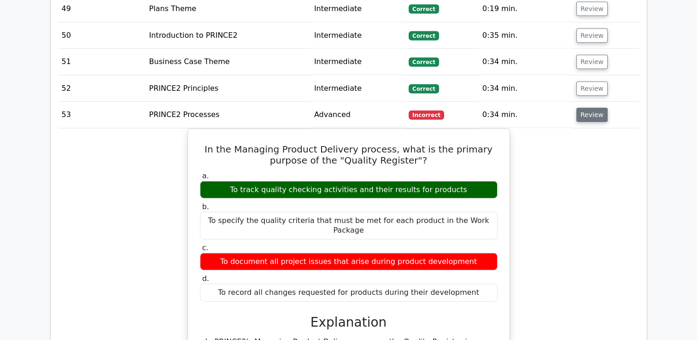
click at [591, 108] on button "Review" at bounding box center [591, 115] width 31 height 14
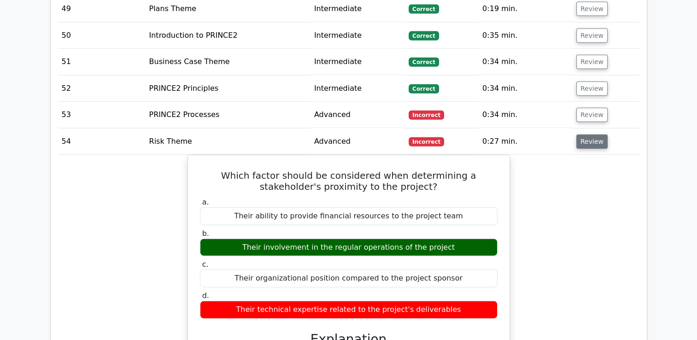
click at [593, 135] on button "Review" at bounding box center [591, 142] width 31 height 14
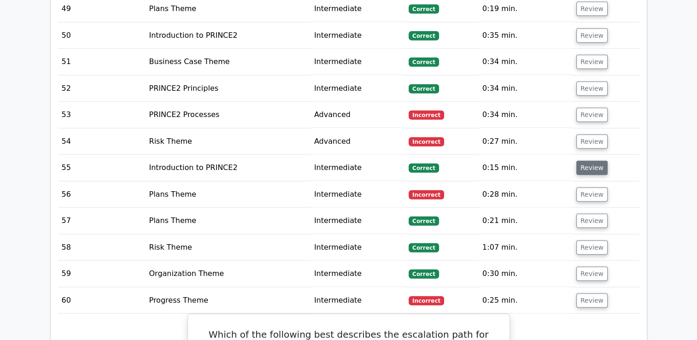
click at [597, 161] on button "Review" at bounding box center [591, 168] width 31 height 14
click at [592, 161] on button "Review" at bounding box center [591, 168] width 31 height 14
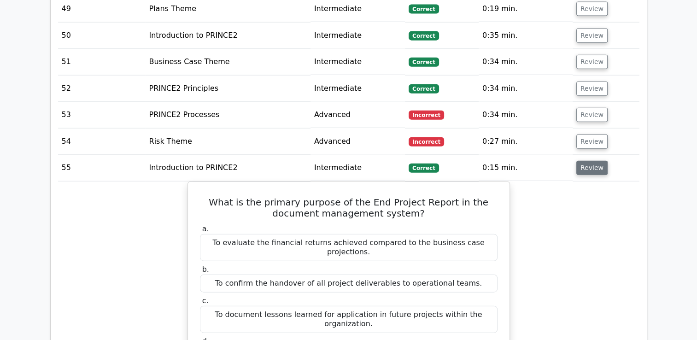
click at [588, 161] on button "Review" at bounding box center [591, 168] width 31 height 14
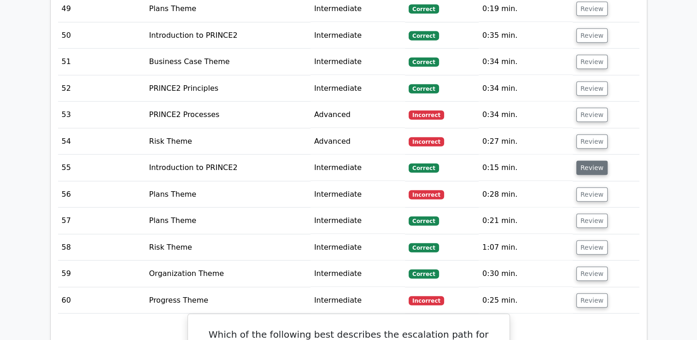
click at [588, 161] on button "Review" at bounding box center [591, 168] width 31 height 14
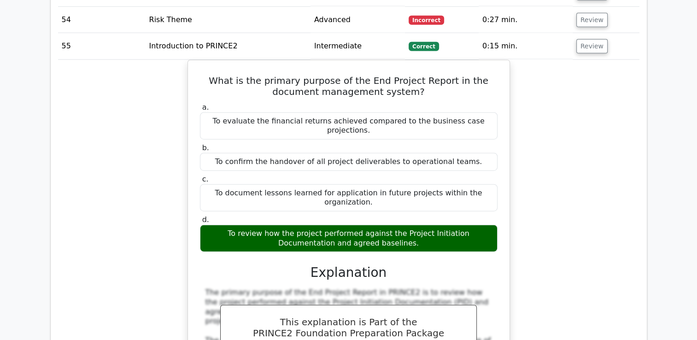
scroll to position [2270, 0]
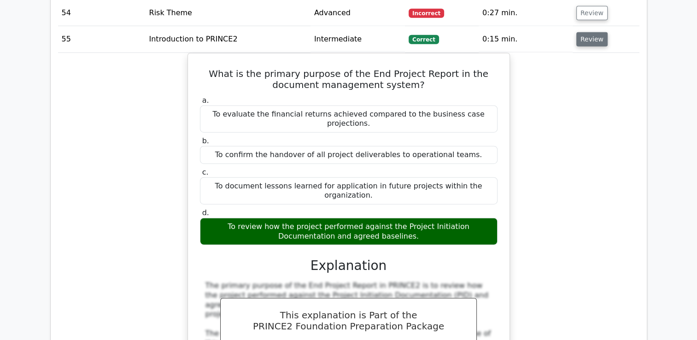
click at [591, 33] on button "Review" at bounding box center [591, 39] width 31 height 14
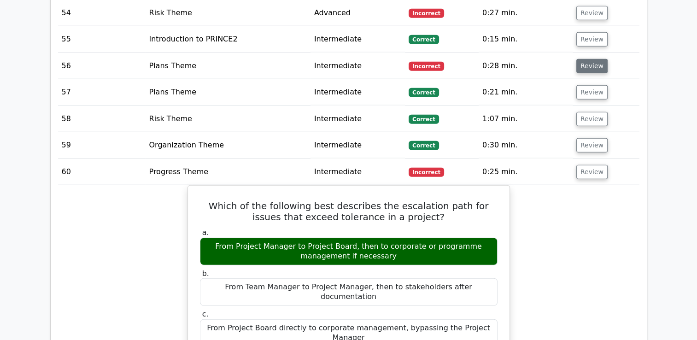
click at [590, 59] on button "Review" at bounding box center [591, 66] width 31 height 14
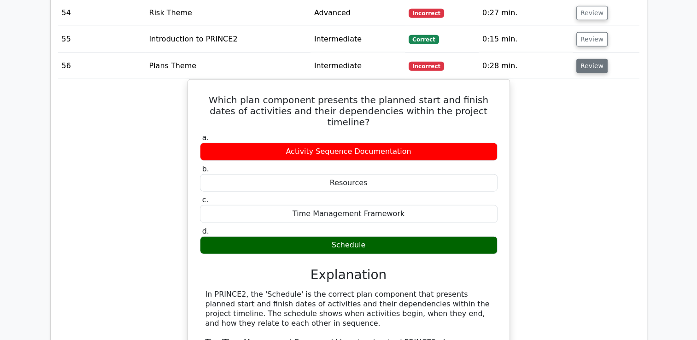
click at [590, 59] on button "Review" at bounding box center [591, 66] width 31 height 14
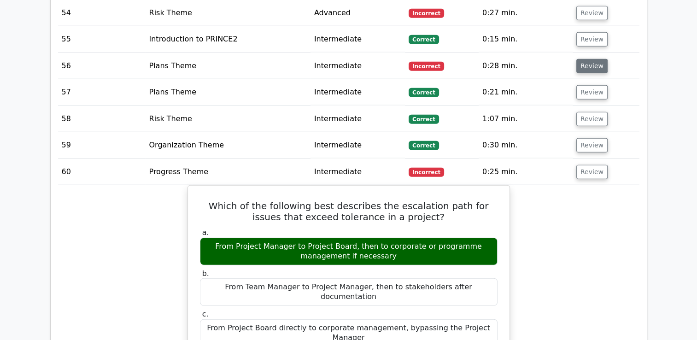
click at [590, 59] on button "Review" at bounding box center [591, 66] width 31 height 14
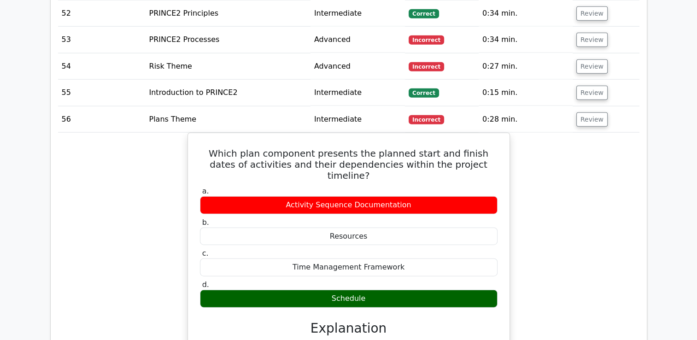
scroll to position [2213, 0]
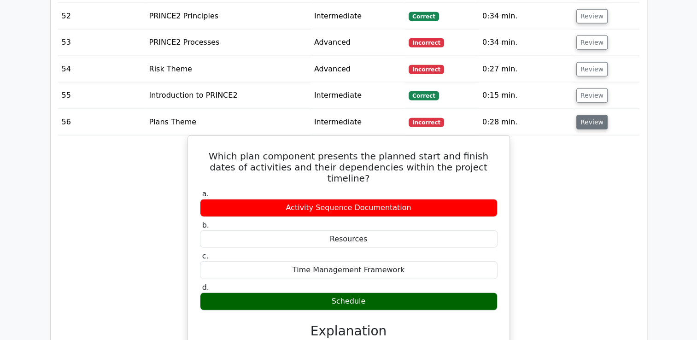
click at [581, 118] on button "Review" at bounding box center [591, 122] width 31 height 14
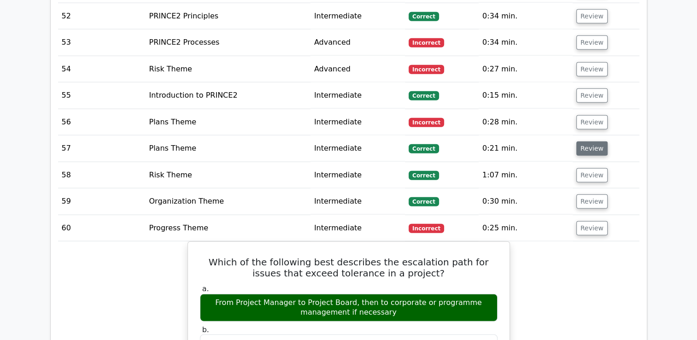
click at [589, 141] on button "Review" at bounding box center [591, 148] width 31 height 14
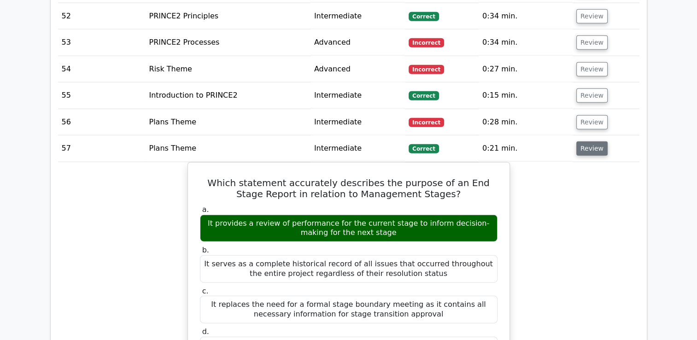
click at [589, 141] on button "Review" at bounding box center [591, 148] width 31 height 14
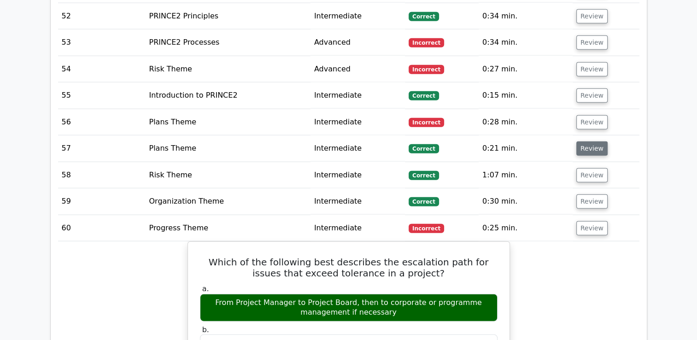
click at [589, 141] on button "Review" at bounding box center [591, 148] width 31 height 14
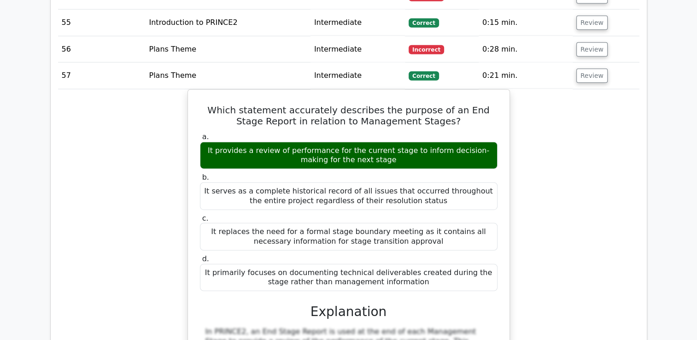
scroll to position [2302, 0]
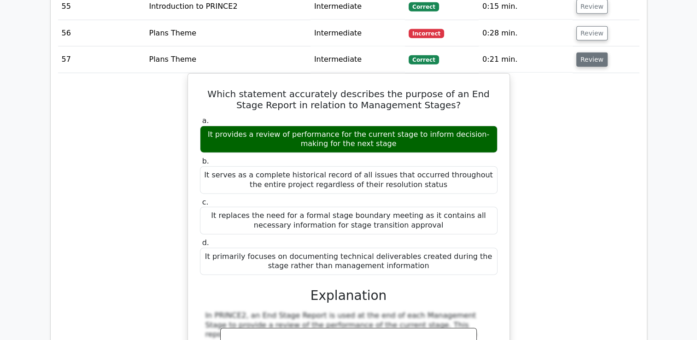
click at [593, 54] on button "Review" at bounding box center [591, 60] width 31 height 14
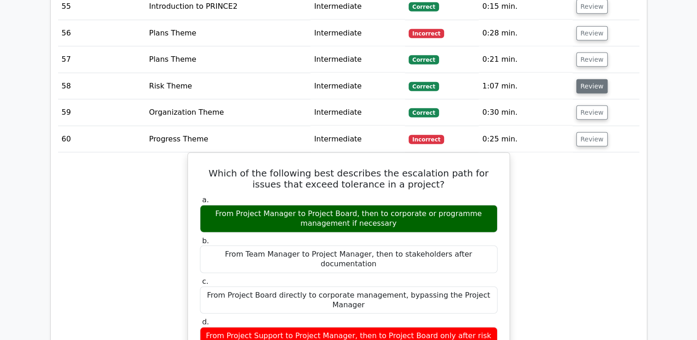
click at [588, 79] on button "Review" at bounding box center [591, 86] width 31 height 14
click at [589, 80] on button "Review" at bounding box center [591, 86] width 31 height 14
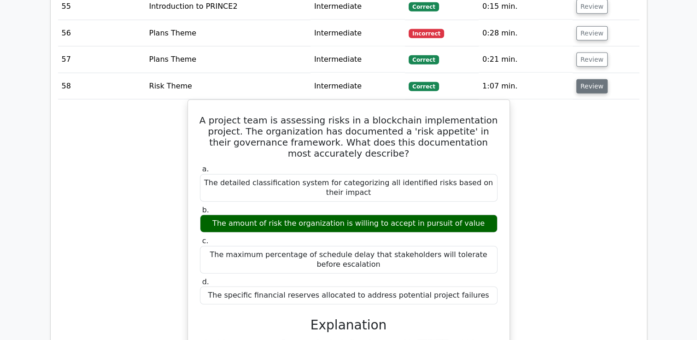
click at [589, 80] on button "Review" at bounding box center [591, 86] width 31 height 14
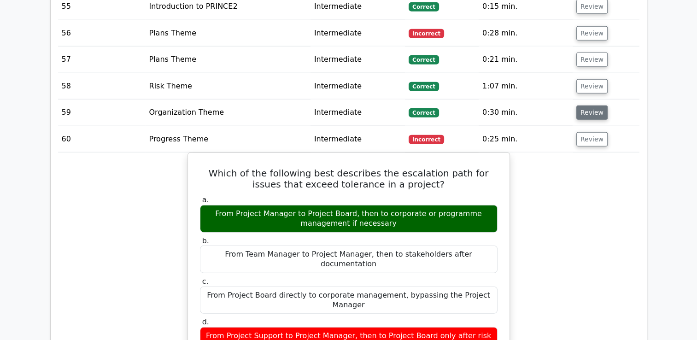
click at [587, 107] on button "Review" at bounding box center [591, 112] width 31 height 14
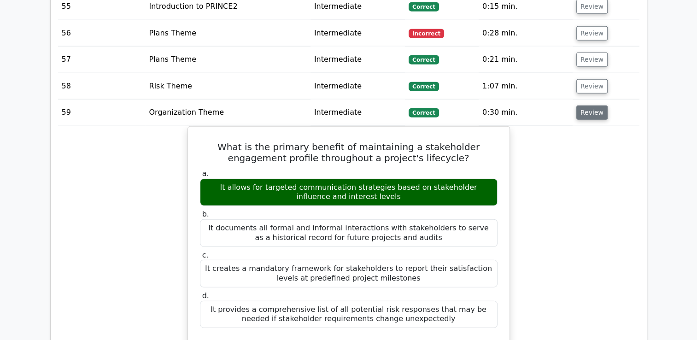
click at [587, 107] on button "Review" at bounding box center [591, 112] width 31 height 14
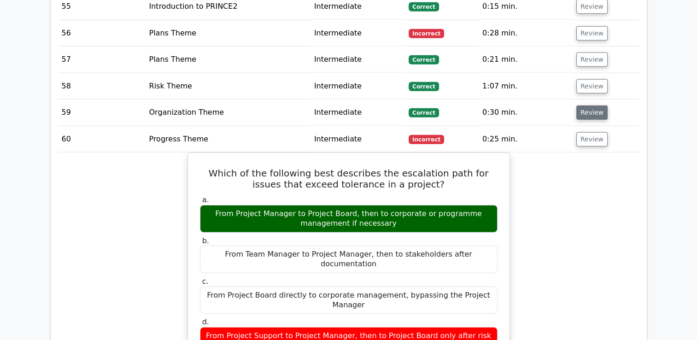
click at [587, 107] on button "Review" at bounding box center [591, 112] width 31 height 14
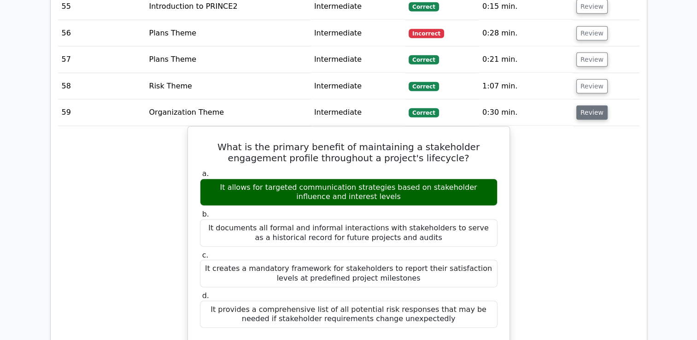
click at [587, 107] on button "Review" at bounding box center [591, 112] width 31 height 14
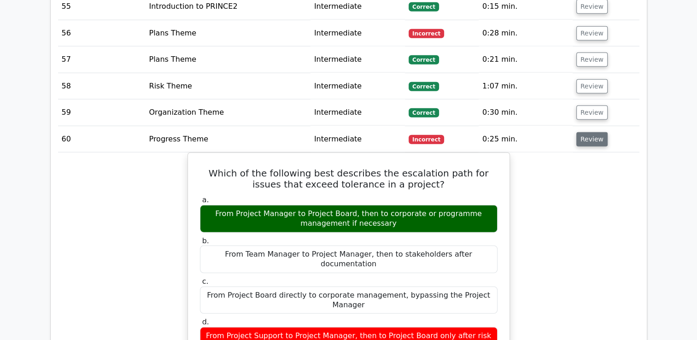
click at [589, 132] on button "Review" at bounding box center [591, 139] width 31 height 14
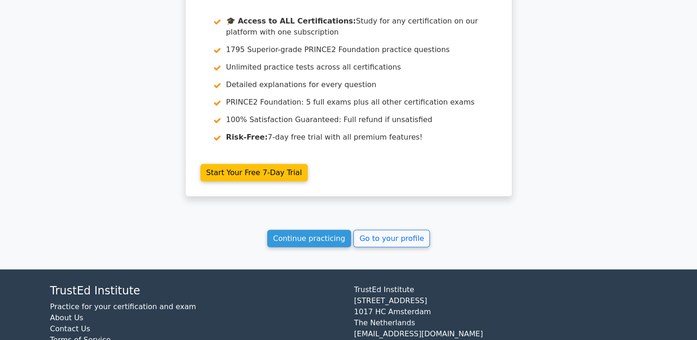
scroll to position [2576, 0]
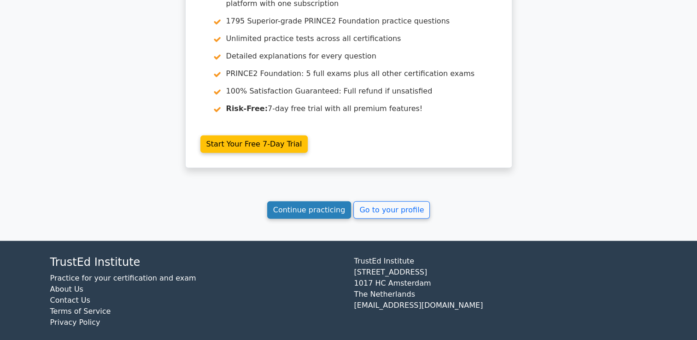
click at [339, 201] on link "Continue practicing" at bounding box center [309, 210] width 84 height 18
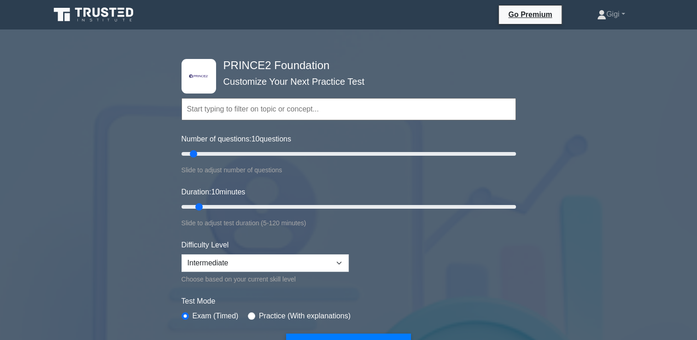
click at [339, 198] on div "Duration: 10 minutes Slide to adjust test duration (5-120 minutes)" at bounding box center [348, 208] width 334 height 42
